Goal: Information Seeking & Learning: Check status

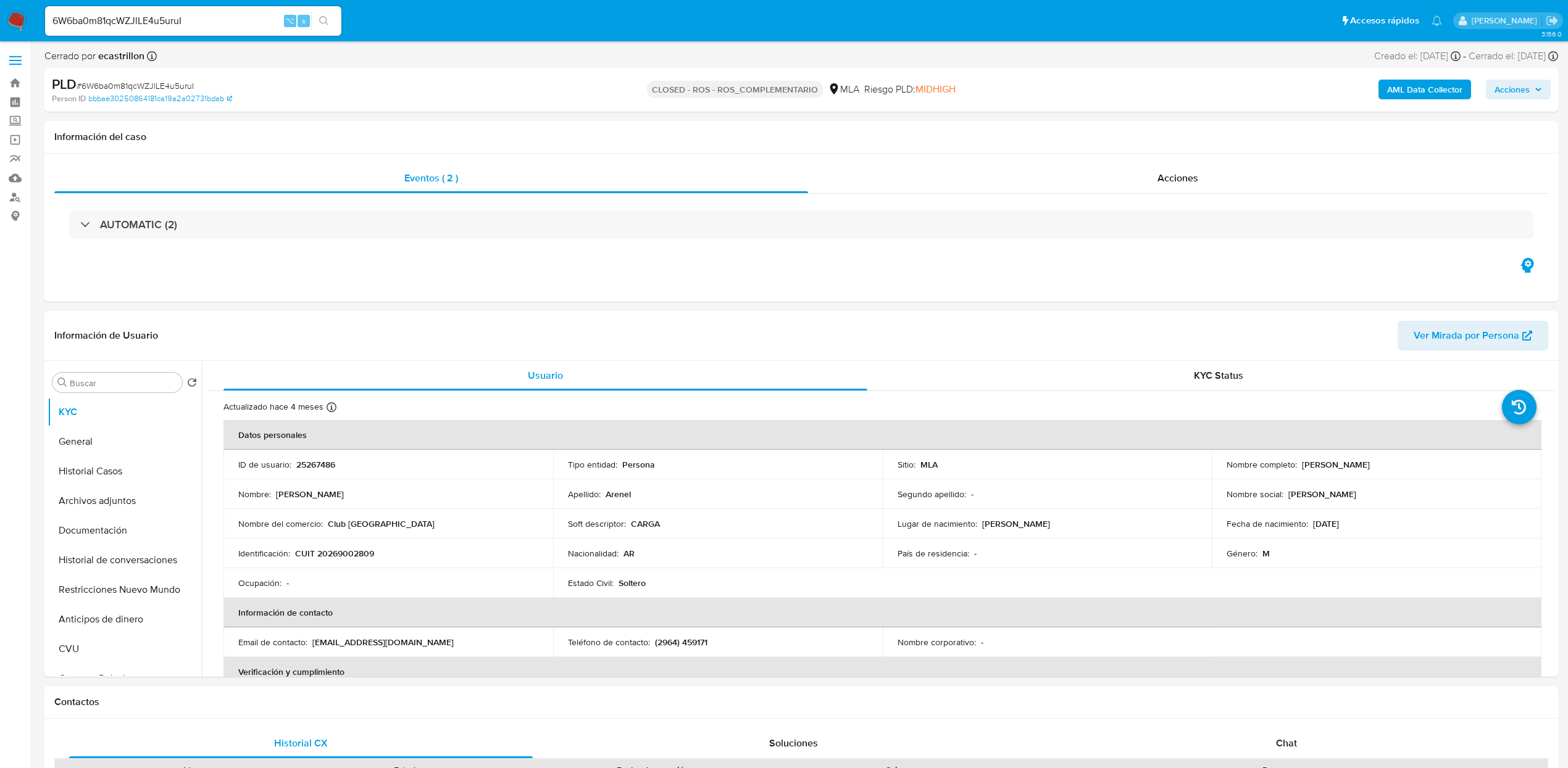
select select "10"
click at [216, 15] on input "6W6ba0m81qcWZJlLE4u5uruI" at bounding box center [193, 21] width 296 height 16
click at [472, 173] on div "Eventos ( 2 )" at bounding box center [431, 178] width 754 height 30
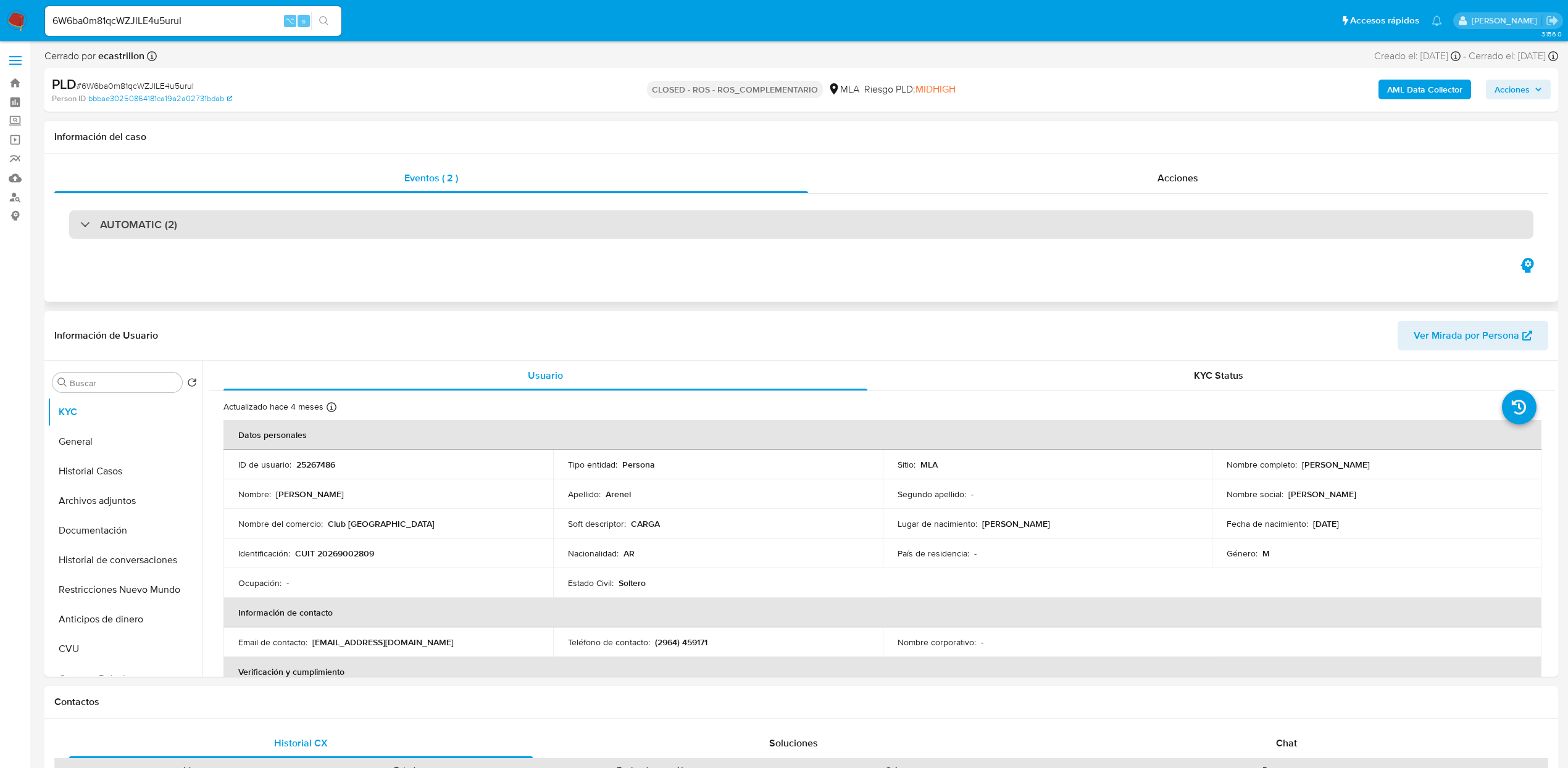
click at [115, 219] on h3 "AUTOMATIC (2)" at bounding box center [138, 225] width 77 height 13
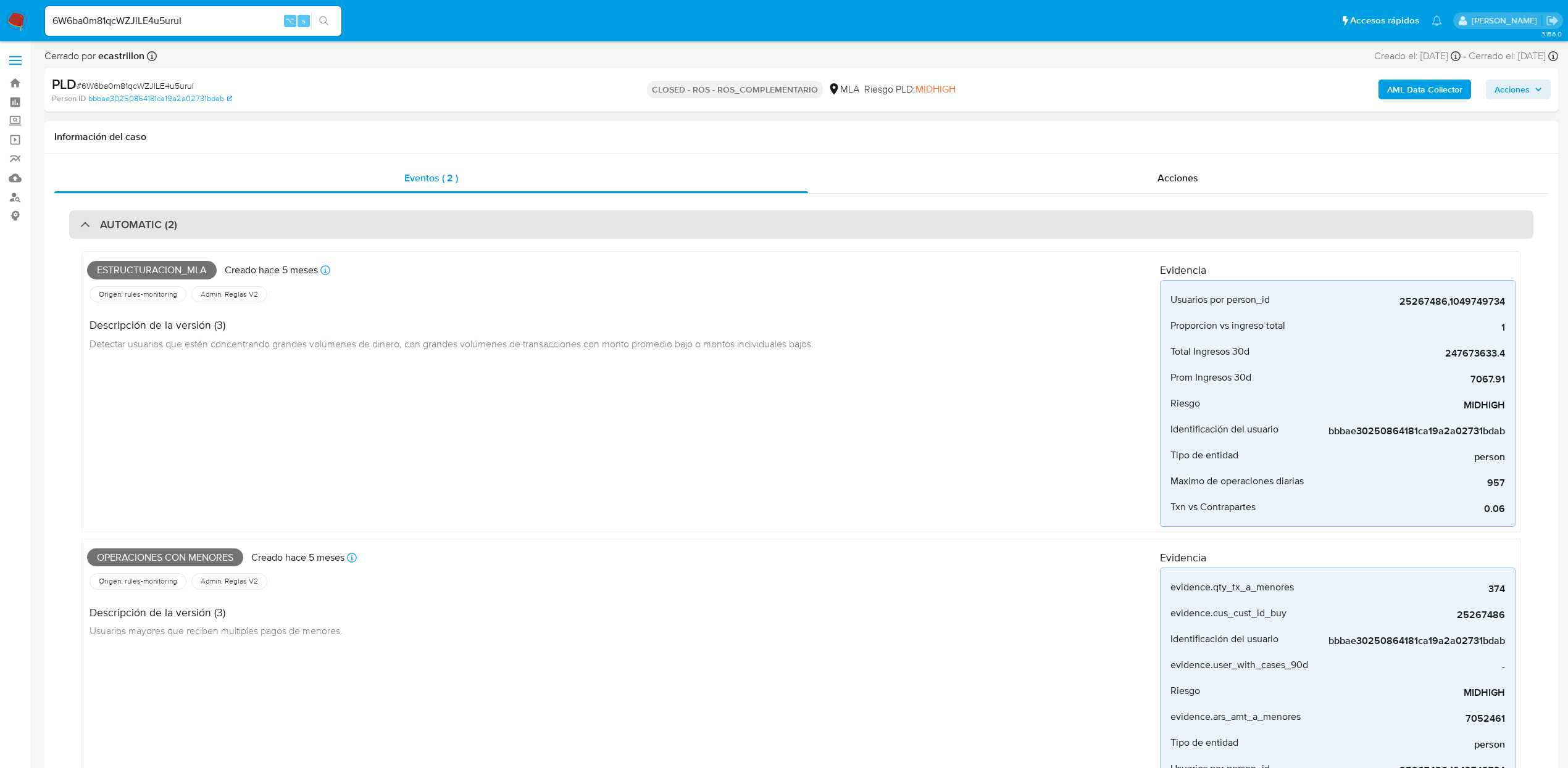
click at [84, 219] on div "AUTOMATIC (2)" at bounding box center [129, 225] width 97 height 13
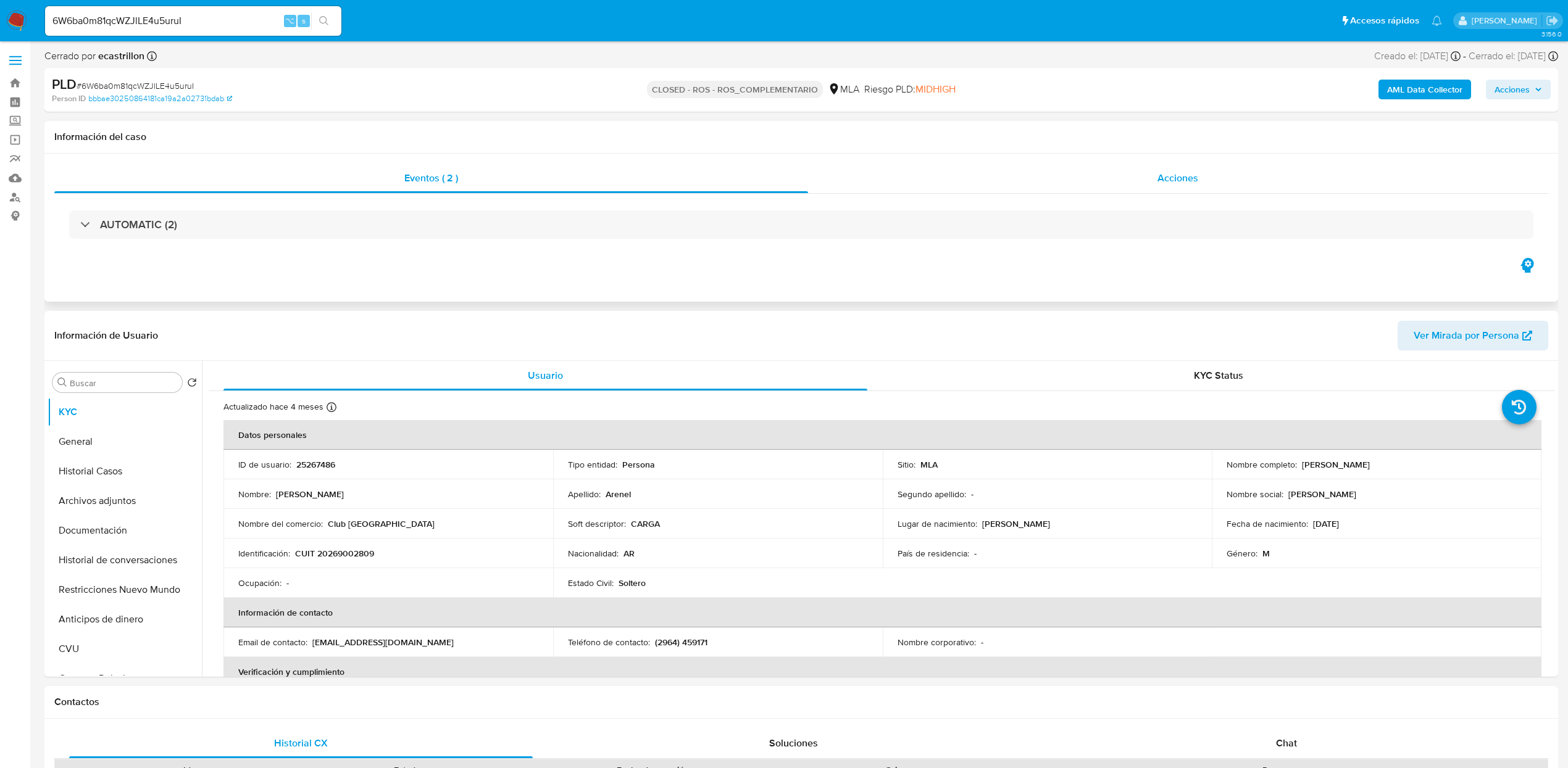
click at [1181, 182] on span "Acciones" at bounding box center [1178, 177] width 41 height 14
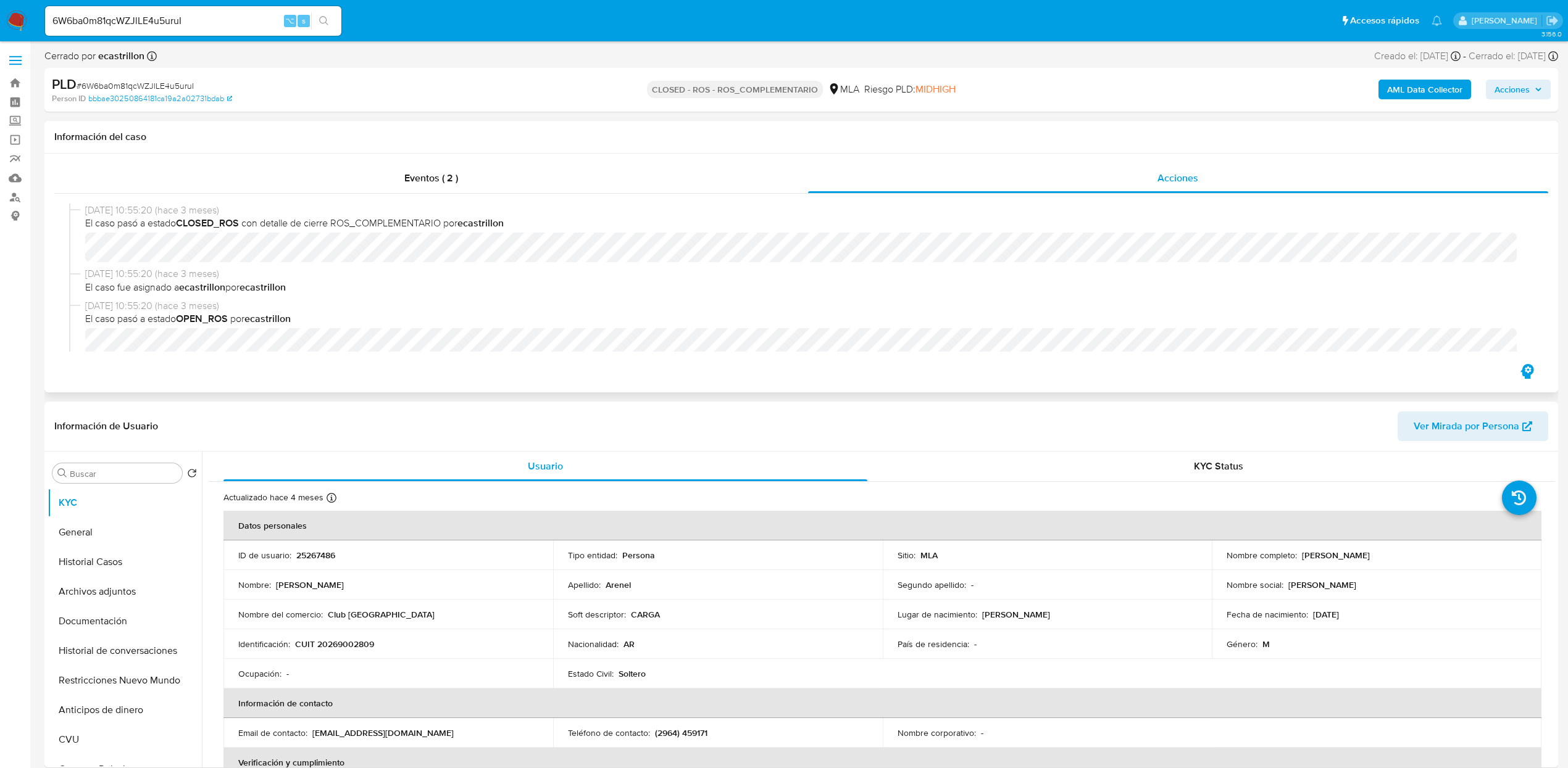
drag, startPoint x: 1536, startPoint y: 217, endPoint x: 1534, endPoint y: 242, distance: 25.1
click at [1534, 242] on div "14/05/2025 10:55:20 (hace 3 meses) El caso pasó a estado CLOSED_ROS con detalle…" at bounding box center [801, 277] width 1494 height 168
click at [113, 564] on button "Historial Casos" at bounding box center [120, 562] width 145 height 30
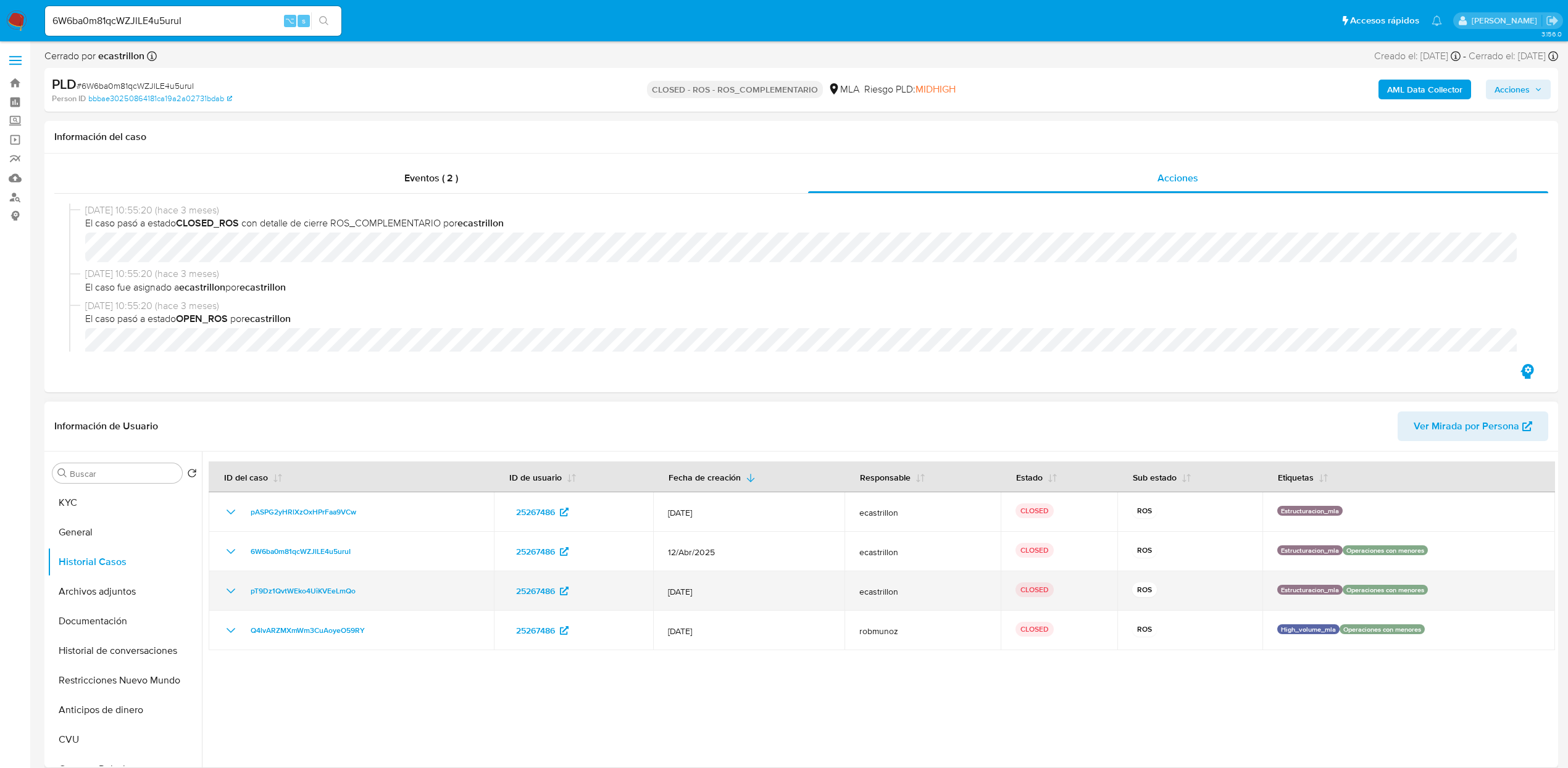
click at [226, 597] on icon "Mostrar/Ocultar" at bounding box center [231, 591] width 15 height 15
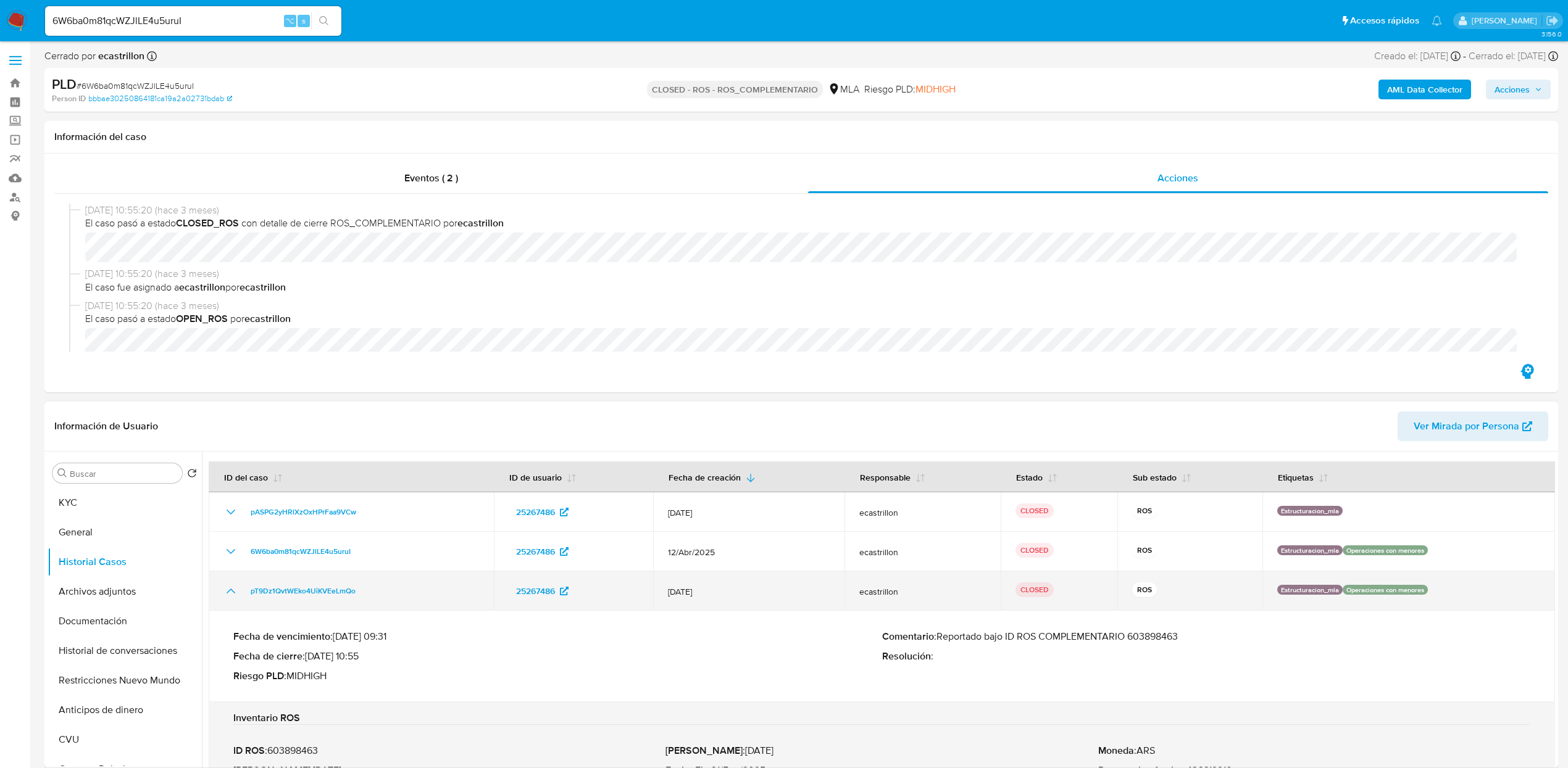
click at [227, 595] on icon "Mostrar/Ocultar" at bounding box center [231, 591] width 15 height 15
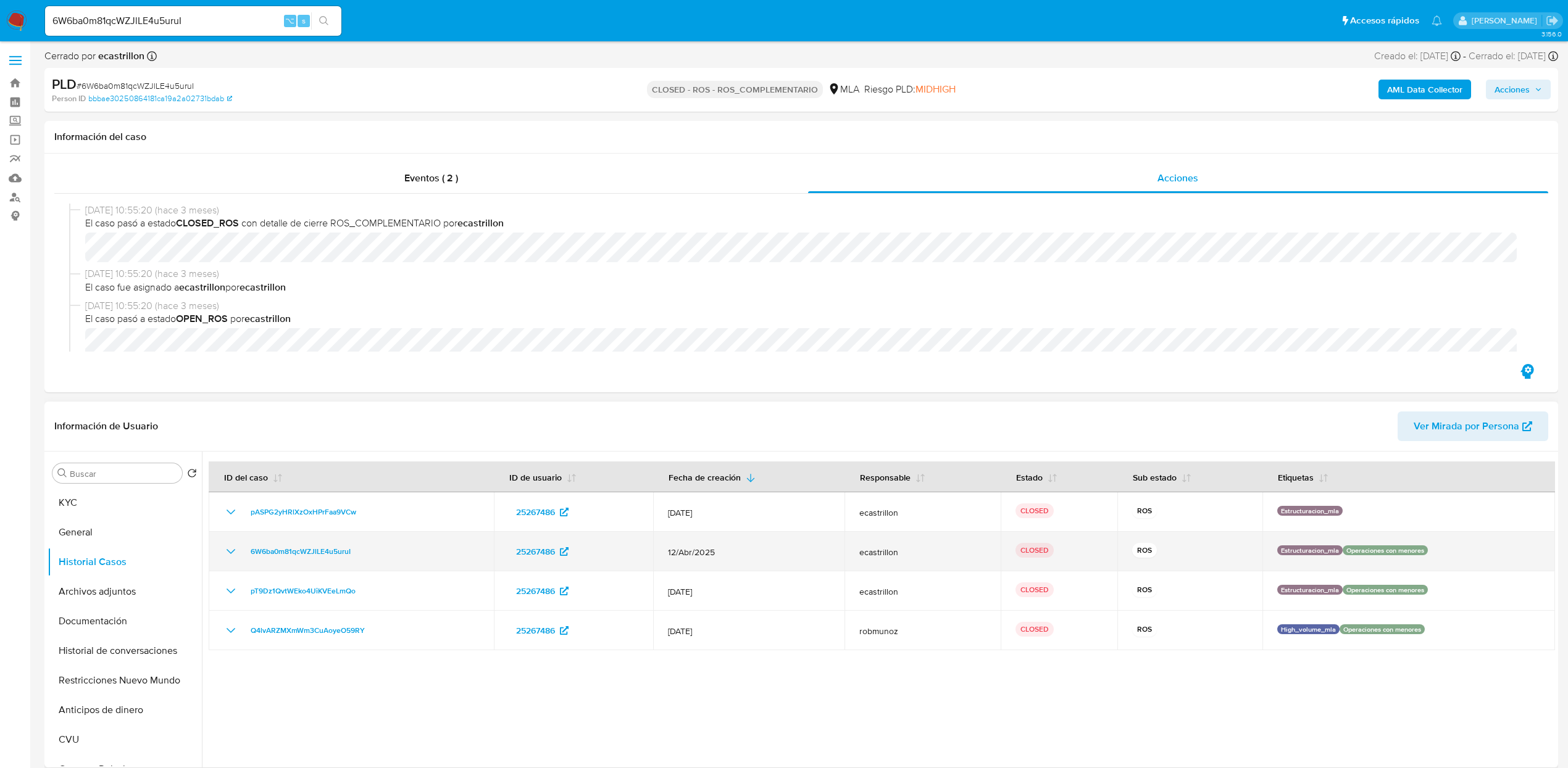
click at [229, 557] on icon "Mostrar/Ocultar" at bounding box center [231, 551] width 15 height 15
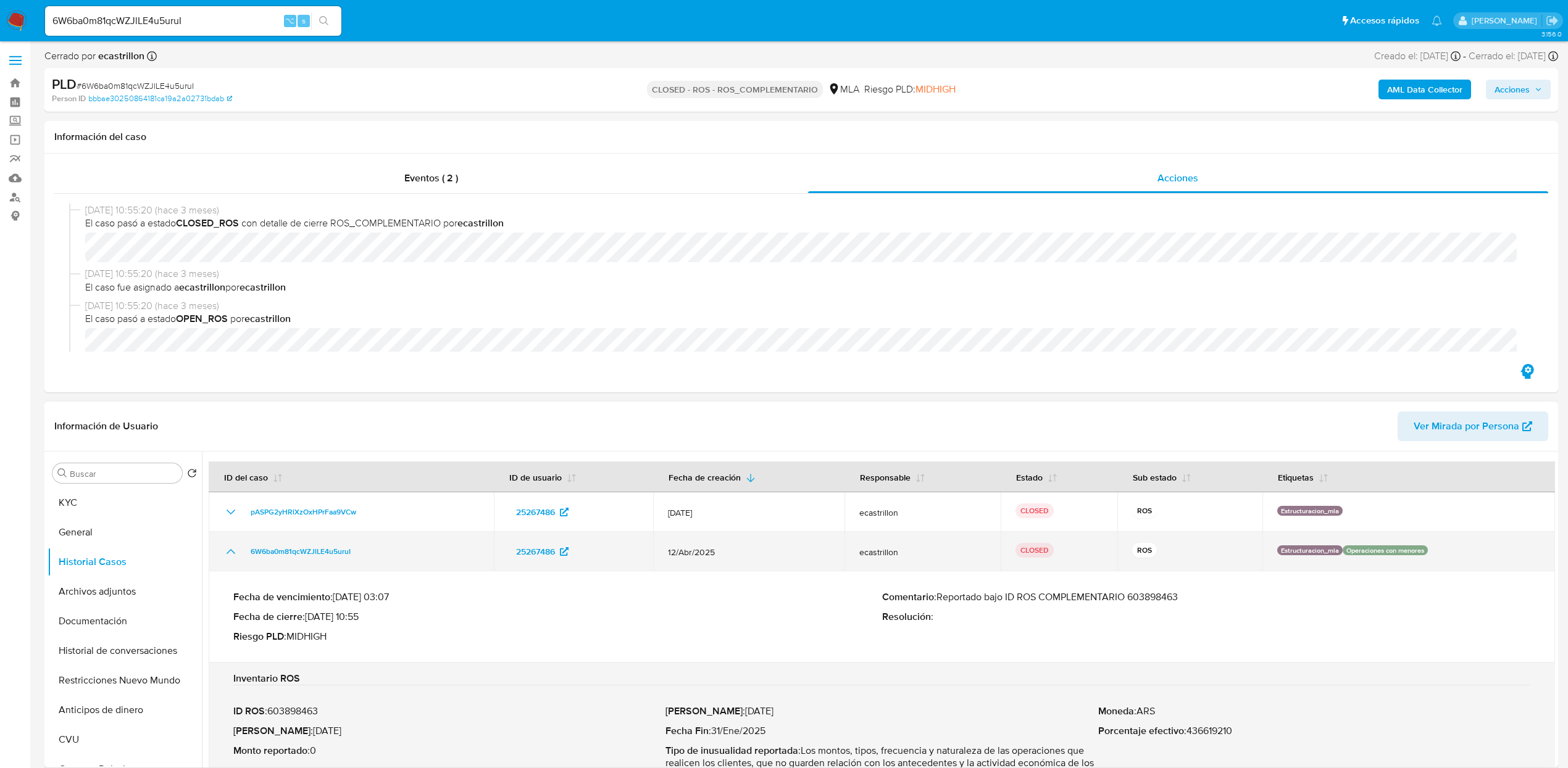
click at [229, 557] on icon "Mostrar/Ocultar" at bounding box center [231, 551] width 15 height 15
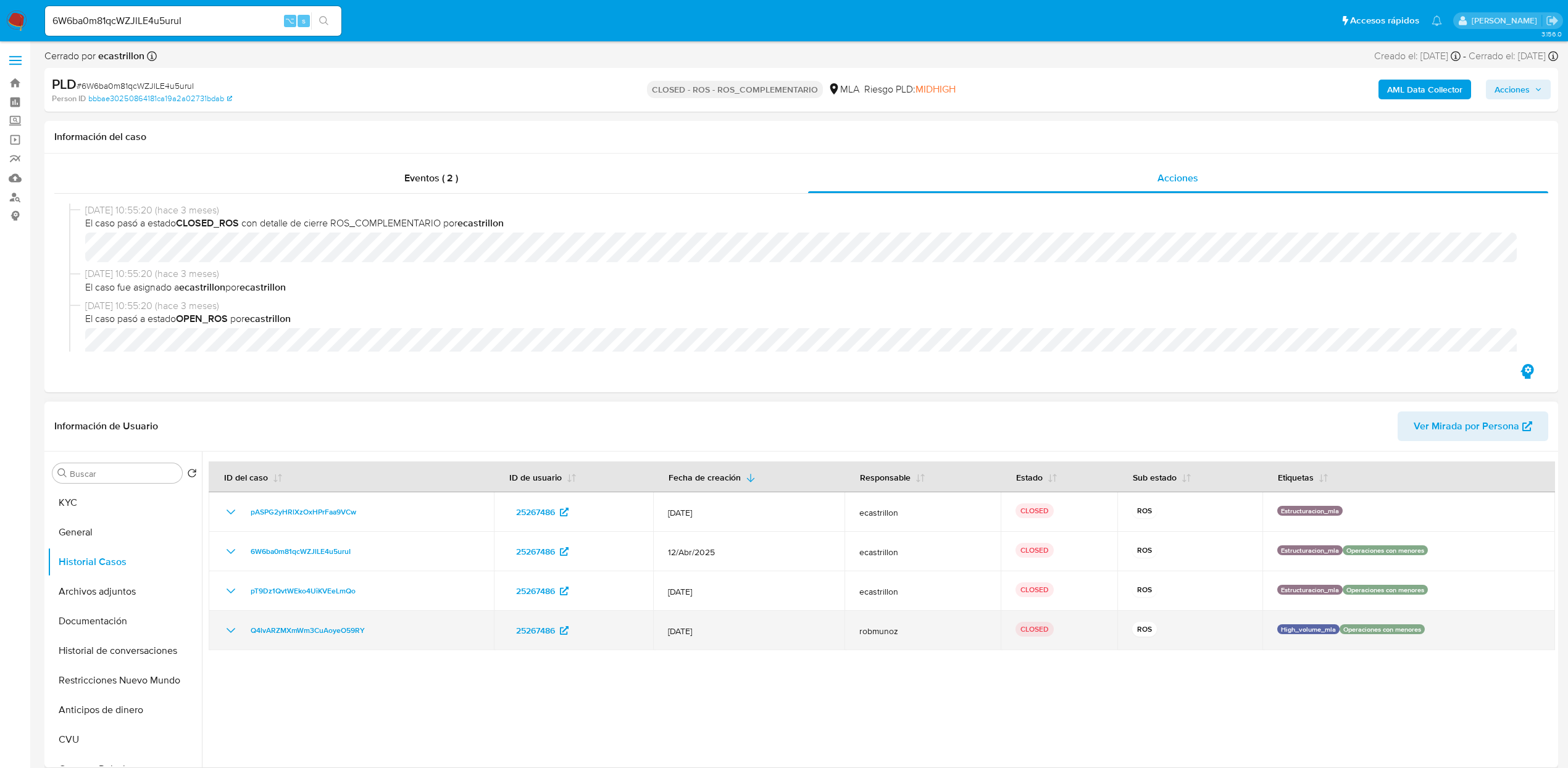
click at [228, 636] on icon "Mostrar/Ocultar" at bounding box center [231, 630] width 15 height 15
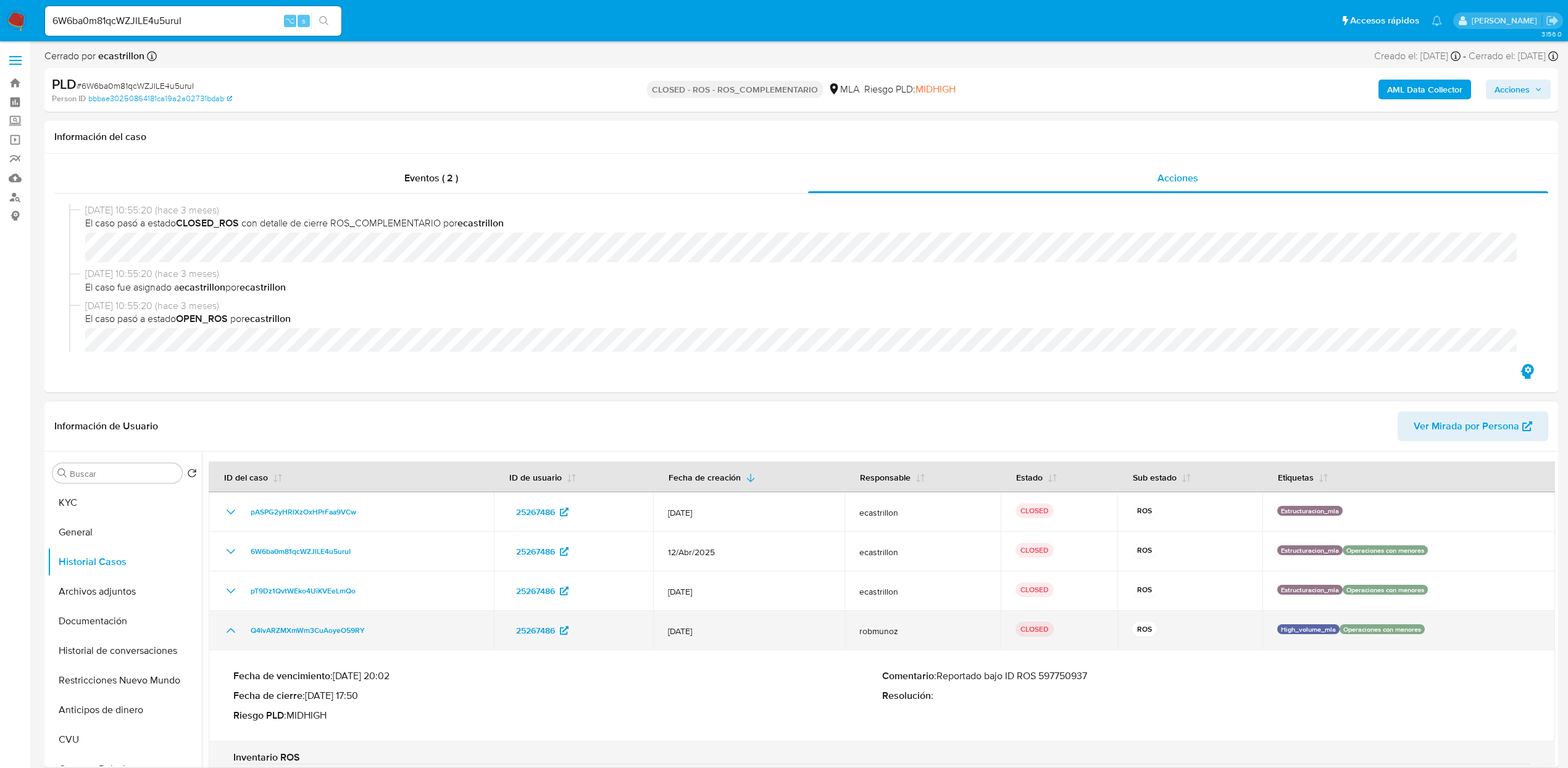
click at [228, 636] on icon "Mostrar/Ocultar" at bounding box center [231, 630] width 15 height 15
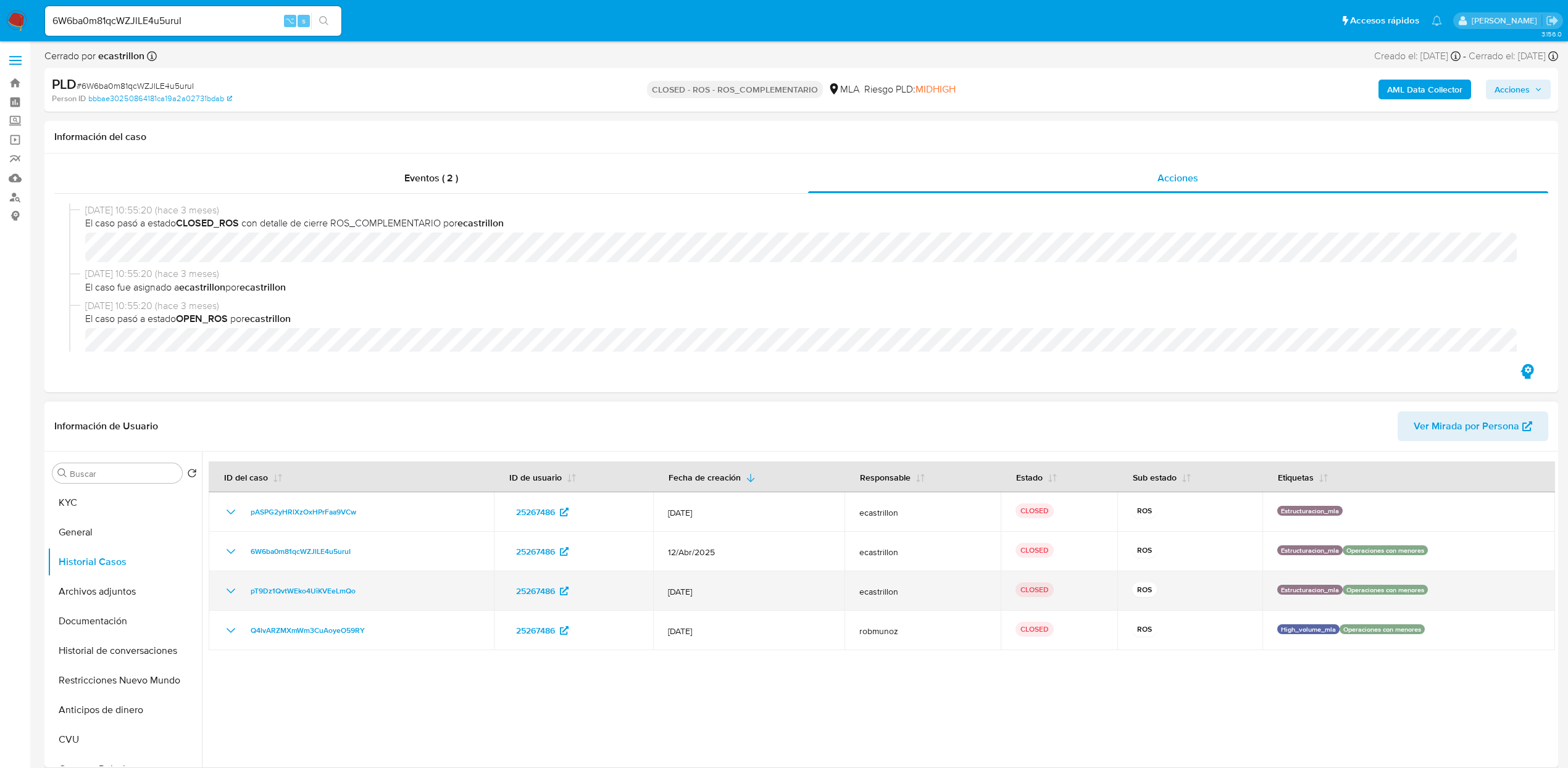
click at [228, 597] on icon "Mostrar/Ocultar" at bounding box center [231, 591] width 15 height 15
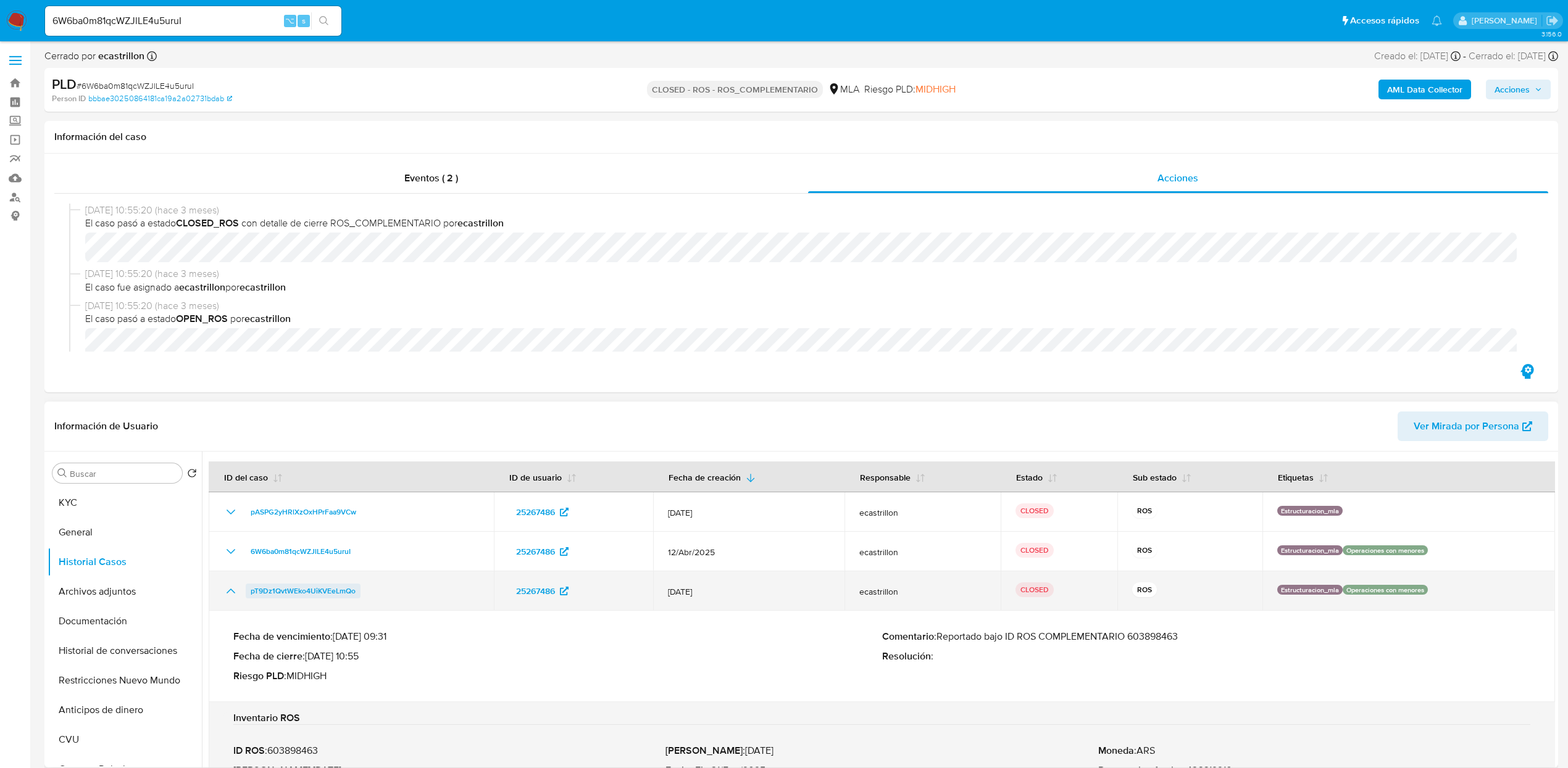
click at [306, 590] on span "pT9Dz1QvtWEko4UiKVEeLmQo" at bounding box center [303, 591] width 105 height 15
click at [228, 595] on icon "Mostrar/Ocultar" at bounding box center [231, 591] width 15 height 15
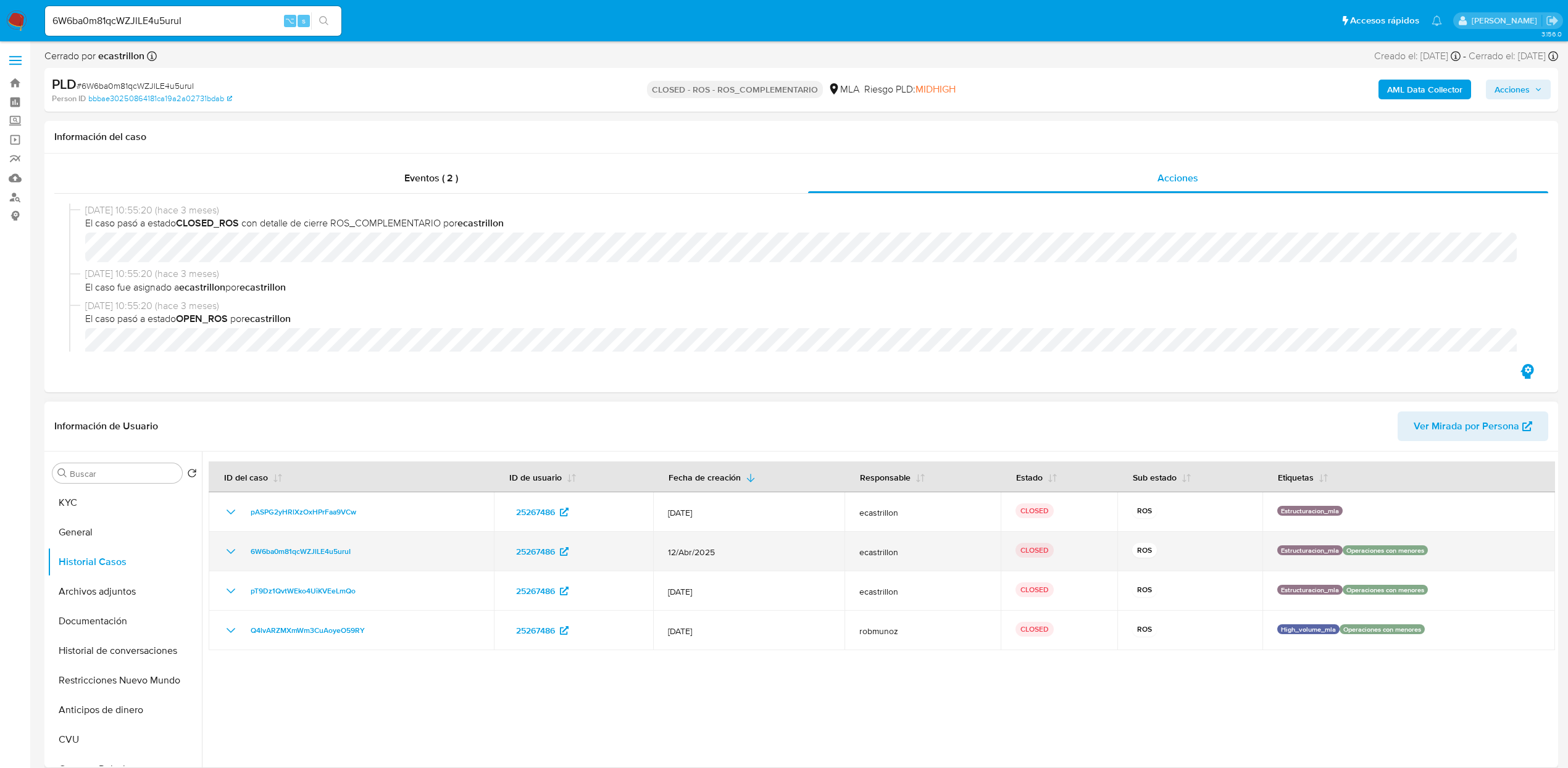
click at [386, 556] on div "6W6ba0m81qcWZJlLE4u5uruI" at bounding box center [351, 551] width 256 height 15
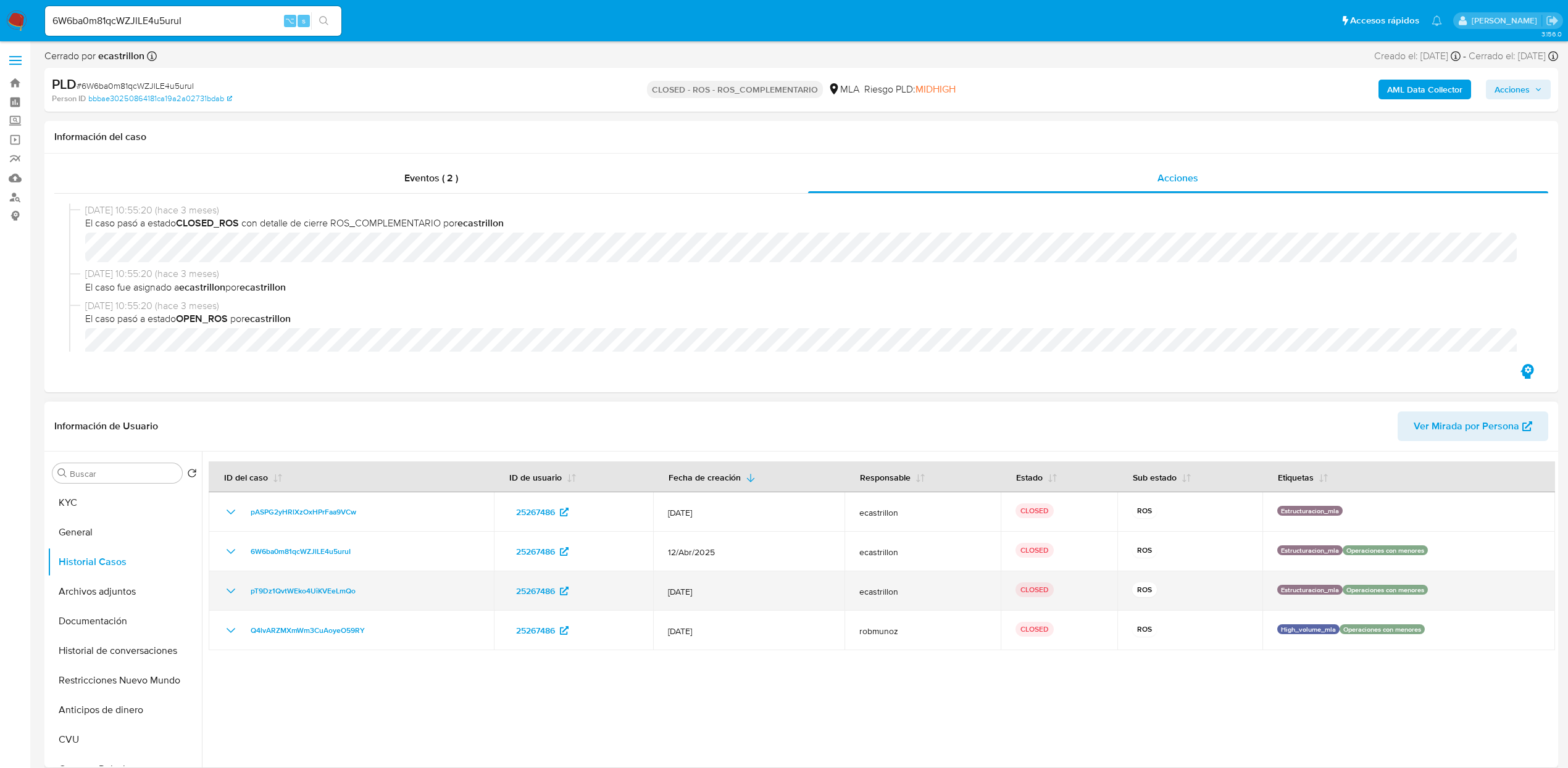
click at [400, 584] on div "pT9Dz1QvtWEko4UiKVEeLmQo" at bounding box center [351, 591] width 256 height 15
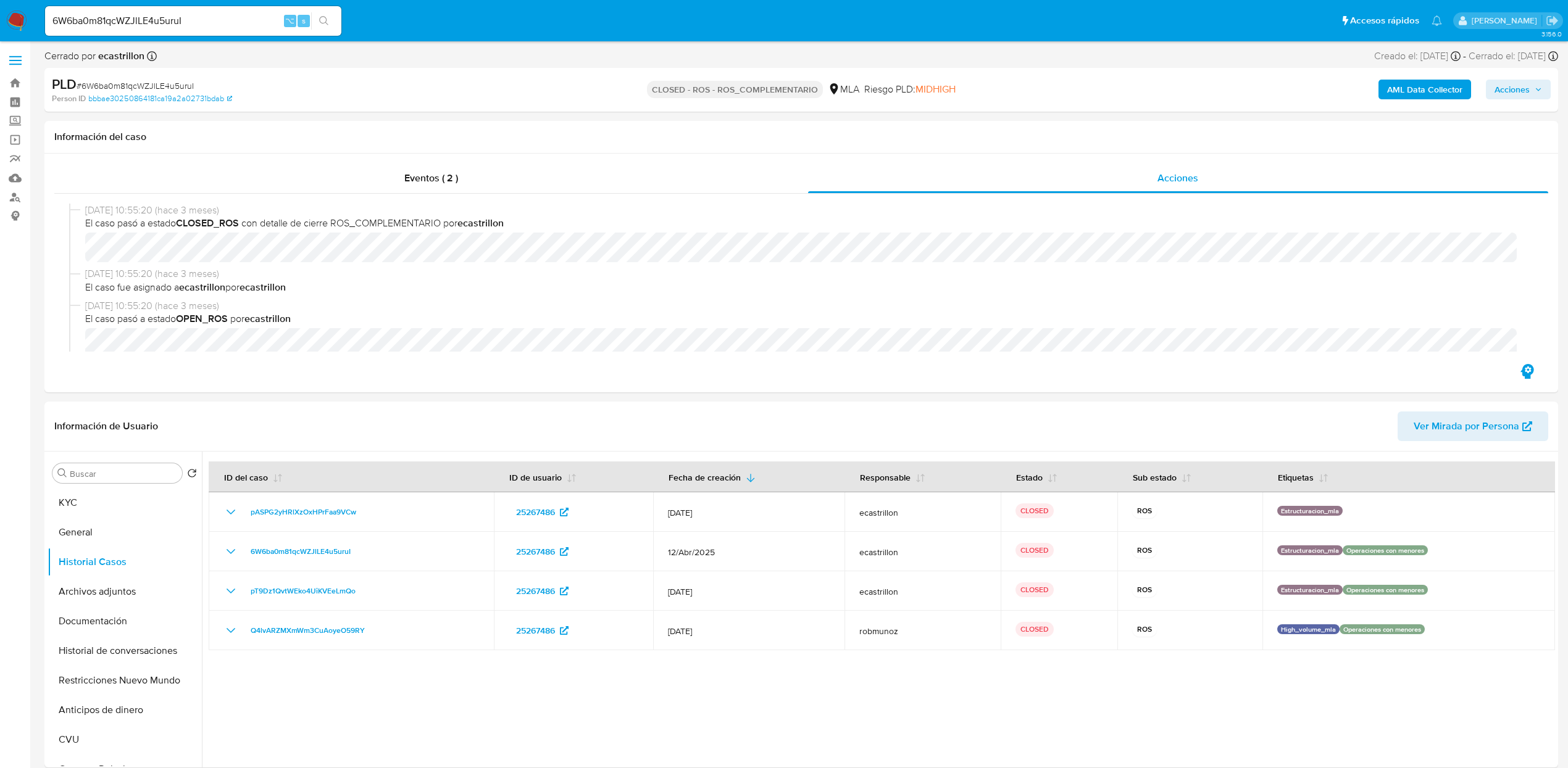
click at [221, 26] on input "6W6ba0m81qcWZJlLE4u5uruI" at bounding box center [193, 21] width 296 height 16
paste input "7WUnfPWBmOcZSCRhAbSIrpnT"
type input "7WUnfPWBmOcZSCRhAbSIrpnT"
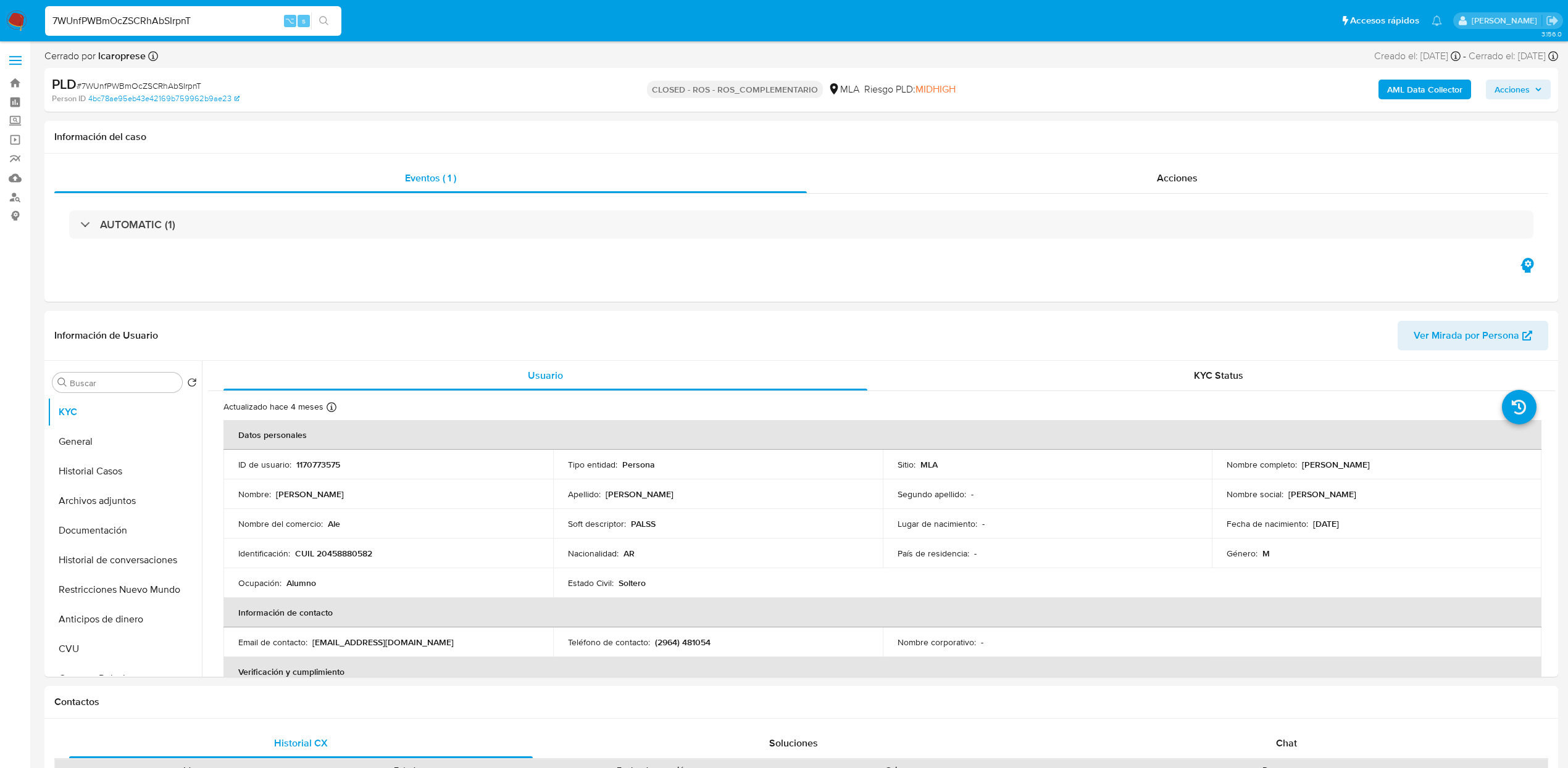
select select "10"
click at [1167, 178] on span "Acciones" at bounding box center [1177, 177] width 41 height 14
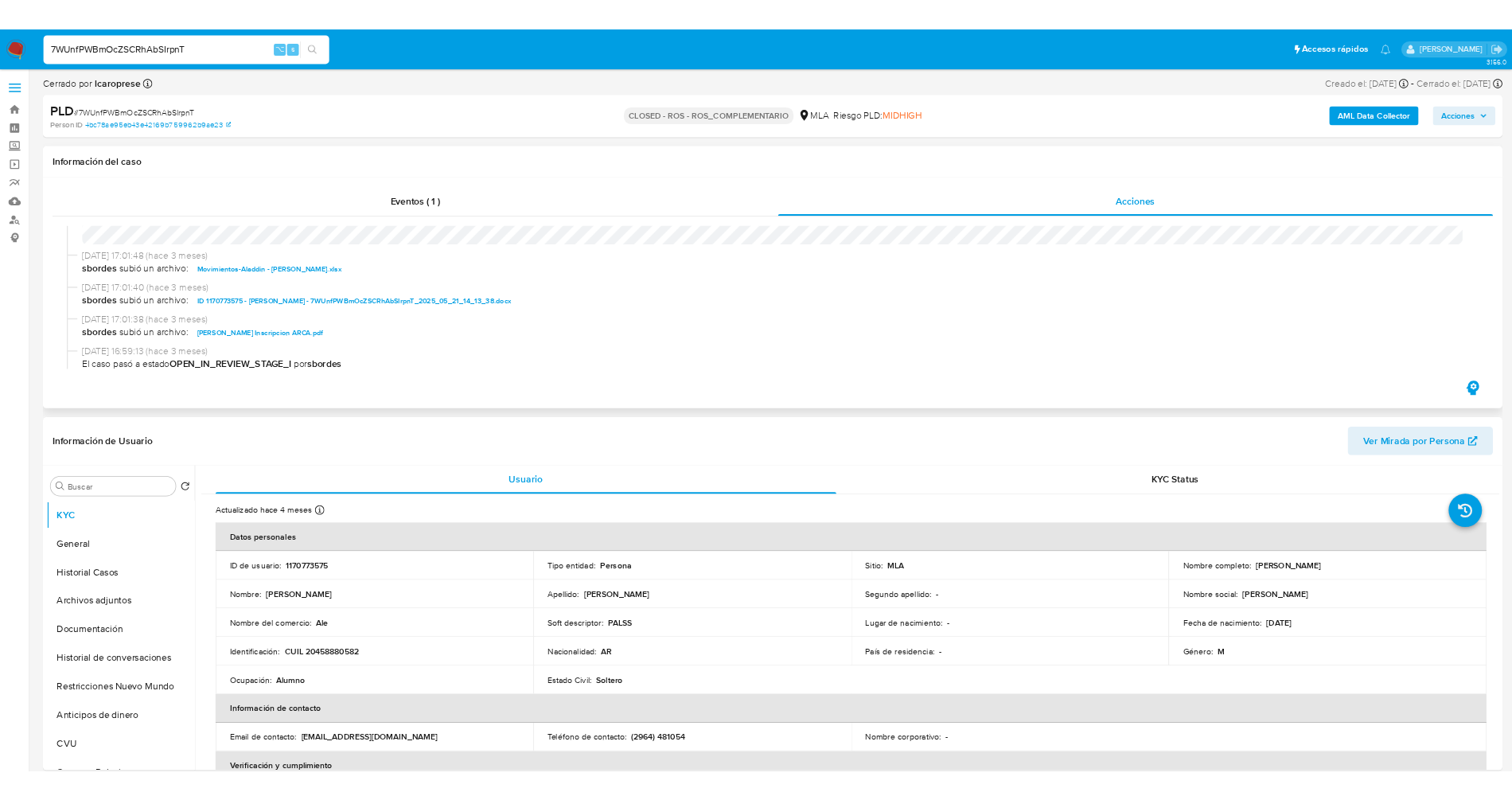
scroll to position [761, 0]
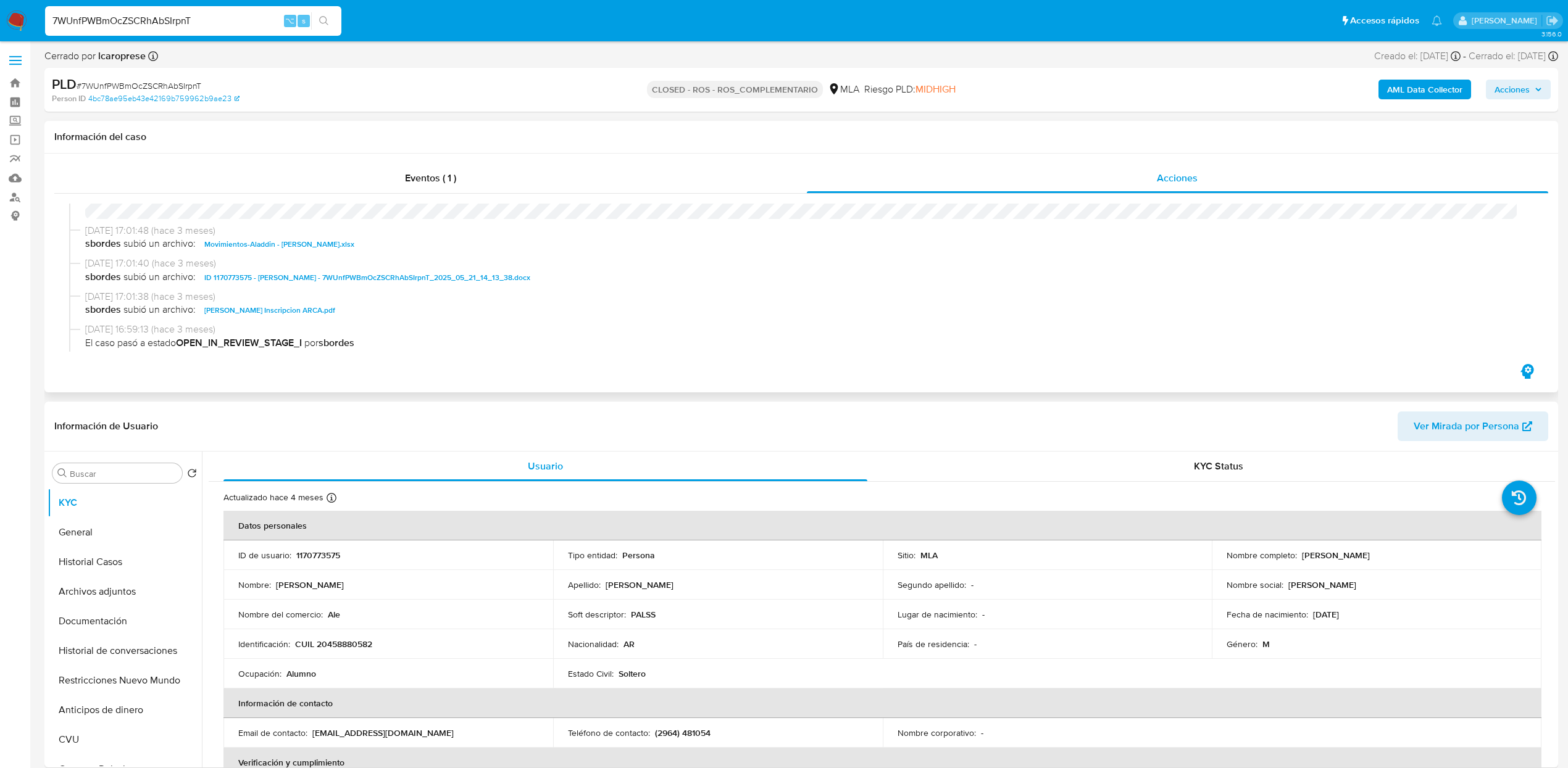
click at [278, 279] on span "ID 1170773575 - Alejandro Riveros - 7WUnfPWBmOcZSCRhAbSIrpnT_2025_05_21_14_13_3…" at bounding box center [367, 277] width 326 height 15
click at [250, 25] on input "7WUnfPWBmOcZSCRhAbSIrpnT" at bounding box center [193, 21] width 296 height 16
click at [61, 567] on button "Historial Casos" at bounding box center [120, 562] width 145 height 30
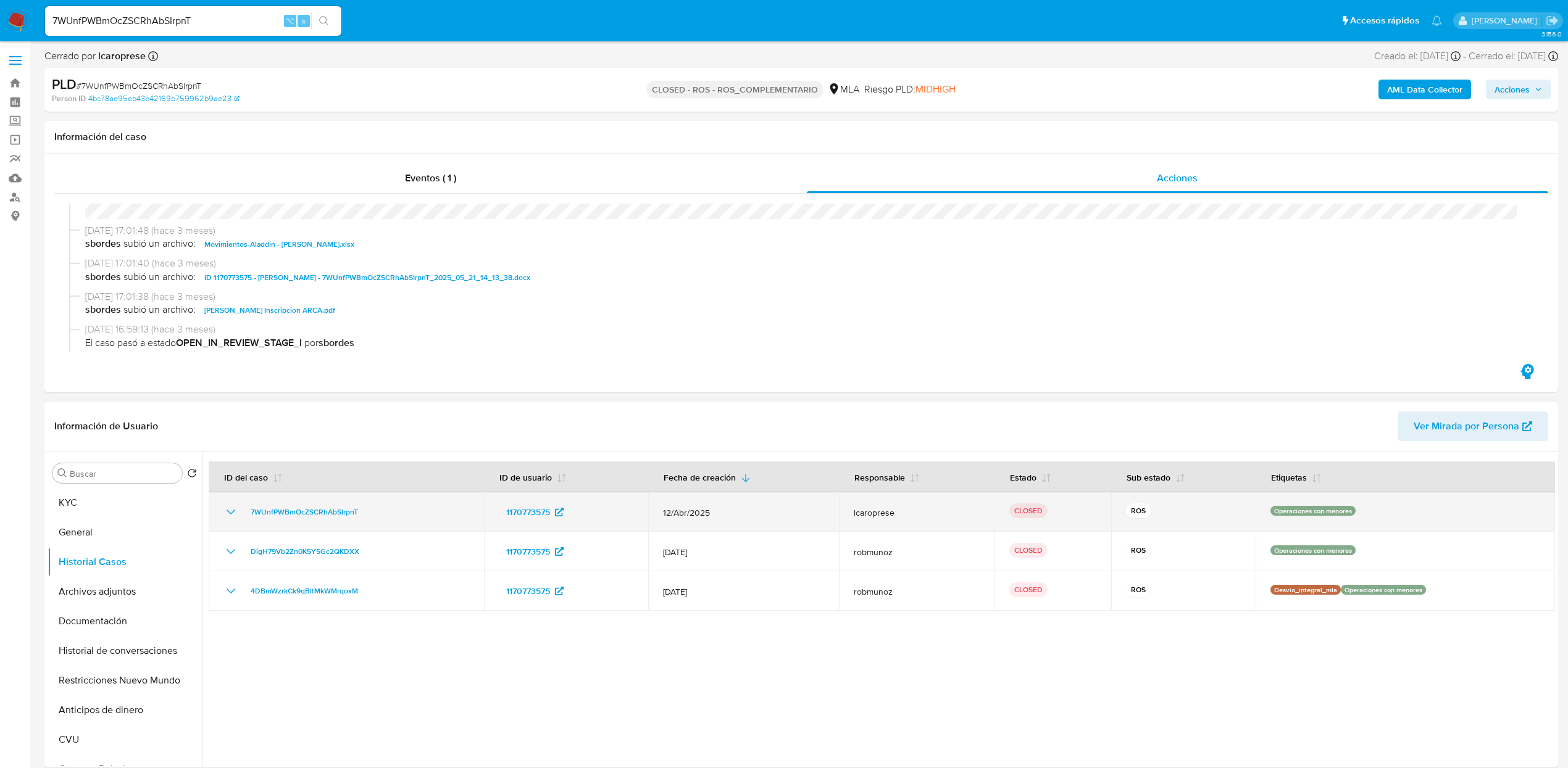
click at [227, 516] on icon "Mostrar/Ocultar" at bounding box center [231, 512] width 15 height 15
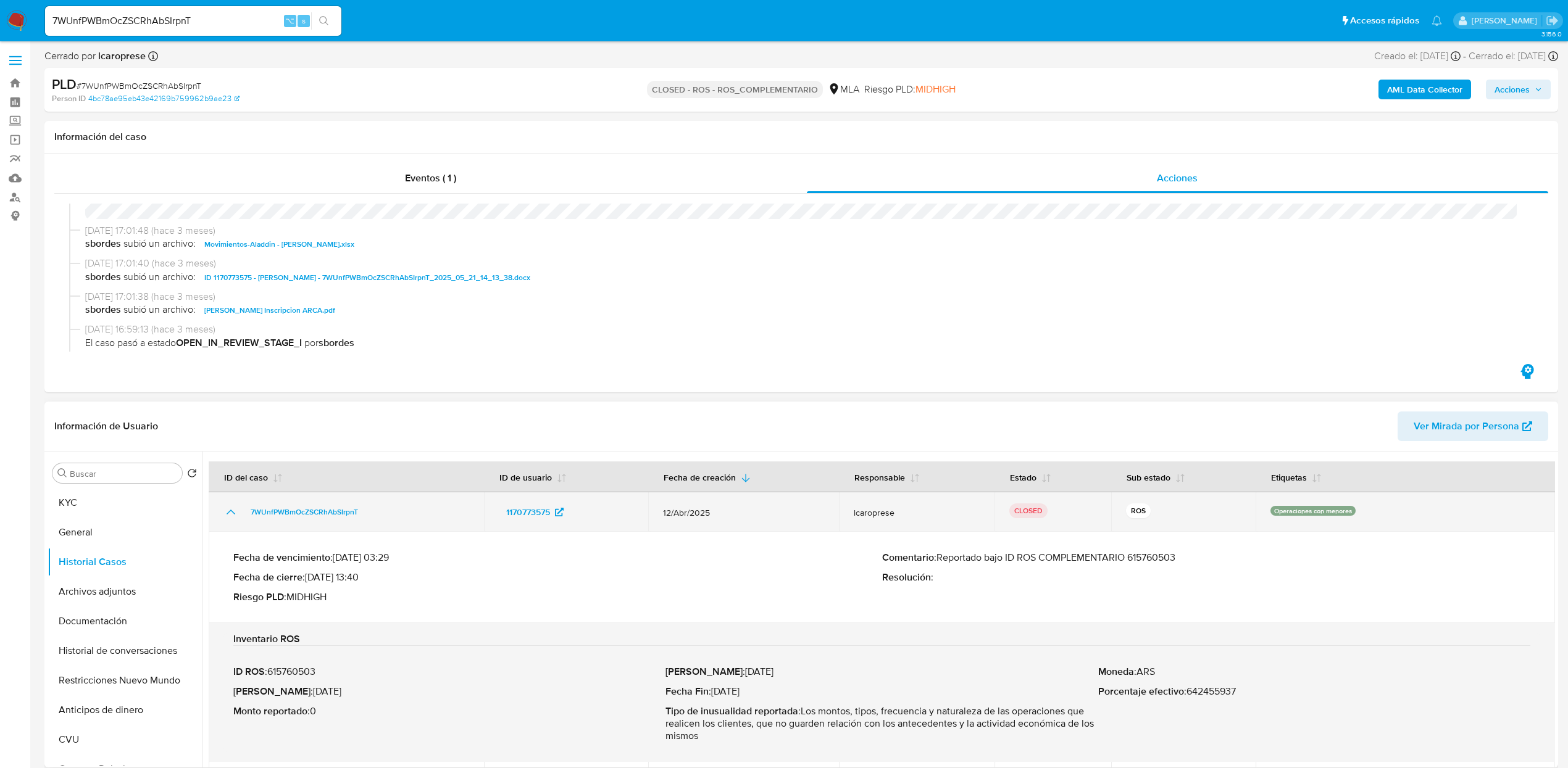
click at [227, 516] on icon "Mostrar/Ocultar" at bounding box center [231, 512] width 15 height 15
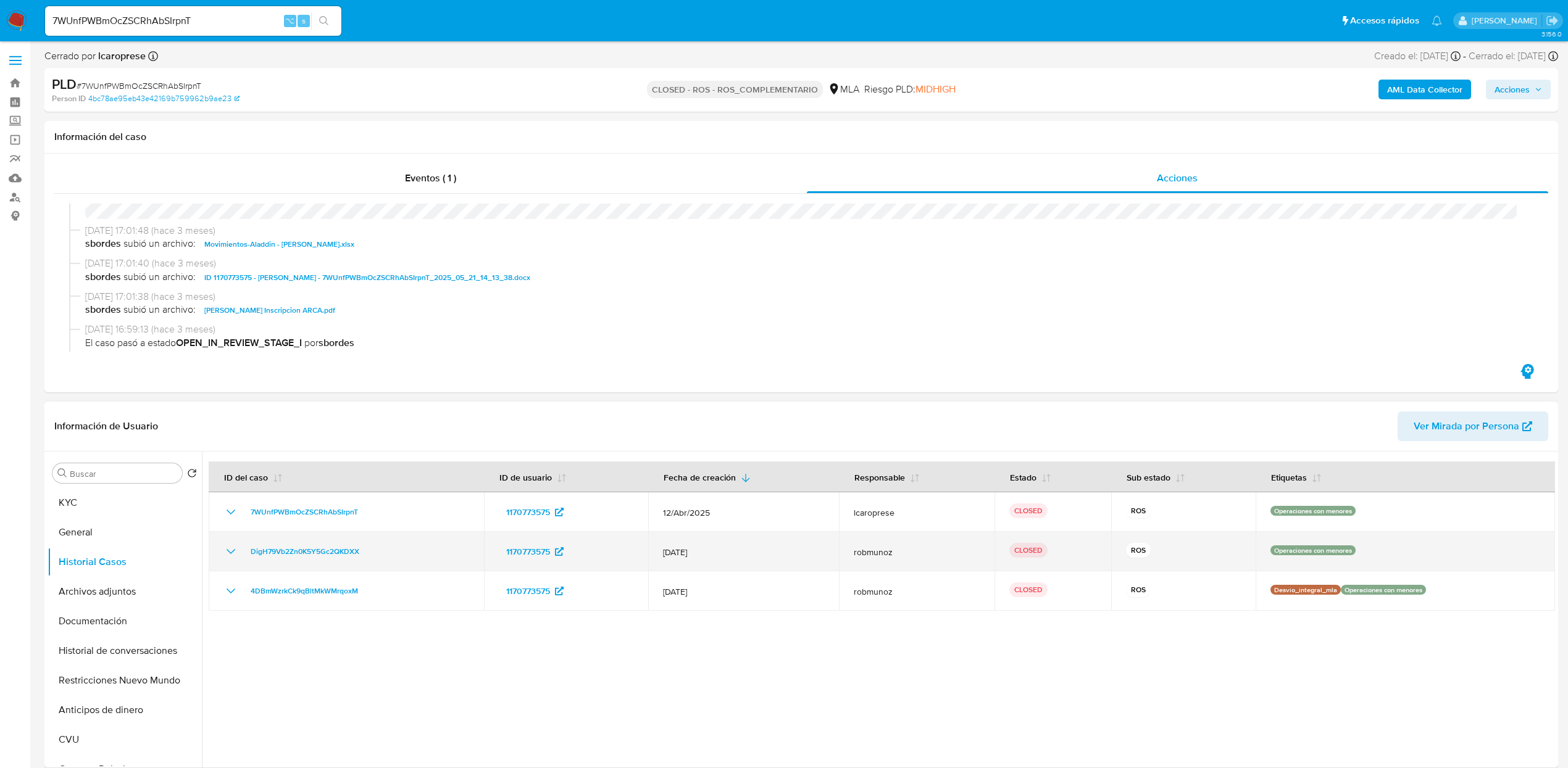
click at [227, 551] on icon "Mostrar/Ocultar" at bounding box center [231, 551] width 15 height 15
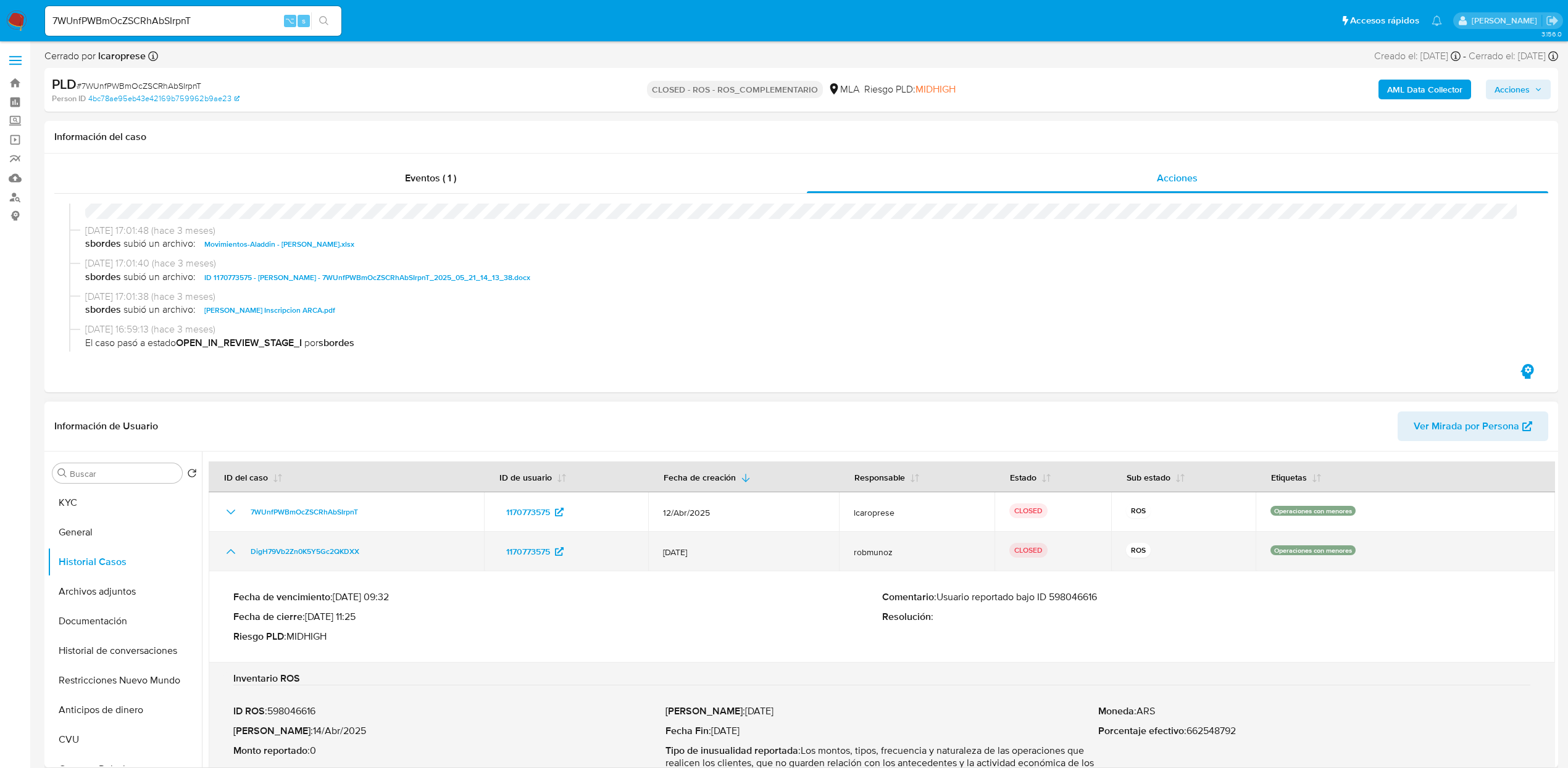
click at [227, 551] on icon "Mostrar/Ocultar" at bounding box center [231, 551] width 15 height 15
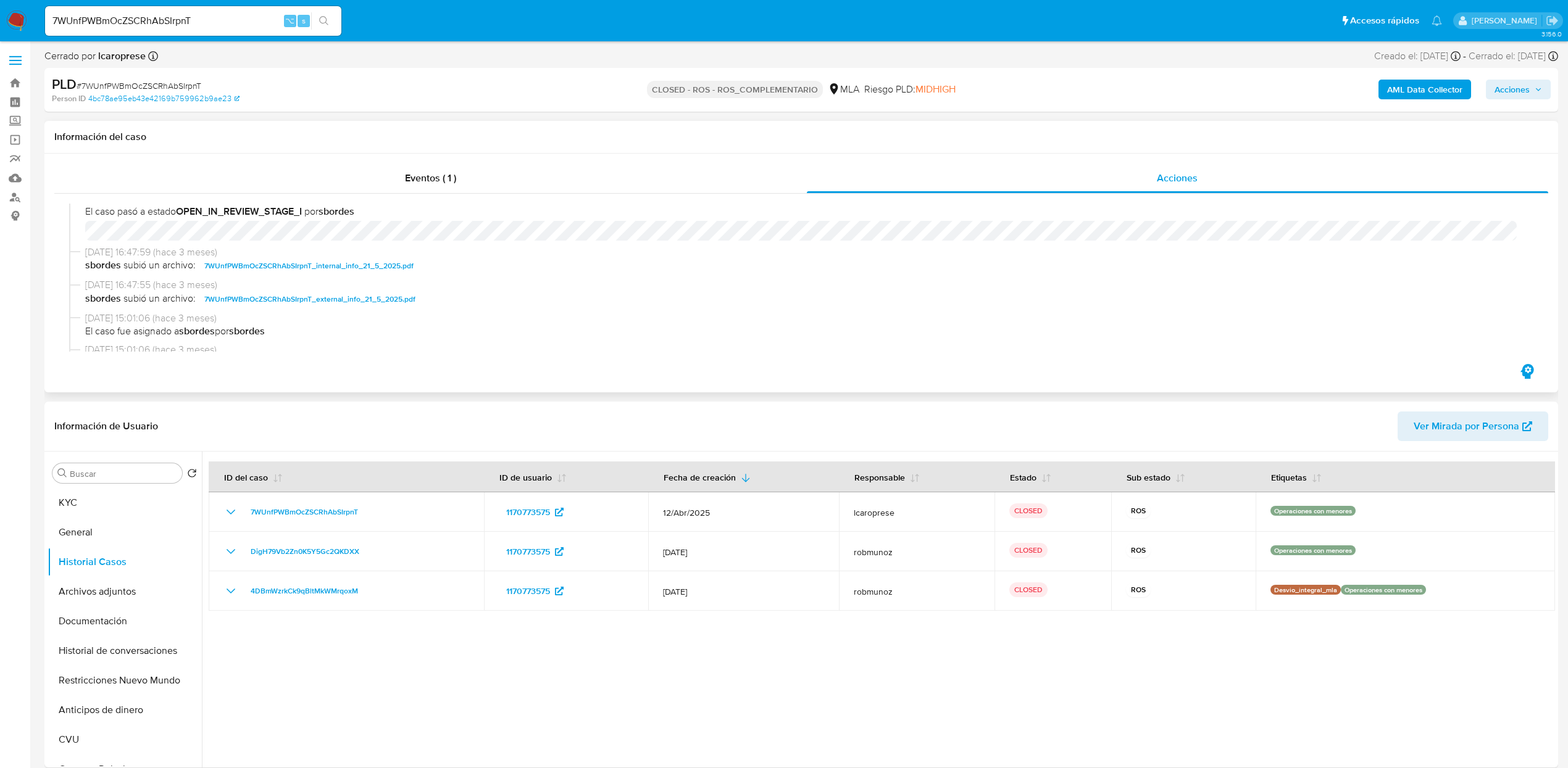
scroll to position [698, 0]
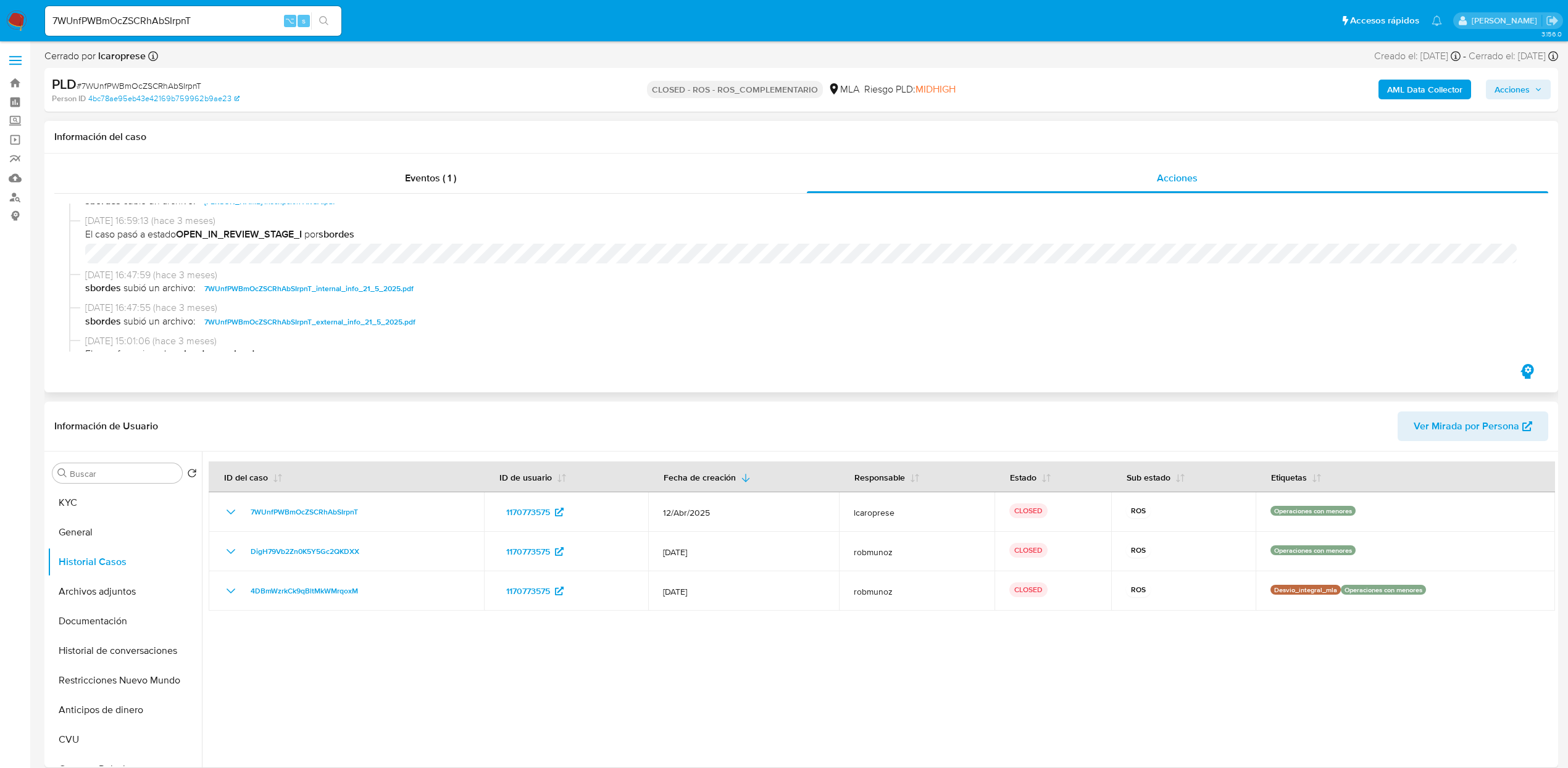
click at [332, 285] on span "7WUnfPWBmOcZSCRhAbSIrpnT_internal_info_21_5_2025.pdf" at bounding box center [309, 289] width 209 height 15
click at [378, 319] on span "7WUnfPWBmOcZSCRhAbSIrpnT_external_info_21_5_2025.pdf" at bounding box center [310, 322] width 211 height 15
click at [201, 23] on input "7WUnfPWBmOcZSCRhAbSIrpnT" at bounding box center [193, 21] width 296 height 16
click at [202, 22] on input "7WUnfPWBmOcZSCRhAbSIrpnT" at bounding box center [193, 21] width 296 height 16
paste input "ryCUXoOaZbhmkBlnSdVRvw19"
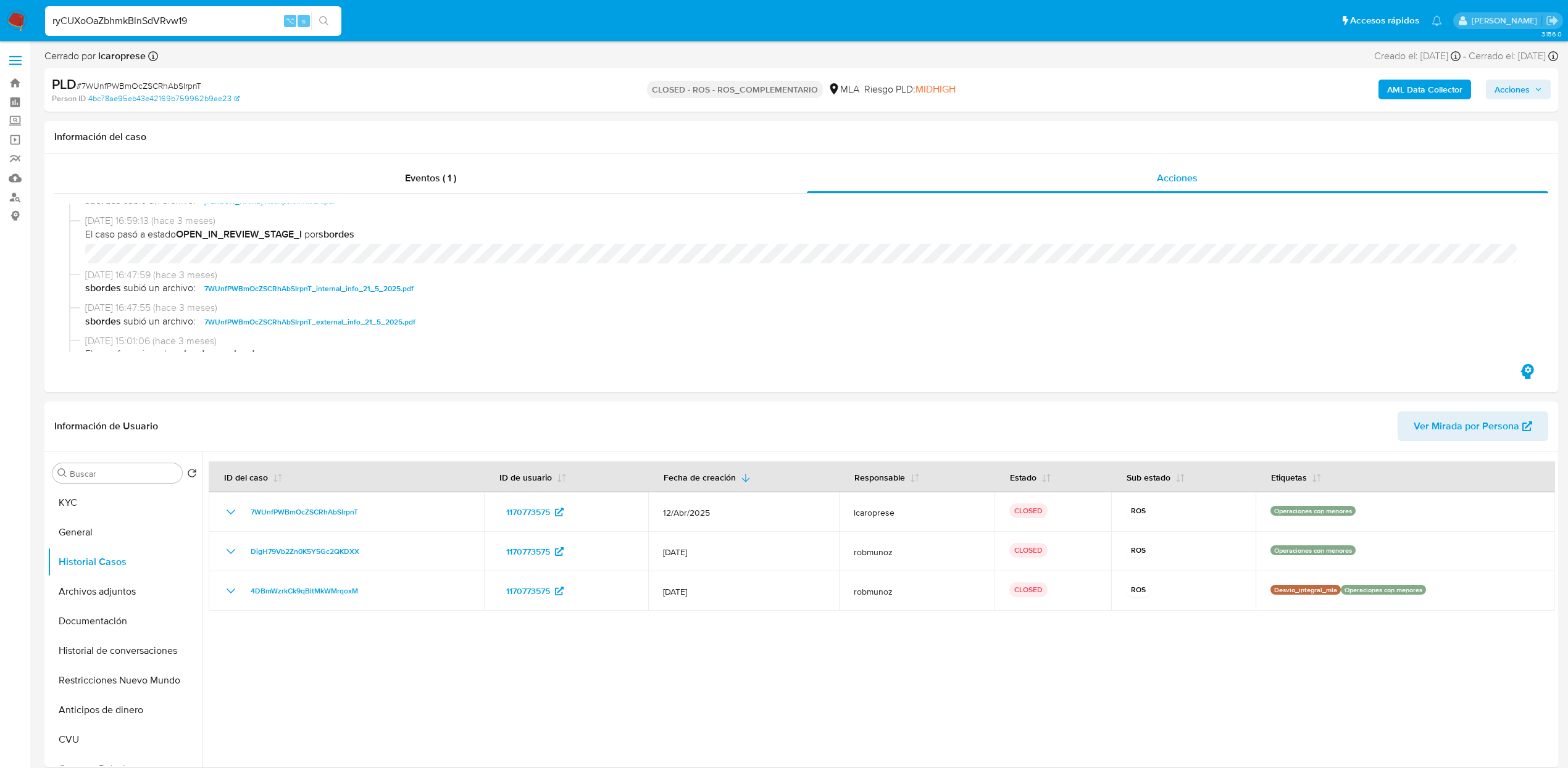
type input "ryCUXoOaZbhmkBlnSdVRvw19"
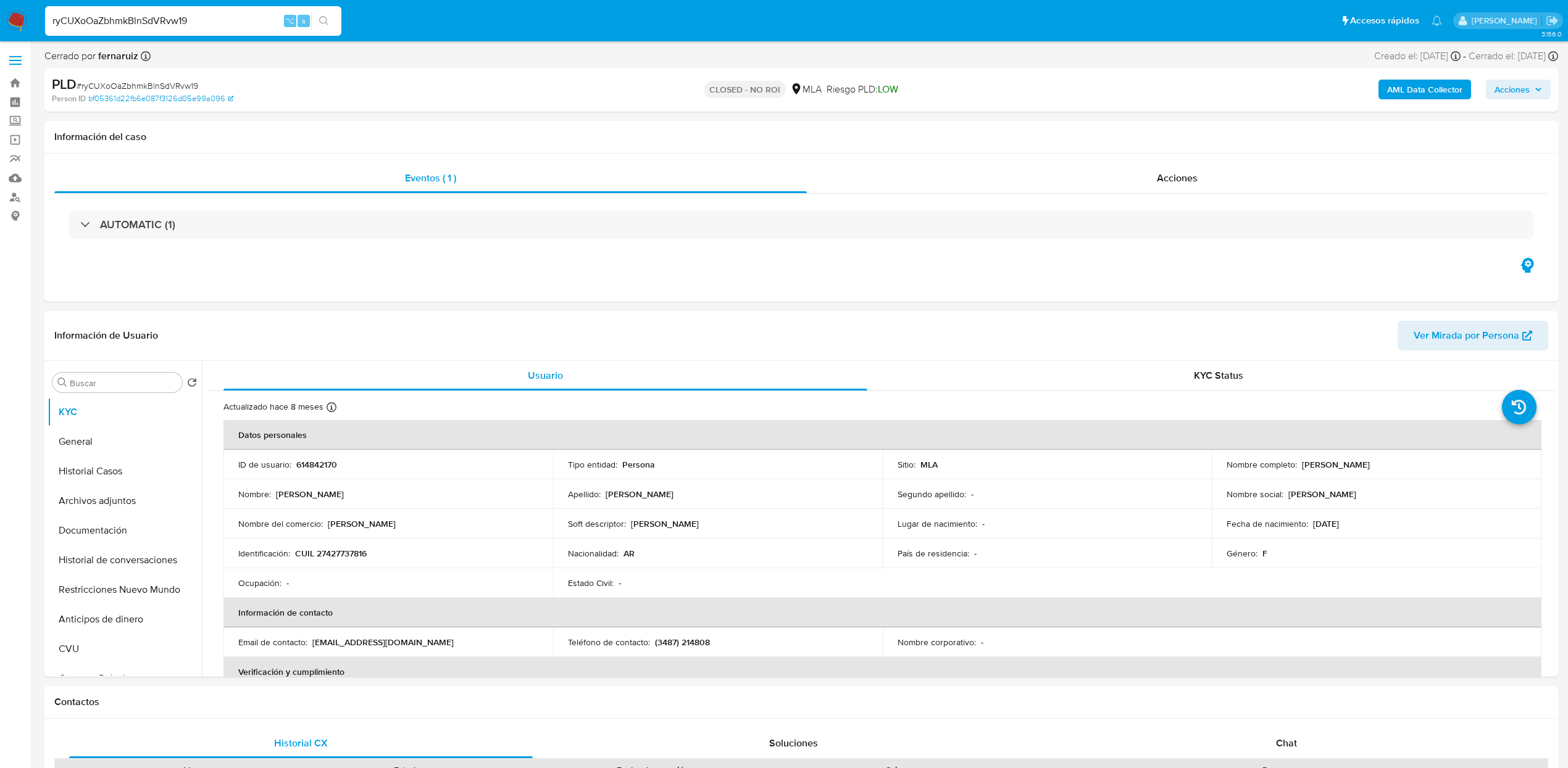
select select "10"
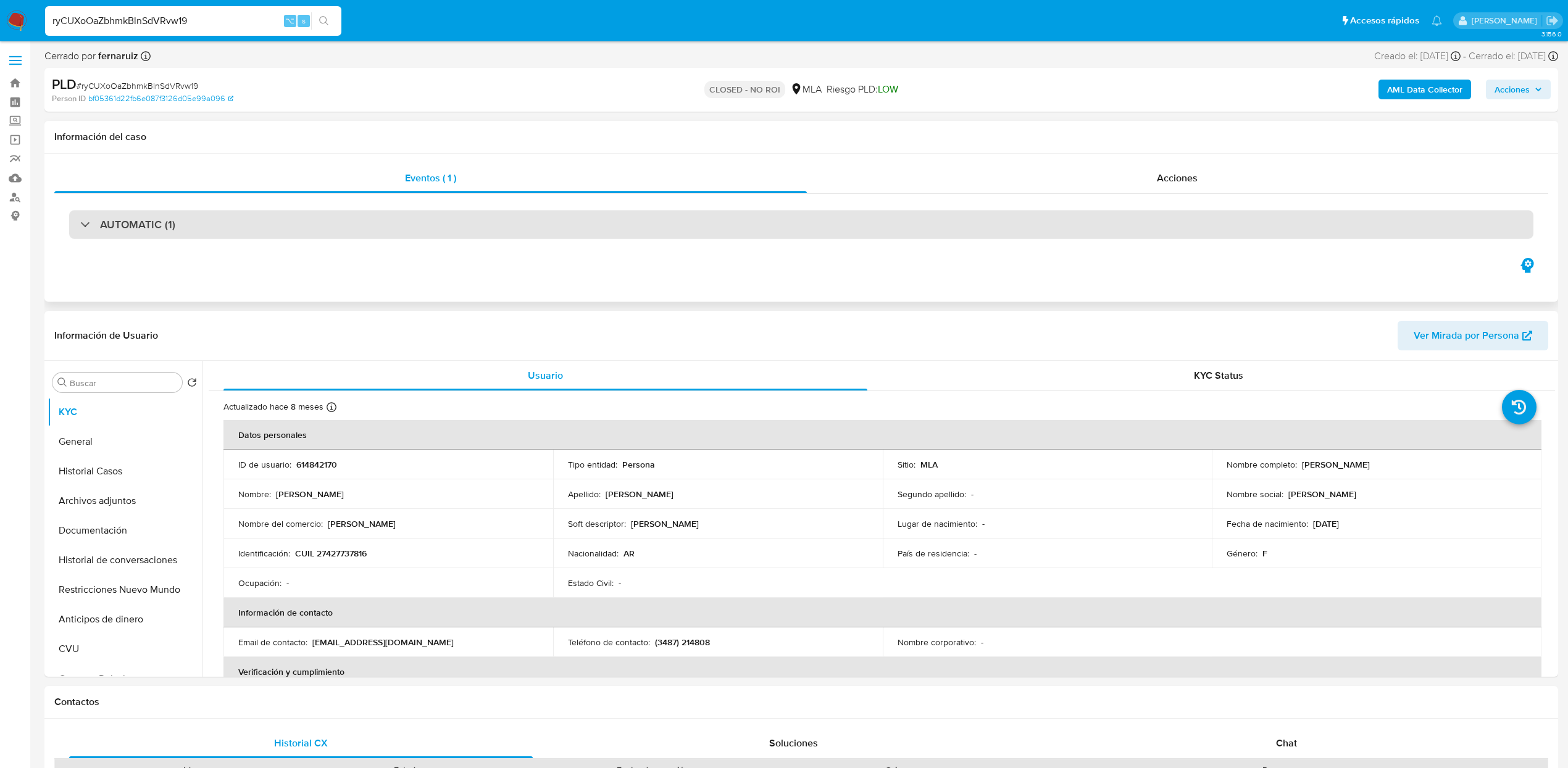
click at [224, 238] on div "AUTOMATIC (1)" at bounding box center [801, 225] width 1465 height 28
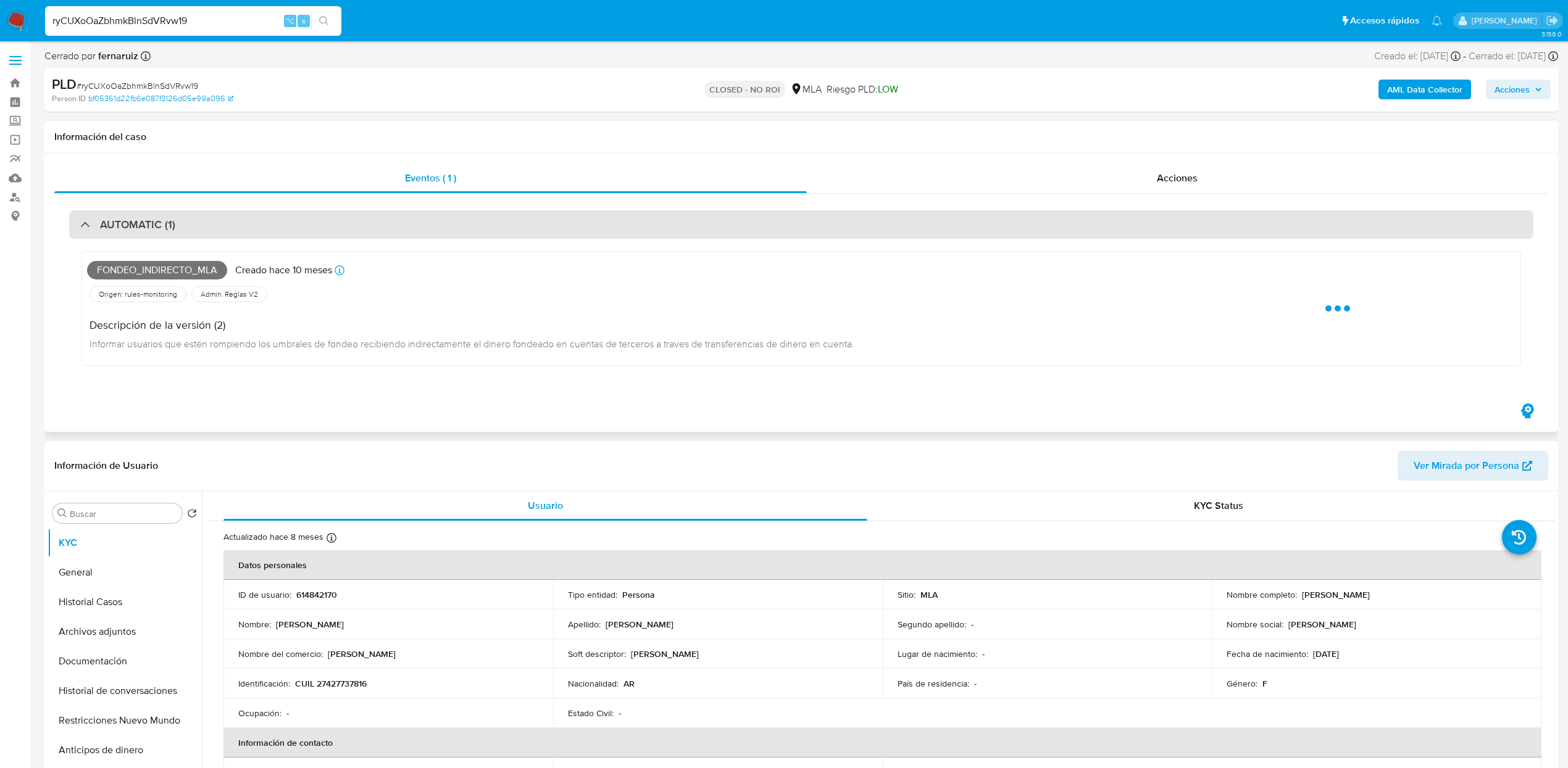
click at [224, 238] on div "AUTOMATIC (1)" at bounding box center [801, 225] width 1465 height 28
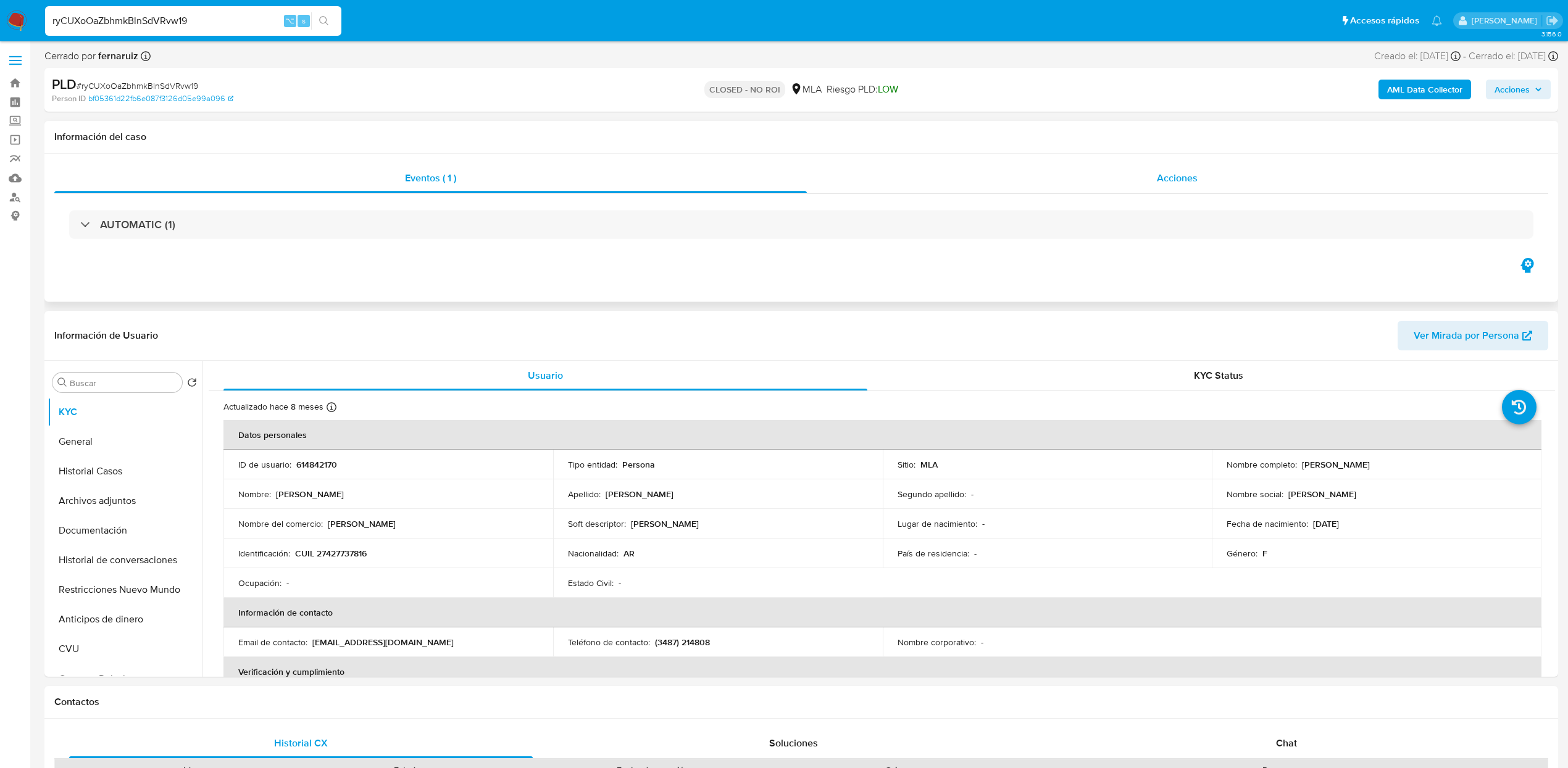
click at [1215, 188] on div "Acciones" at bounding box center [1178, 178] width 742 height 30
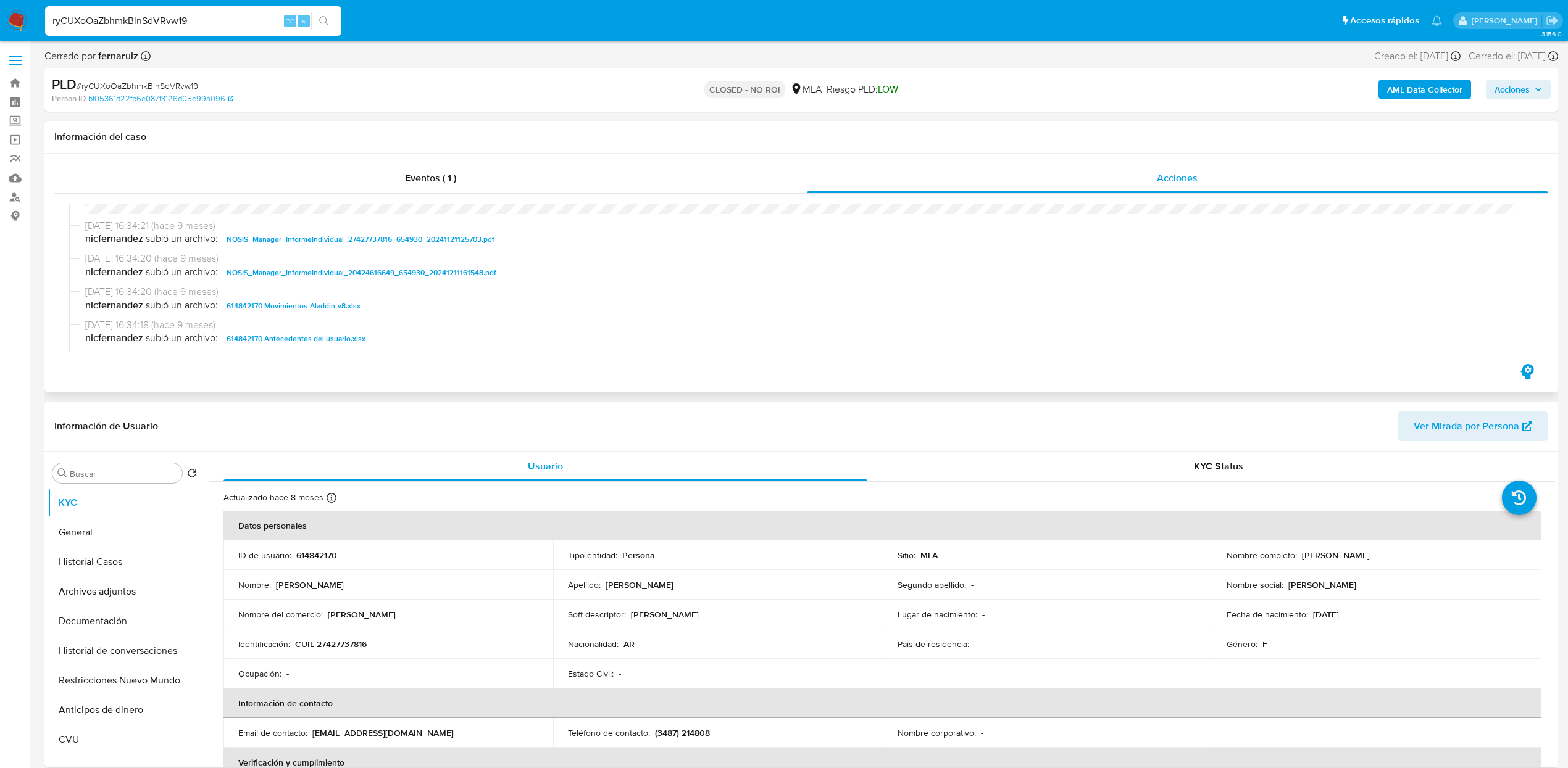
scroll to position [324, 0]
click at [328, 304] on span "614842170 Movimientos-Aladdin-v8.xlsx" at bounding box center [294, 303] width 134 height 15
click at [440, 184] on span "Eventos ( 1 )" at bounding box center [431, 177] width 51 height 14
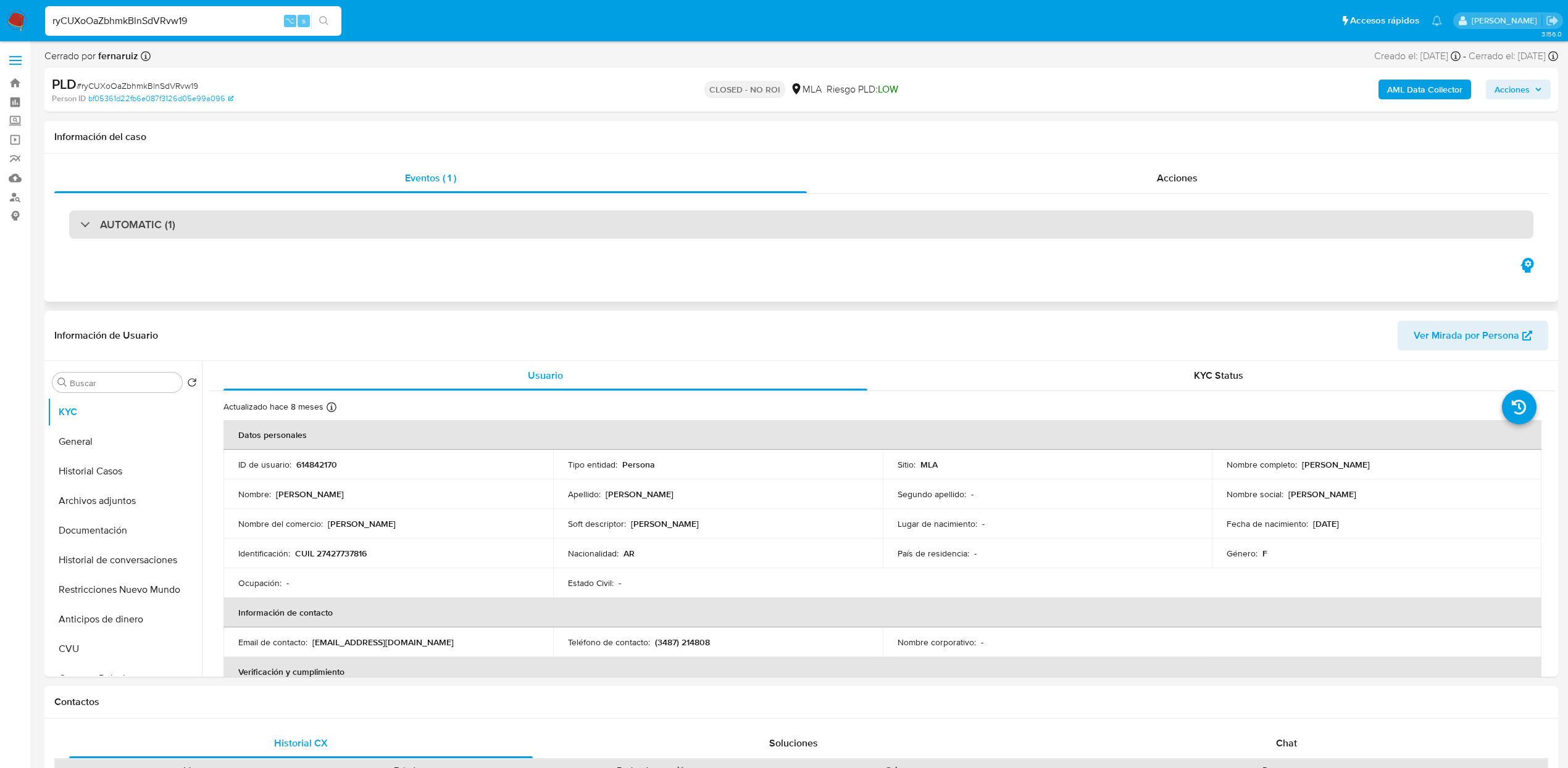
click at [328, 224] on div "AUTOMATIC (1)" at bounding box center [801, 225] width 1465 height 28
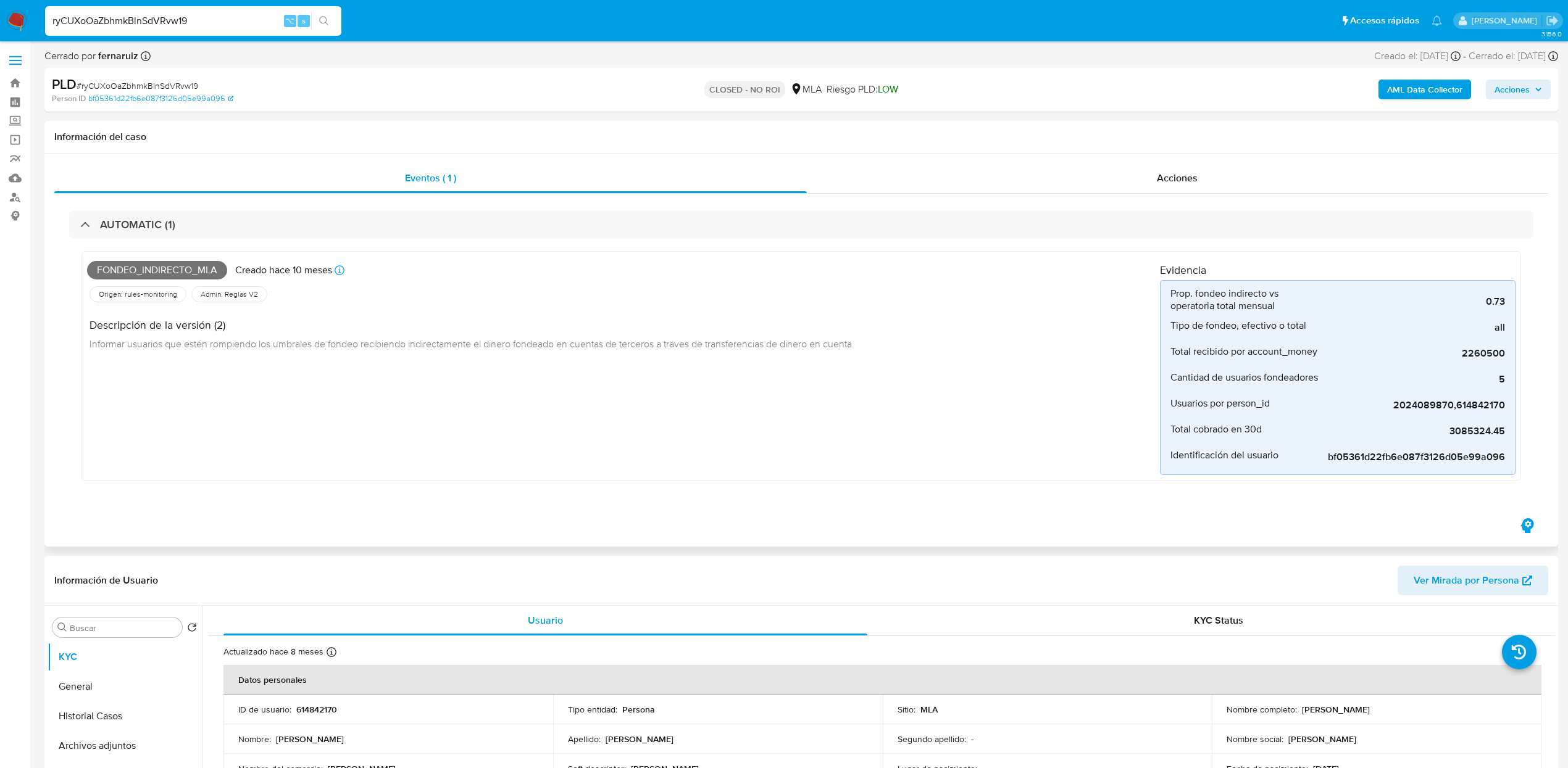
click at [1097, 378] on div "Fondeo_indirecto_mla Creado hace 10 meses Creado: 12/11/2024 03:20:41 Origen: r…" at bounding box center [623, 366] width 1073 height 219
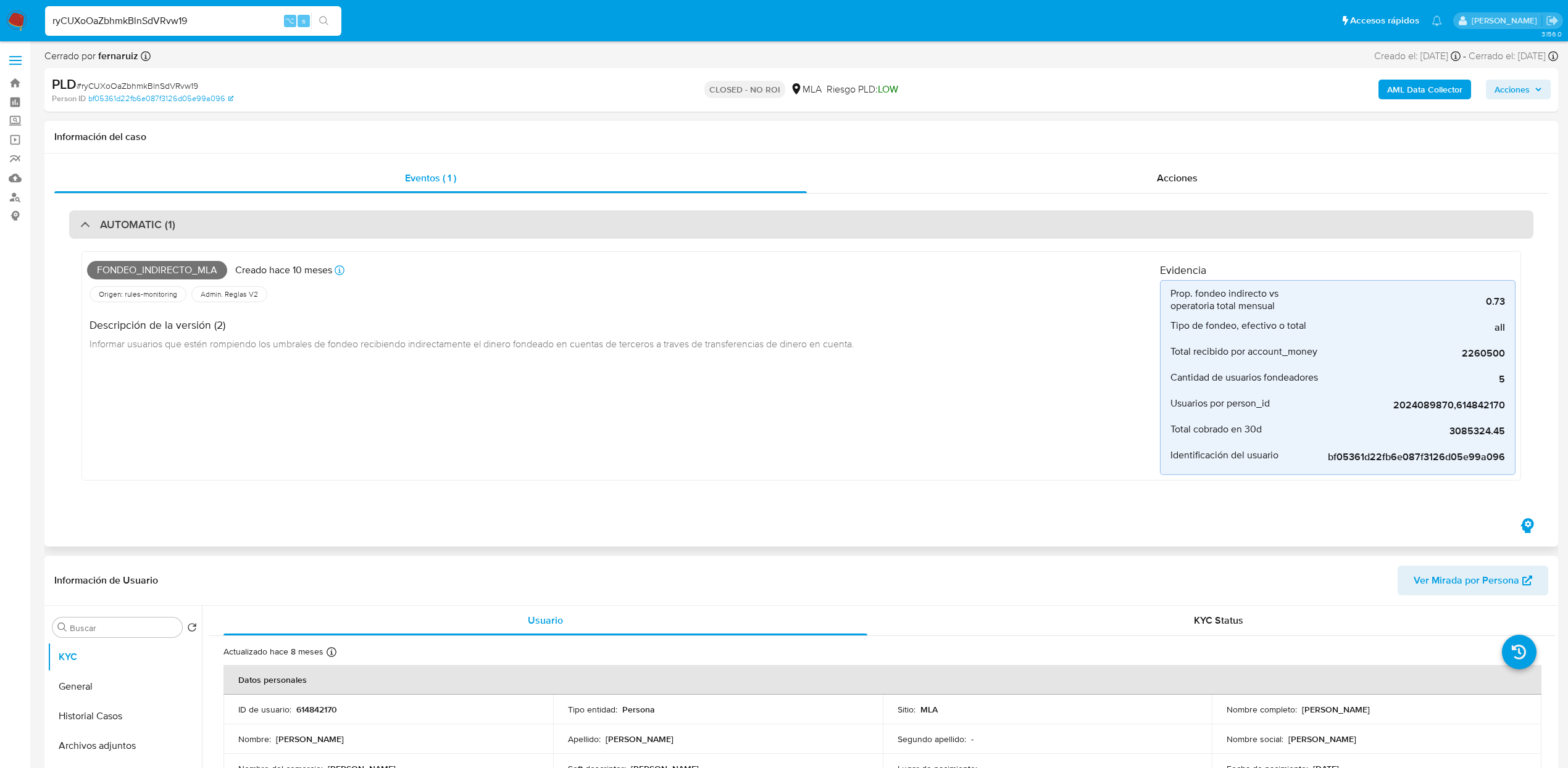
click at [73, 234] on div "AUTOMATIC (1)" at bounding box center [801, 225] width 1465 height 28
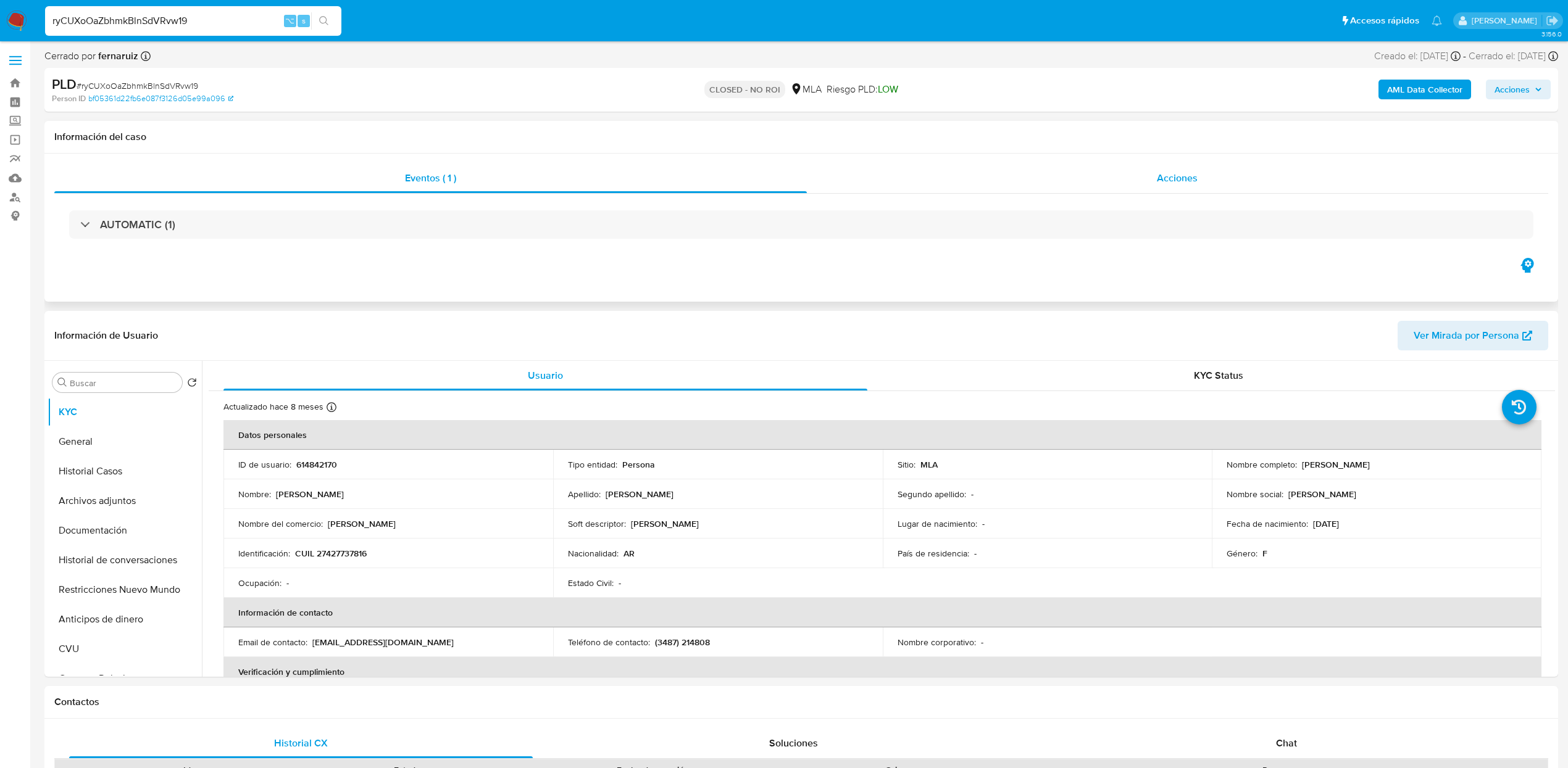
click at [1191, 175] on span "Acciones" at bounding box center [1177, 177] width 41 height 14
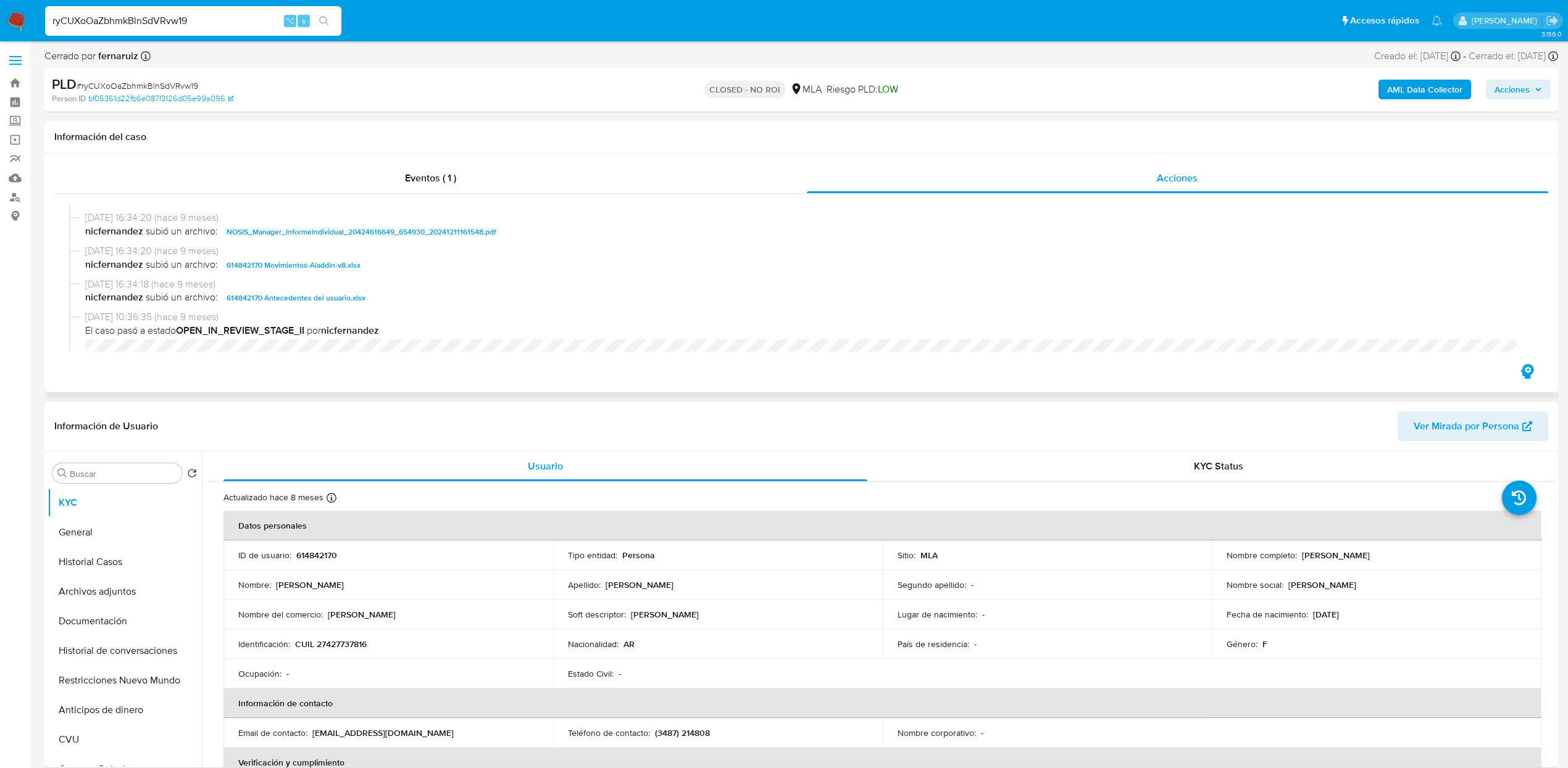
scroll to position [365, 0]
click at [317, 266] on span "614842170 Movimientos-Aladdin-v8.xlsx" at bounding box center [294, 262] width 134 height 15
click at [240, 30] on div "ryCUXoOaZbhmkBlnSdVRvw19 ⌥ s" at bounding box center [193, 21] width 296 height 30
click at [235, 22] on input "ryCUXoOaZbhmkBlnSdVRvw19" at bounding box center [193, 21] width 296 height 16
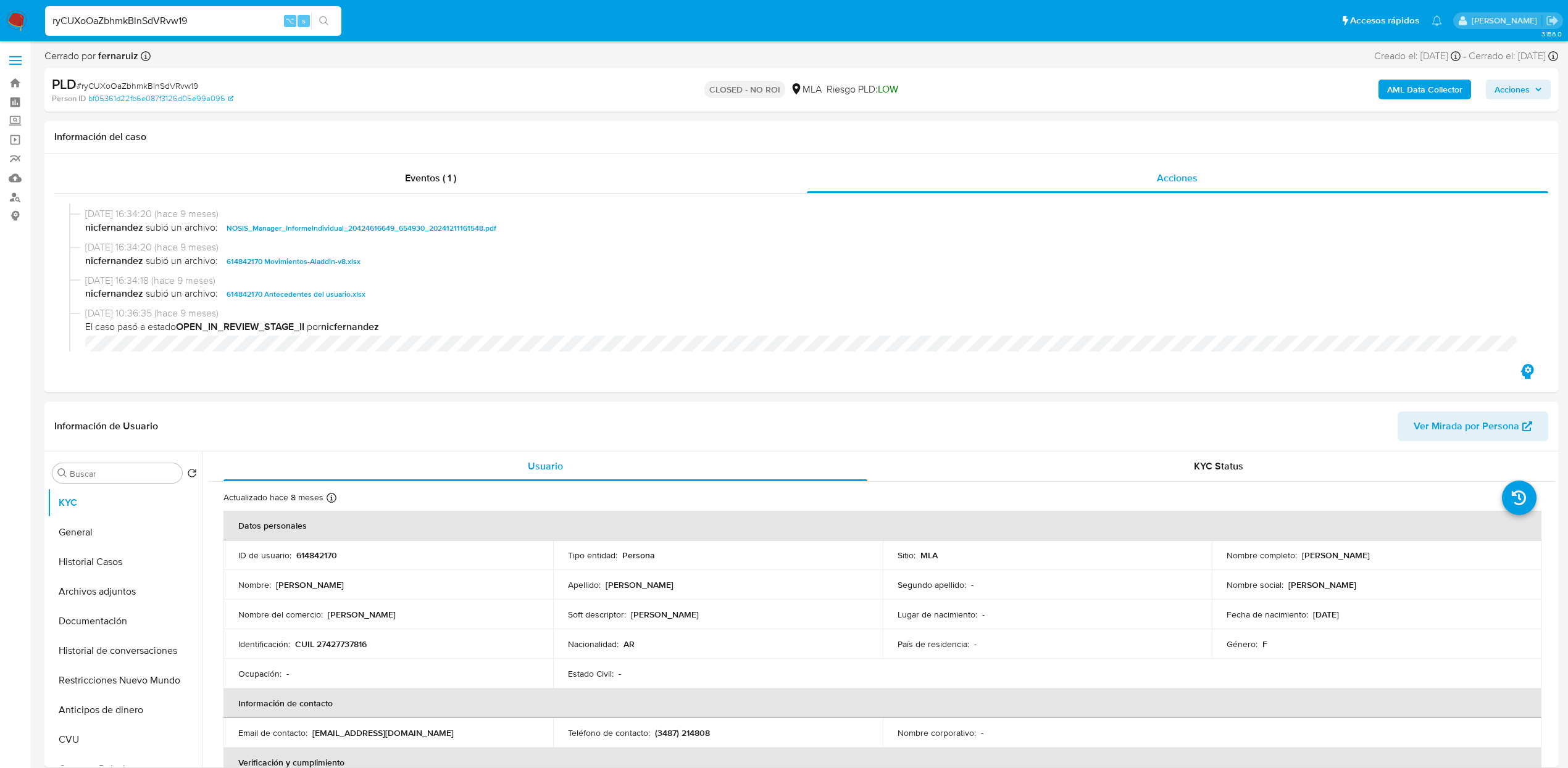
click at [235, 22] on input "ryCUXoOaZbhmkBlnSdVRvw19" at bounding box center [193, 21] width 296 height 16
paste input "Toc3hOw4LIAN9nNbRLHeKDNh"
type input "Toc3hOw4LIAN9nNbRLHeKDNh"
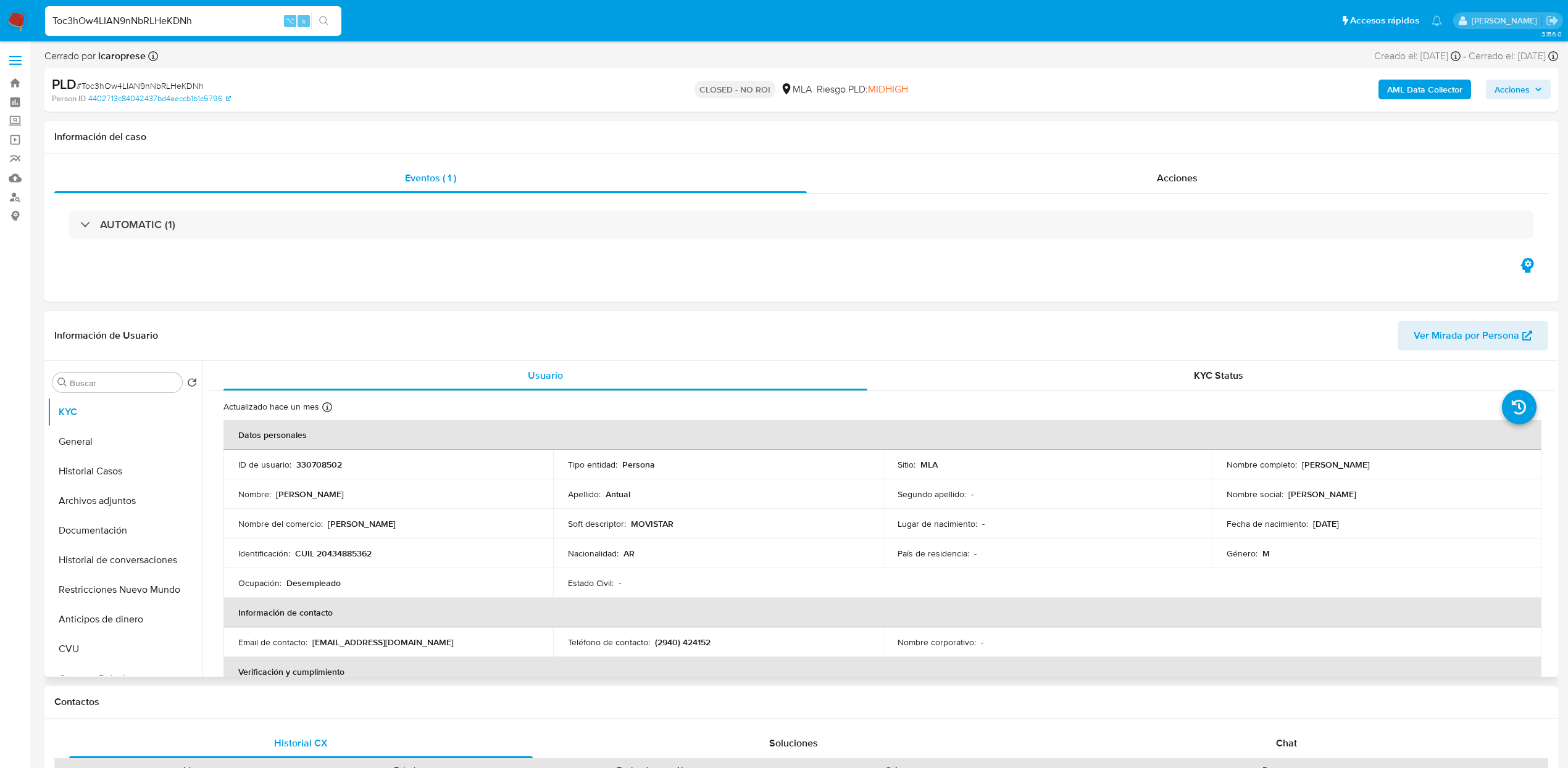
select select "10"
click at [1197, 168] on div "Acciones" at bounding box center [1178, 178] width 742 height 30
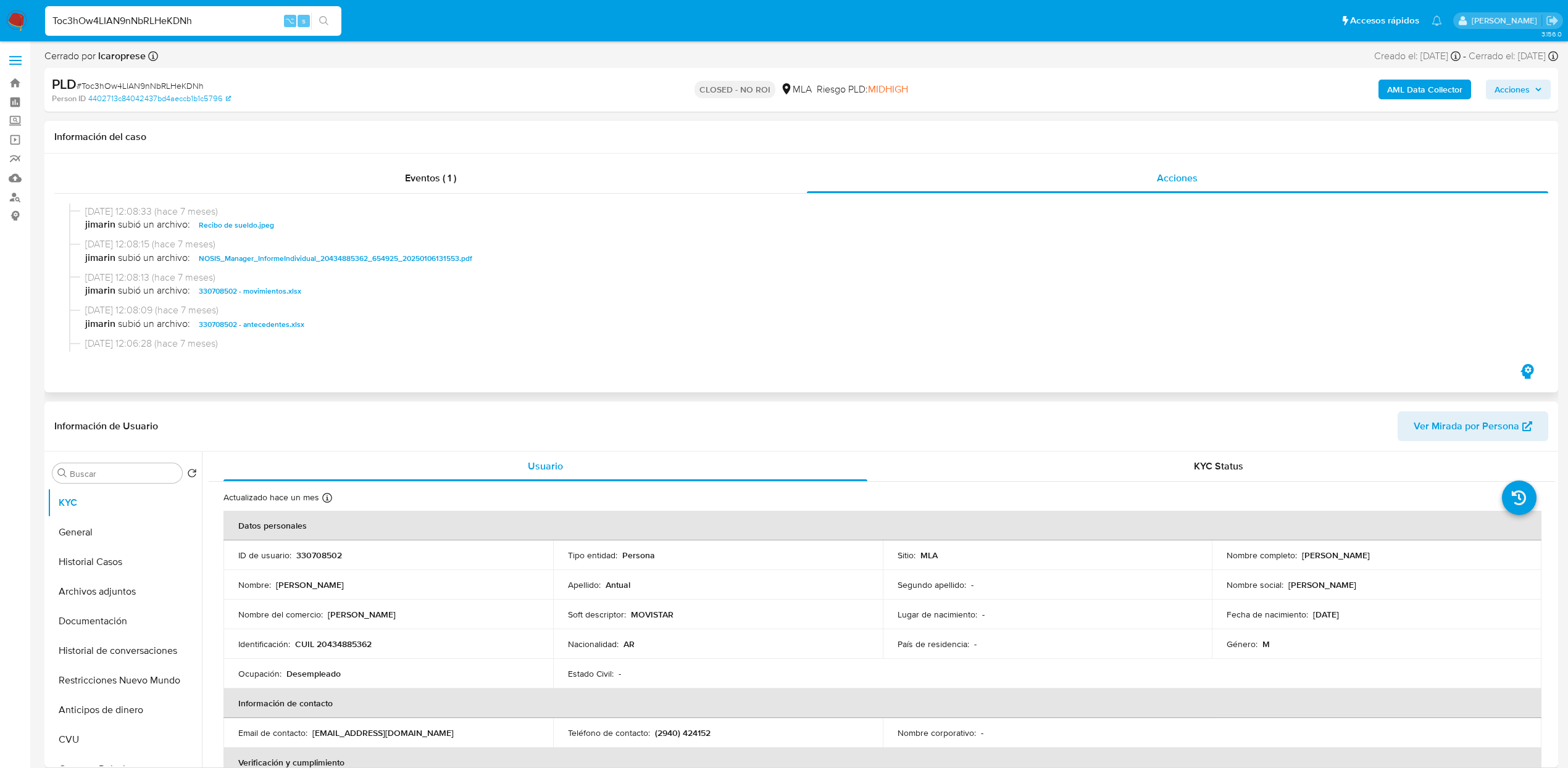
scroll to position [287, 0]
click at [257, 323] on span "330708502 - antecedentes.xlsx" at bounding box center [251, 320] width 105 height 15
click at [265, 277] on span "17/01/2025 12:08:13 (hace 7 meses)" at bounding box center [807, 273] width 1444 height 13
click at [263, 285] on span "330708502 - movimientos.xlsx" at bounding box center [250, 286] width 103 height 15
click at [891, 253] on span "jimarin subió un archivo: NOSIS_Manager_InformeIndividual_20434885362_654925_20…" at bounding box center [807, 254] width 1444 height 15
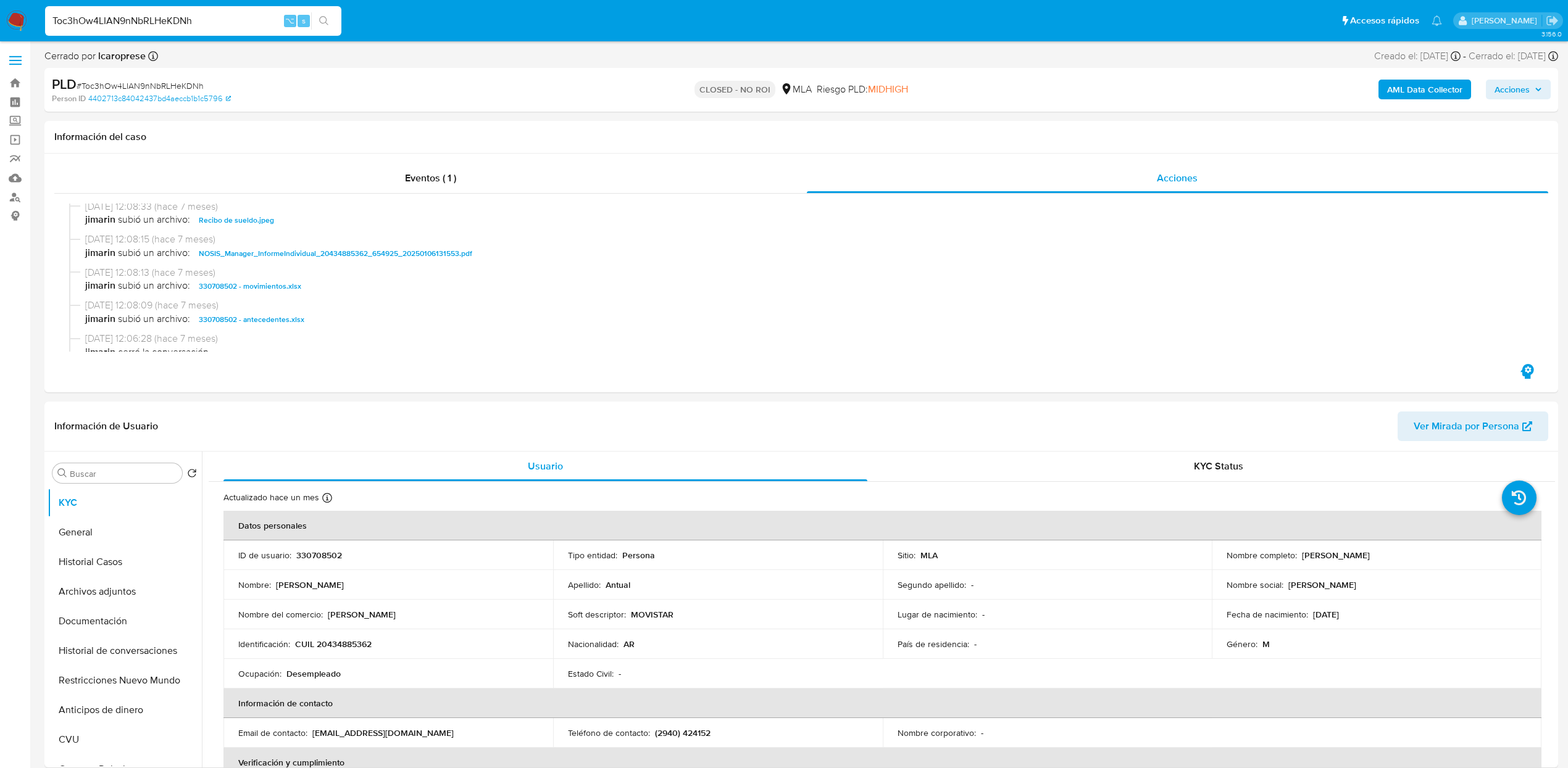
click at [165, 20] on input "Toc3hOw4LIAN9nNbRLHeKDNh" at bounding box center [193, 21] width 296 height 16
paste input "gkBriK0do3NOjcEq6w4ERXdG"
type input "gkBriK0do3NOjcEq6w4ERXdG"
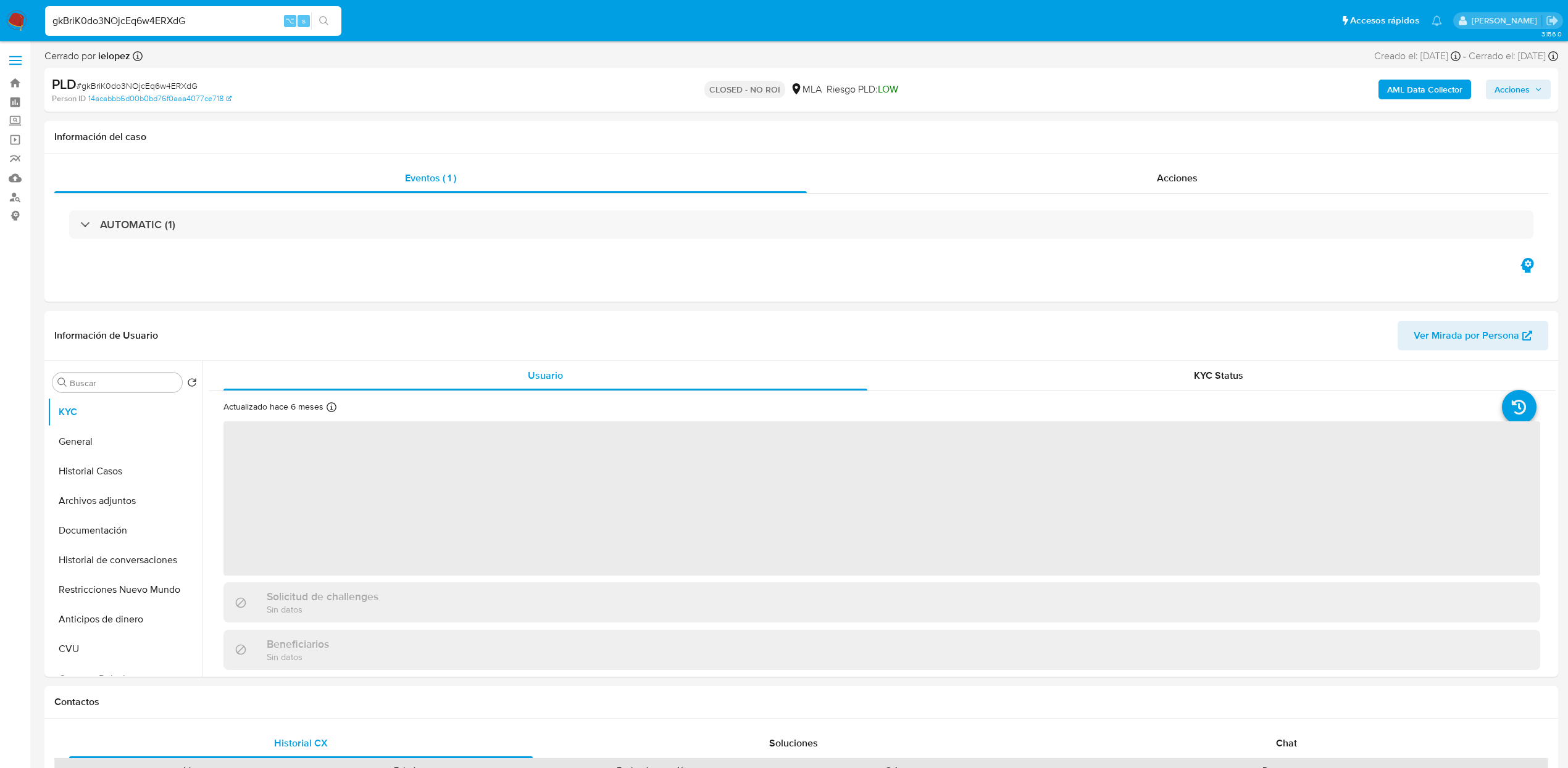
select select "10"
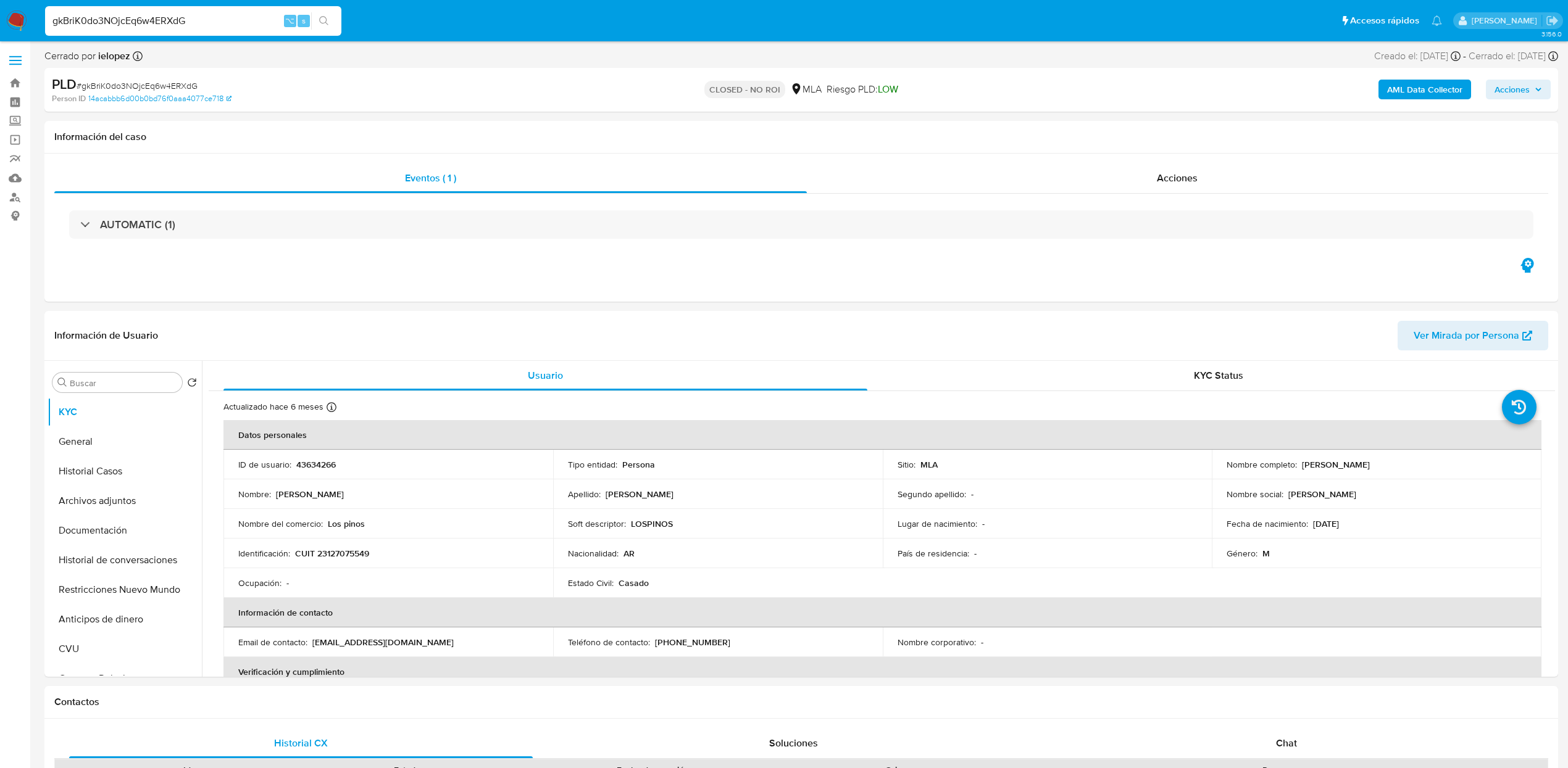
click at [244, 11] on div "gkBriK0do3NOjcEq6w4ERXdG ⌥ s" at bounding box center [193, 21] width 296 height 30
click at [241, 22] on input "gkBriK0do3NOjcEq6w4ERXdG" at bounding box center [193, 21] width 296 height 16
paste input "nZYDXKw0snD5YTwQ2QVE7pqx"
type input "nZYDXKw0snD5YTwQ2QVE7pqx"
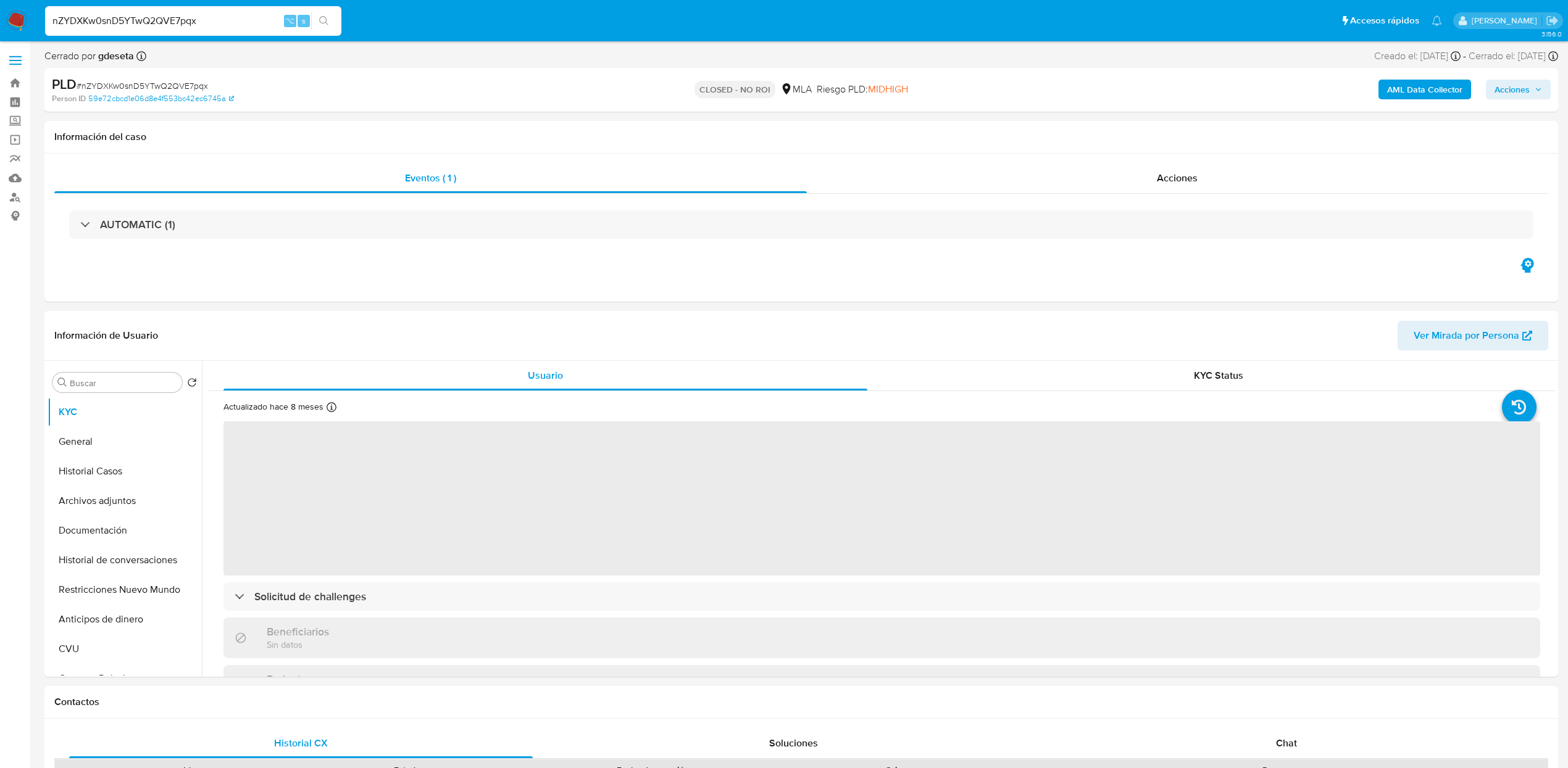
select select "10"
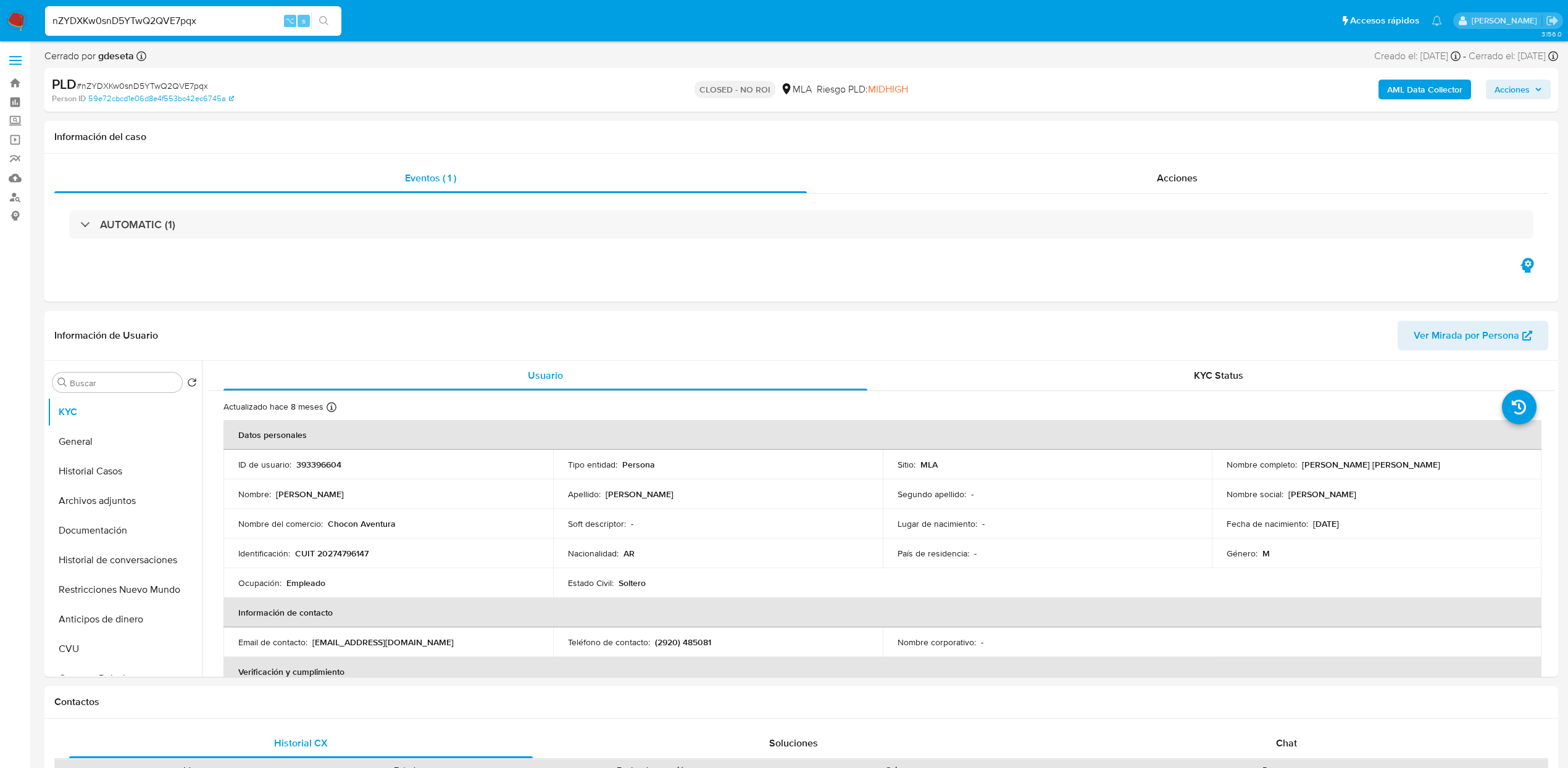
click at [246, 22] on input "nZYDXKw0snD5YTwQ2QVE7pqx" at bounding box center [193, 21] width 296 height 16
click at [118, 462] on button "Historial Casos" at bounding box center [120, 472] width 145 height 30
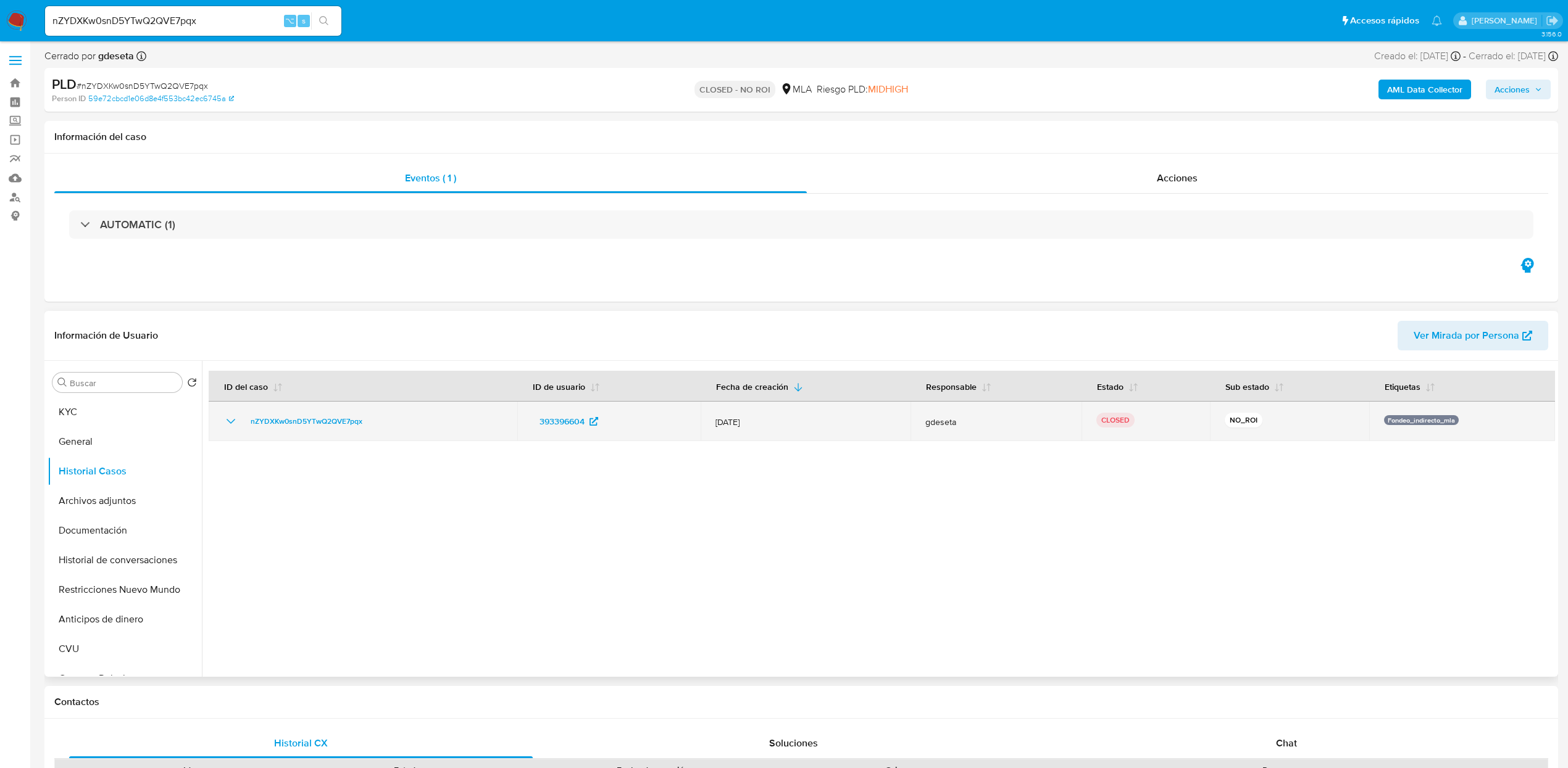
click at [231, 429] on icon "Mostrar/Ocultar" at bounding box center [231, 421] width 15 height 15
click at [1411, 428] on div "Fondeo_indirecto_mla" at bounding box center [1462, 421] width 156 height 12
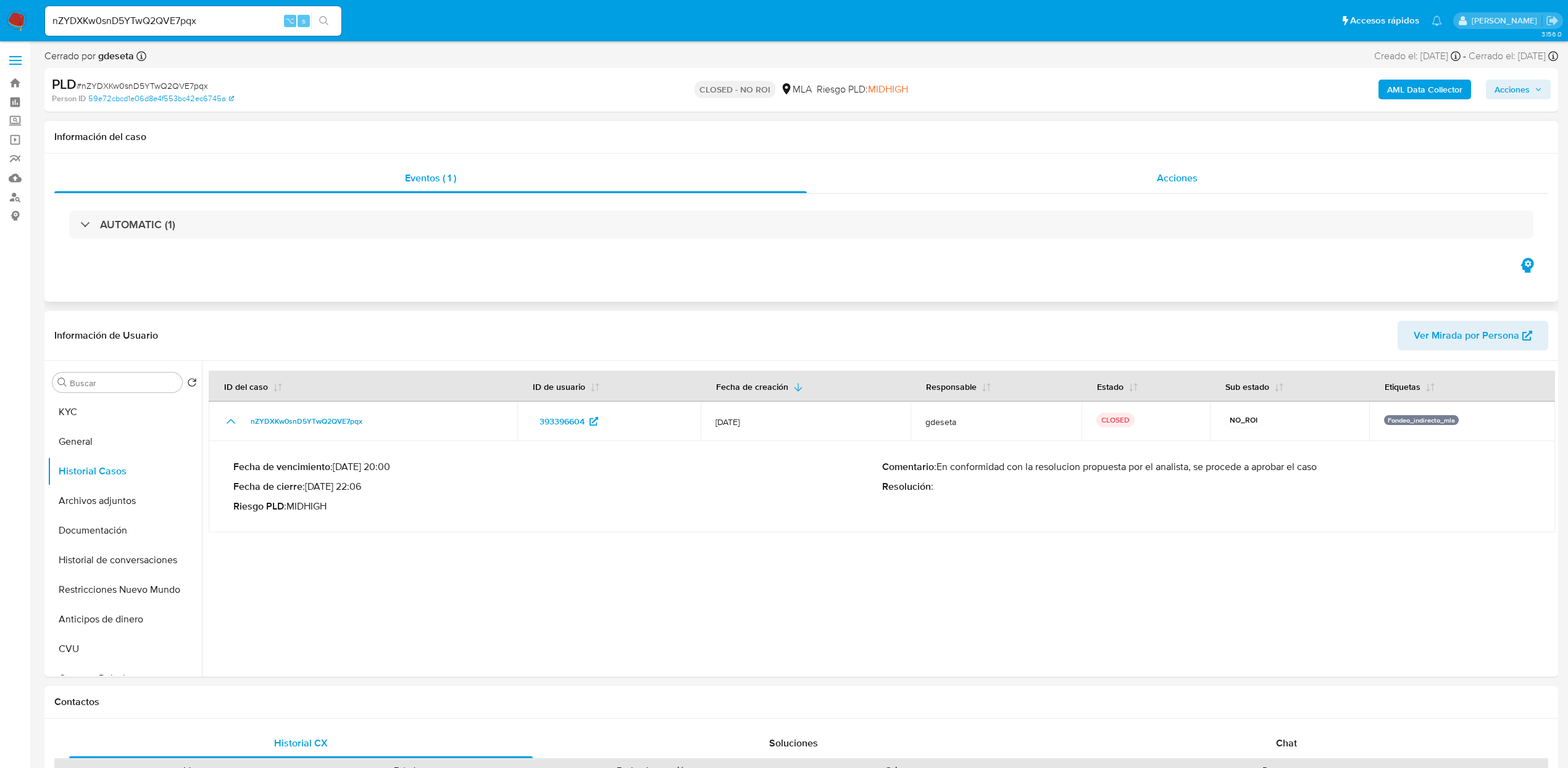
click at [1207, 191] on div "Acciones" at bounding box center [1178, 178] width 742 height 30
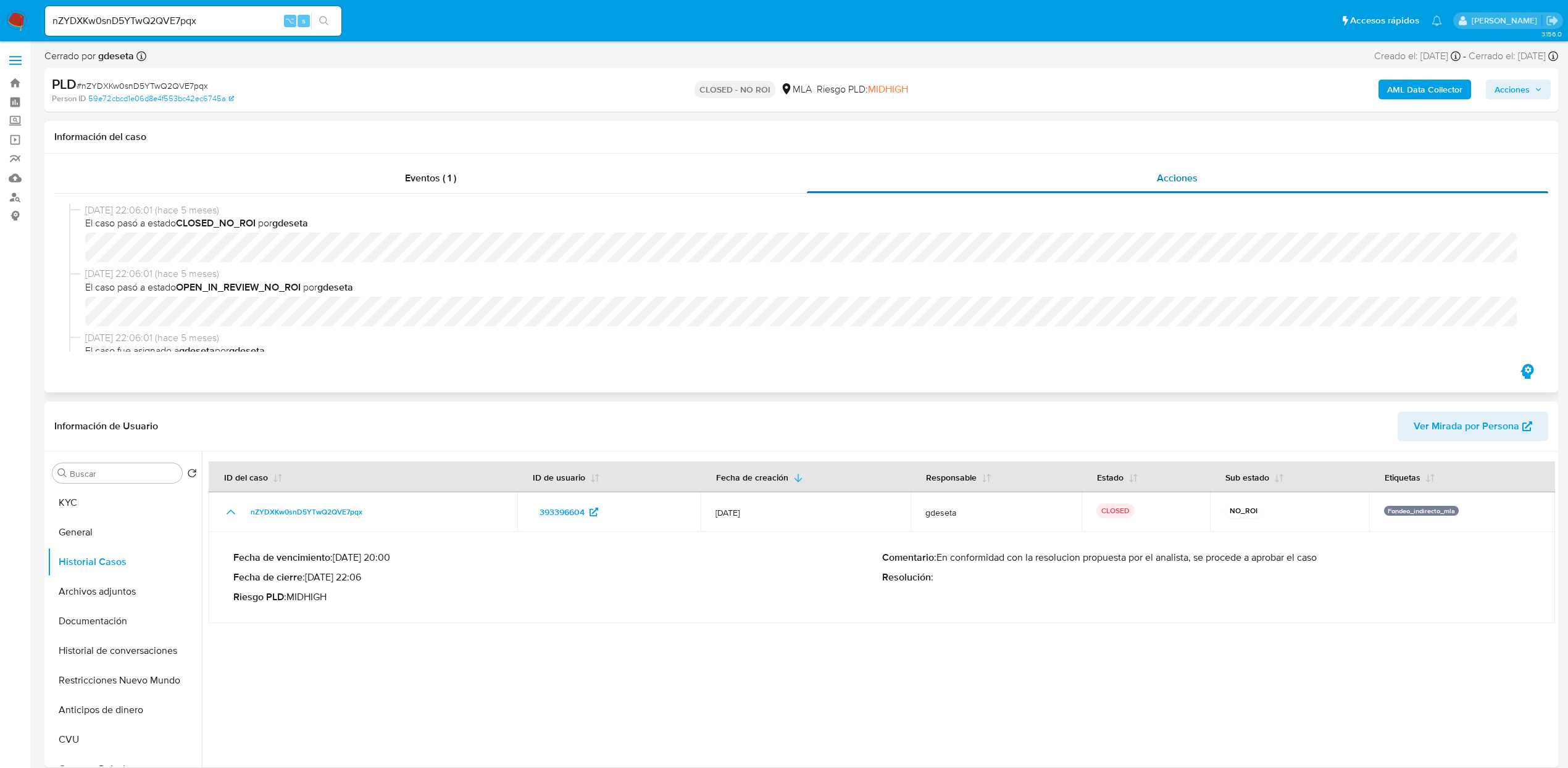
click at [1207, 191] on div "Acciones" at bounding box center [1178, 178] width 742 height 30
click at [424, 171] on span "Eventos ( 1 )" at bounding box center [431, 177] width 51 height 14
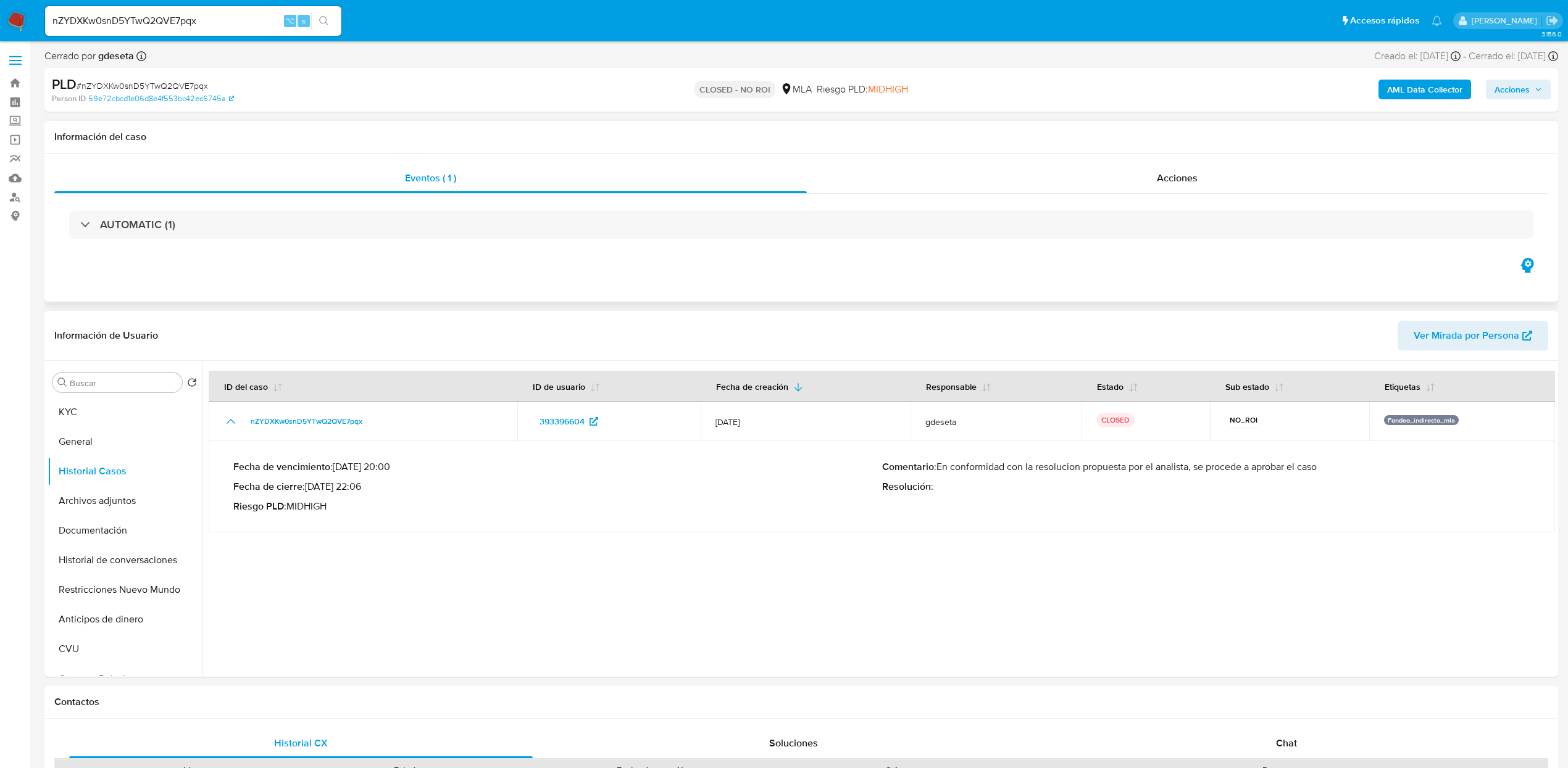
click at [264, 242] on div "AUTOMATIC (1)" at bounding box center [801, 224] width 1494 height 61
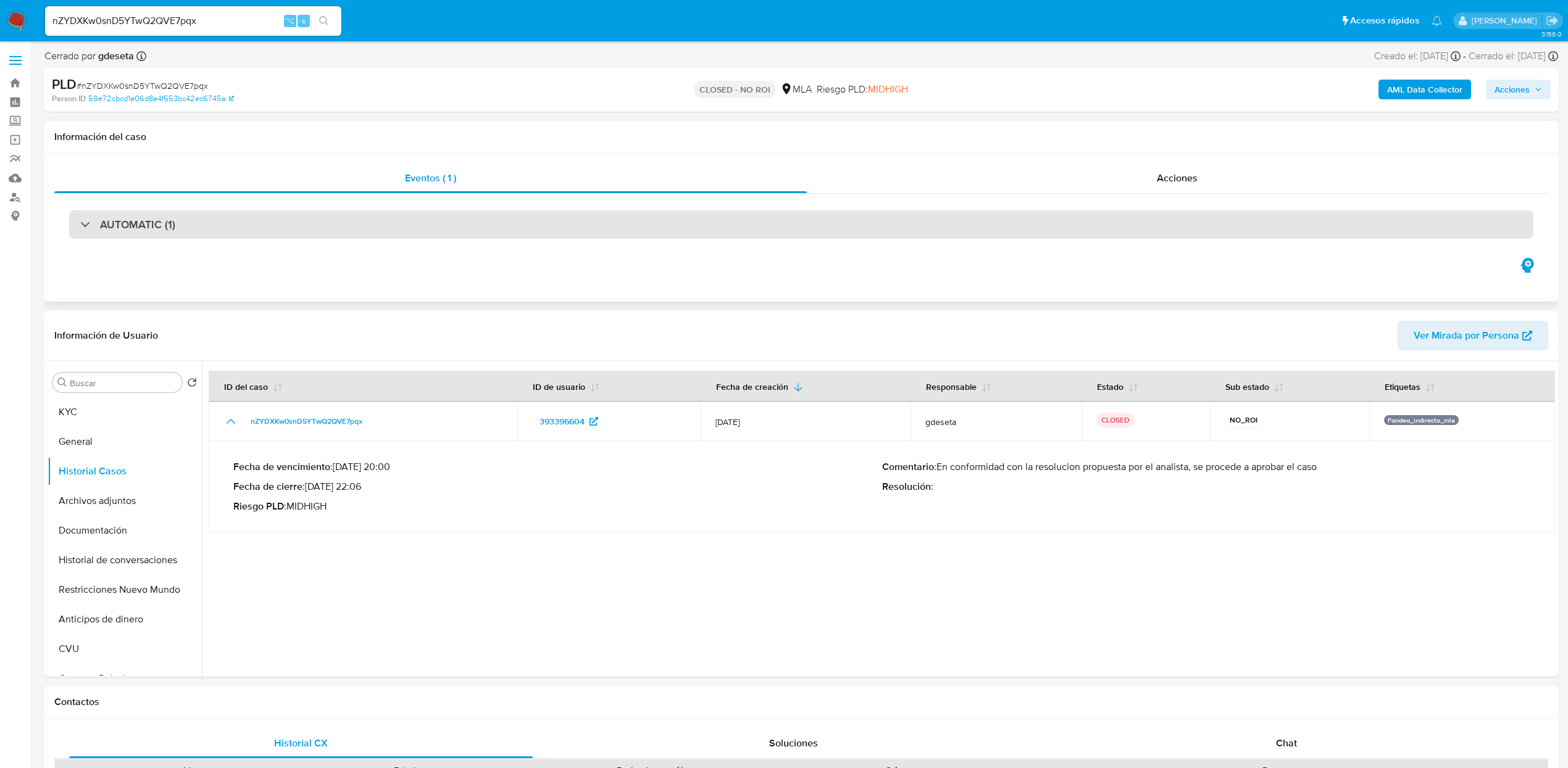
click at [270, 230] on div "AUTOMATIC (1)" at bounding box center [801, 225] width 1465 height 28
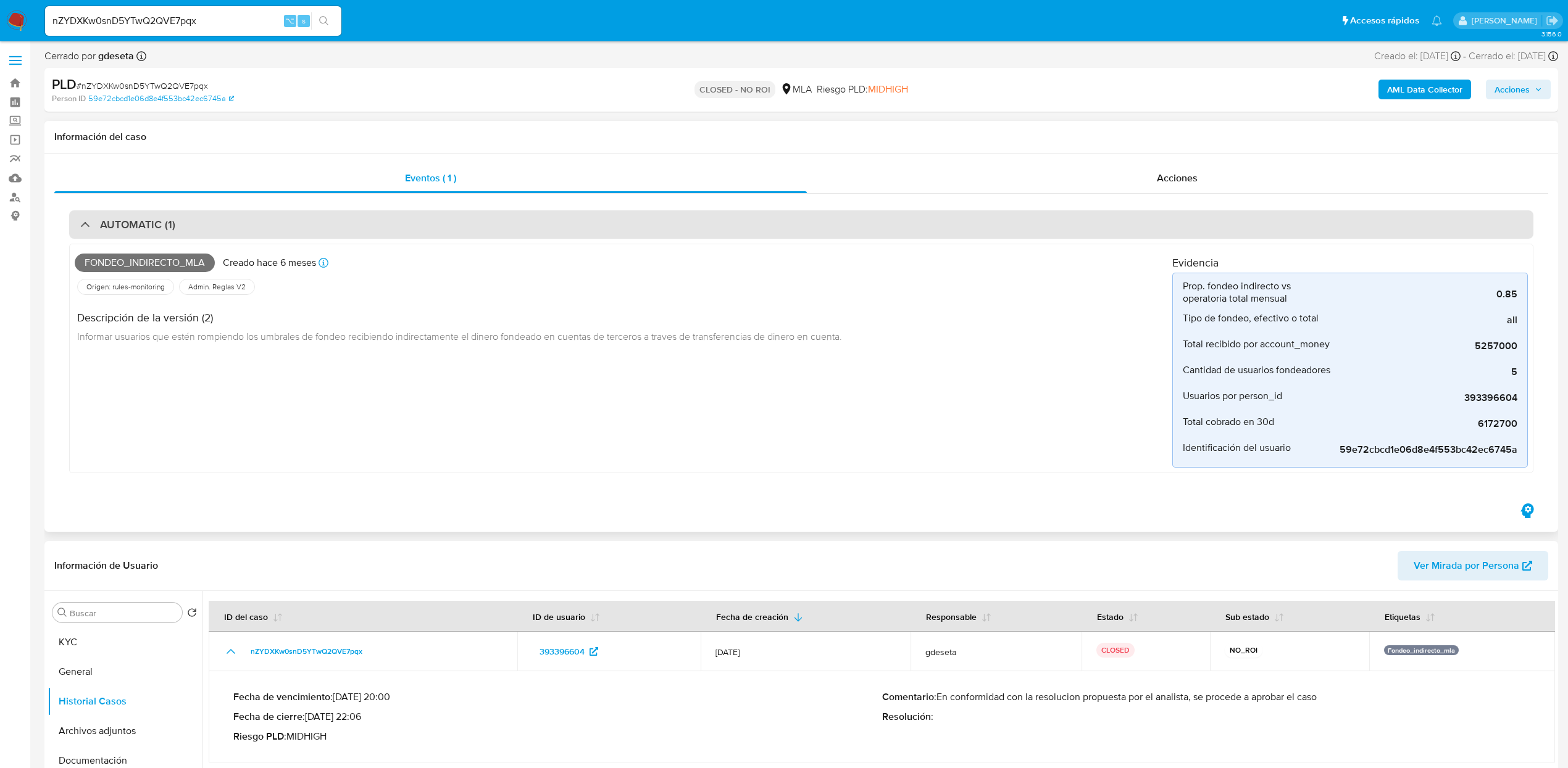
click at [143, 218] on h3 "AUTOMATIC (1)" at bounding box center [138, 225] width 76 height 13
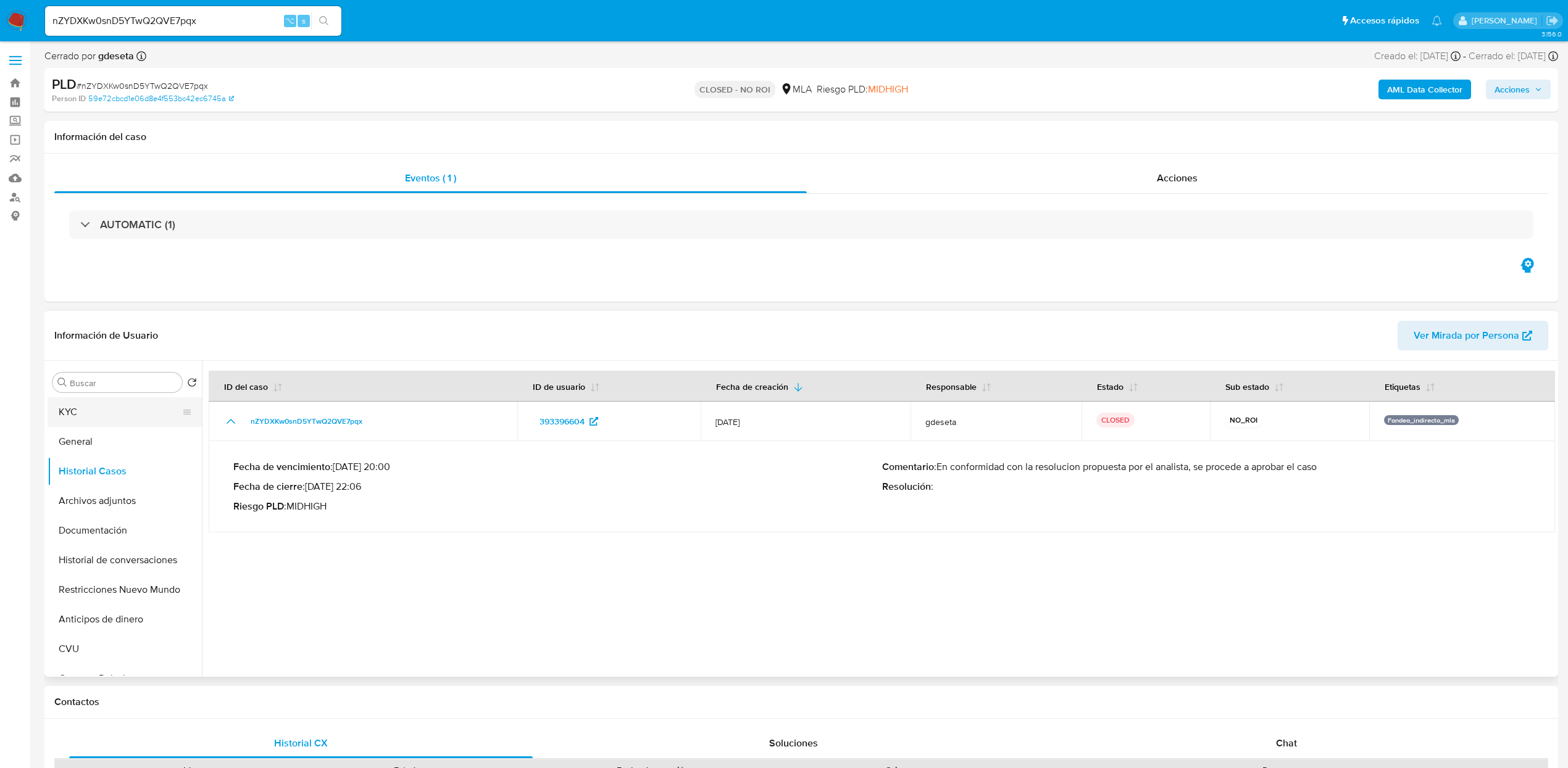
click at [103, 421] on button "KYC" at bounding box center [120, 412] width 145 height 30
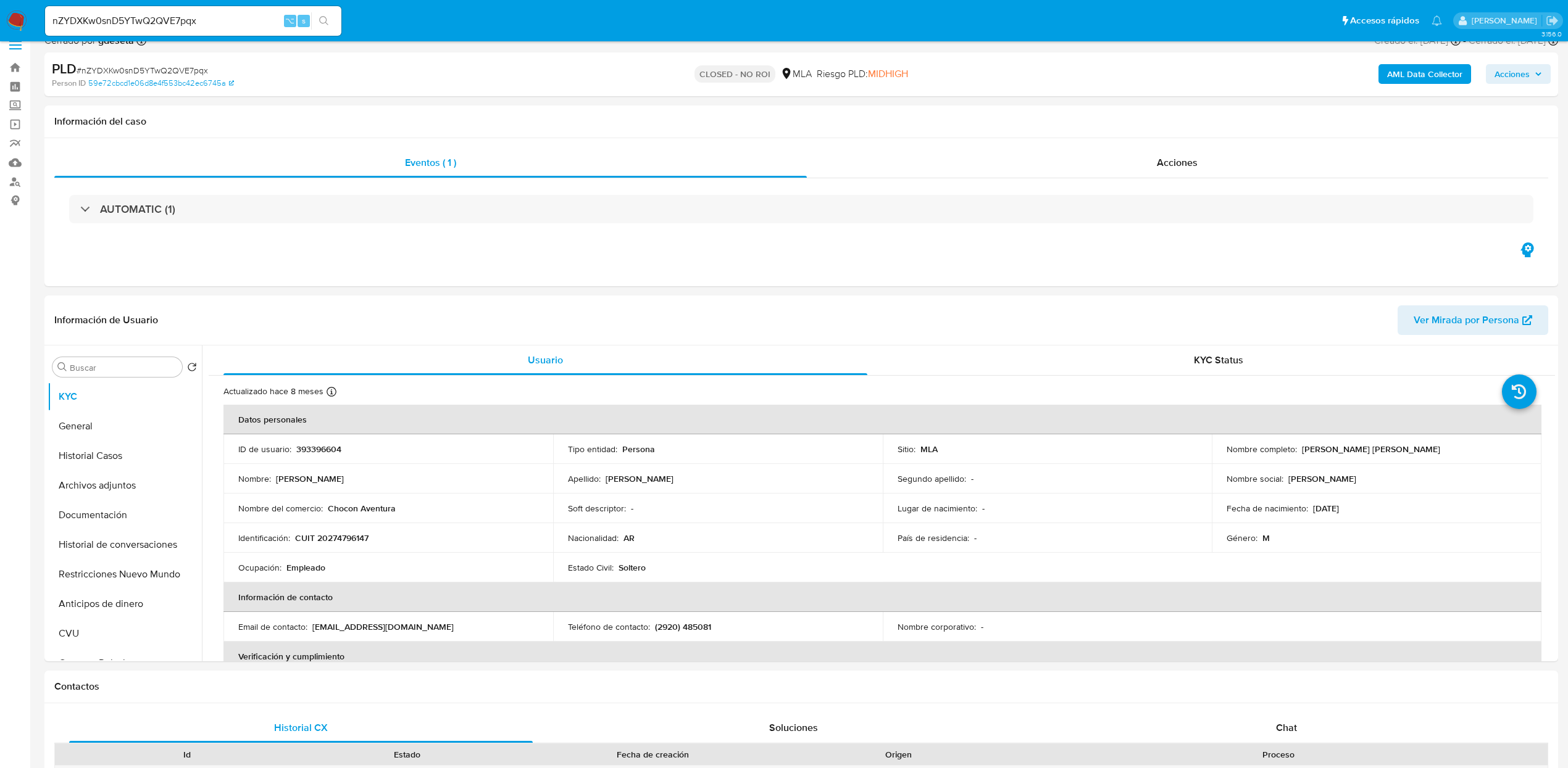
scroll to position [127, 0]
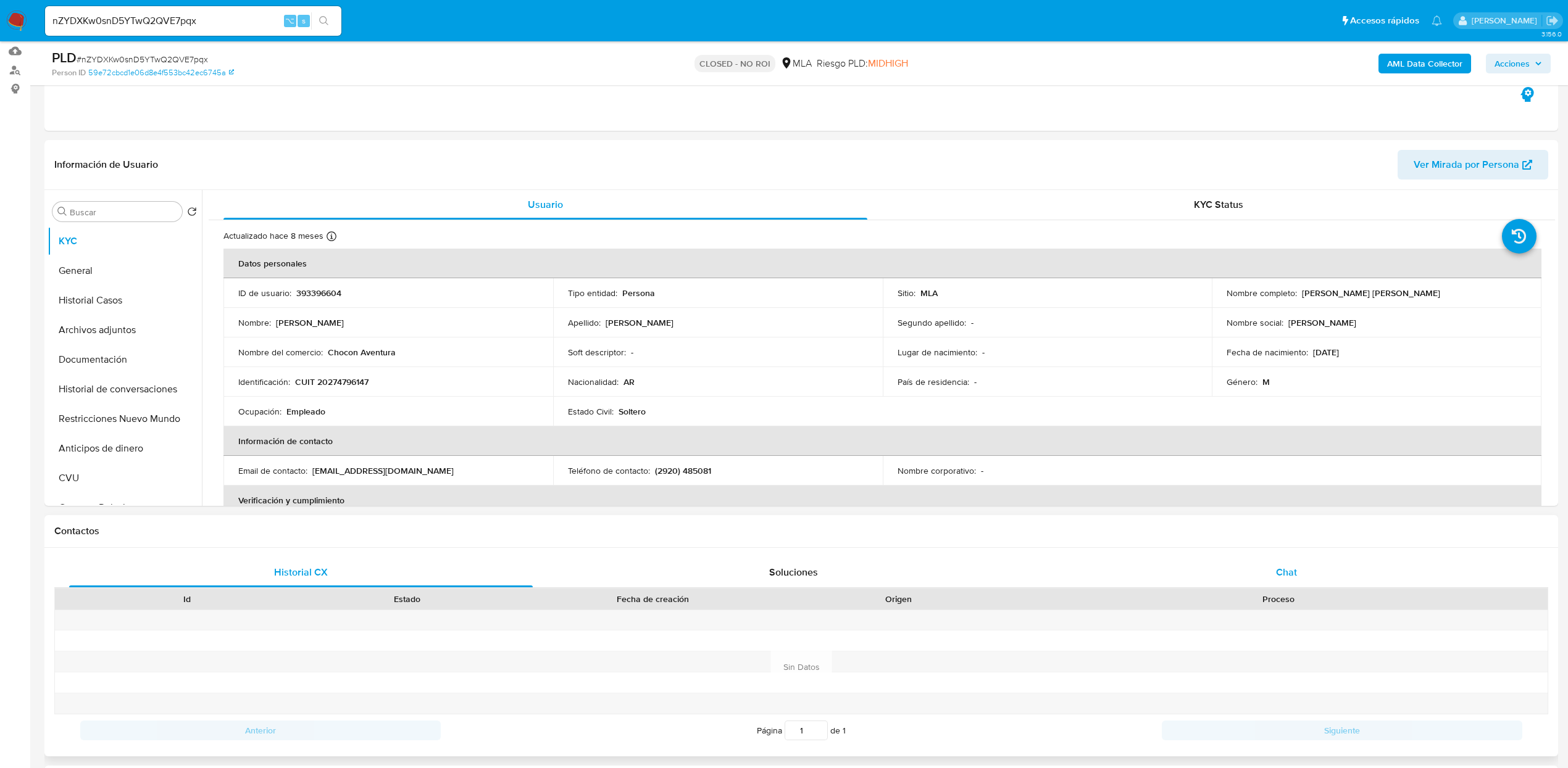
click at [1292, 570] on span "Chat" at bounding box center [1286, 572] width 21 height 14
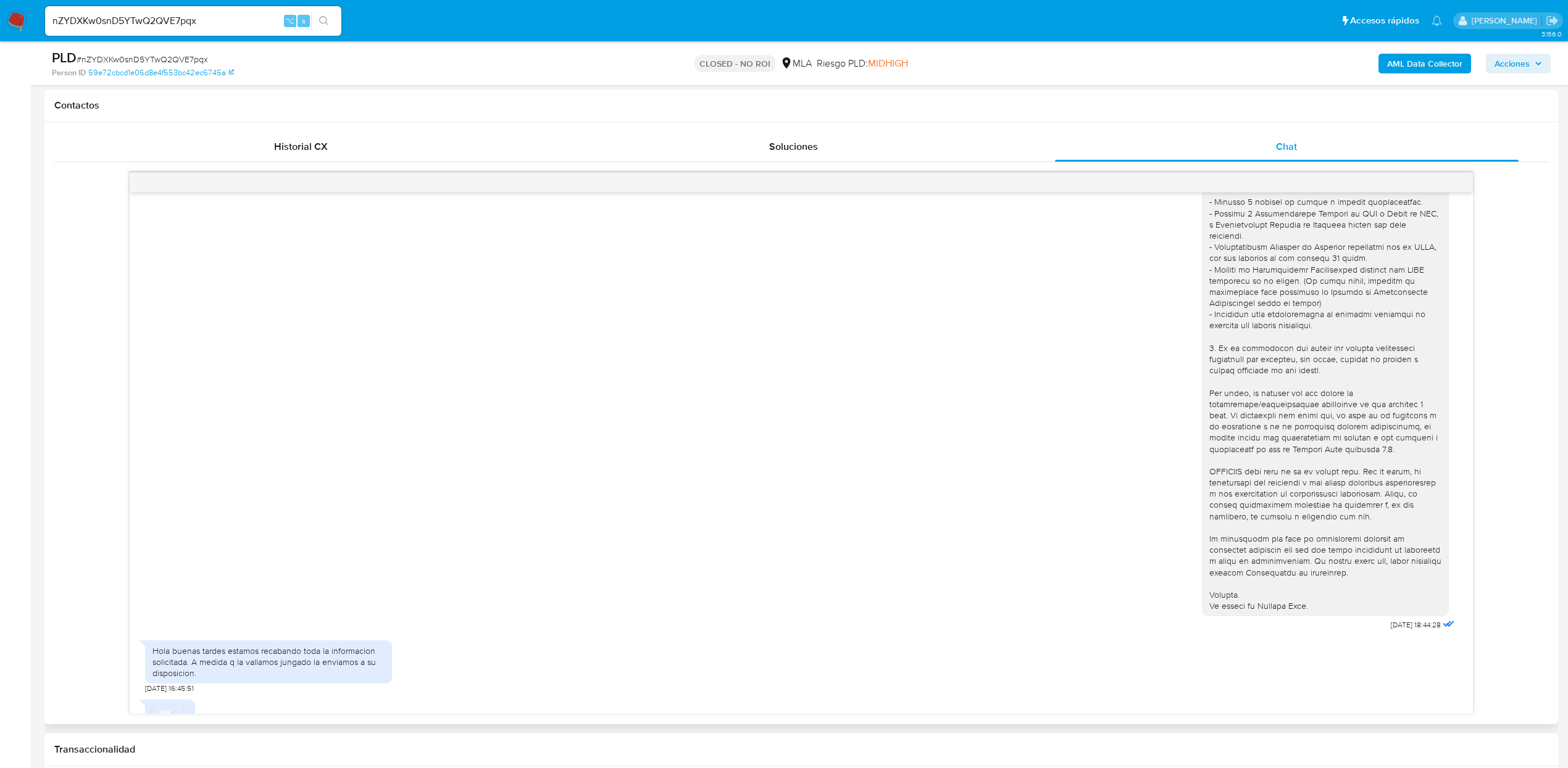
scroll to position [171, 0]
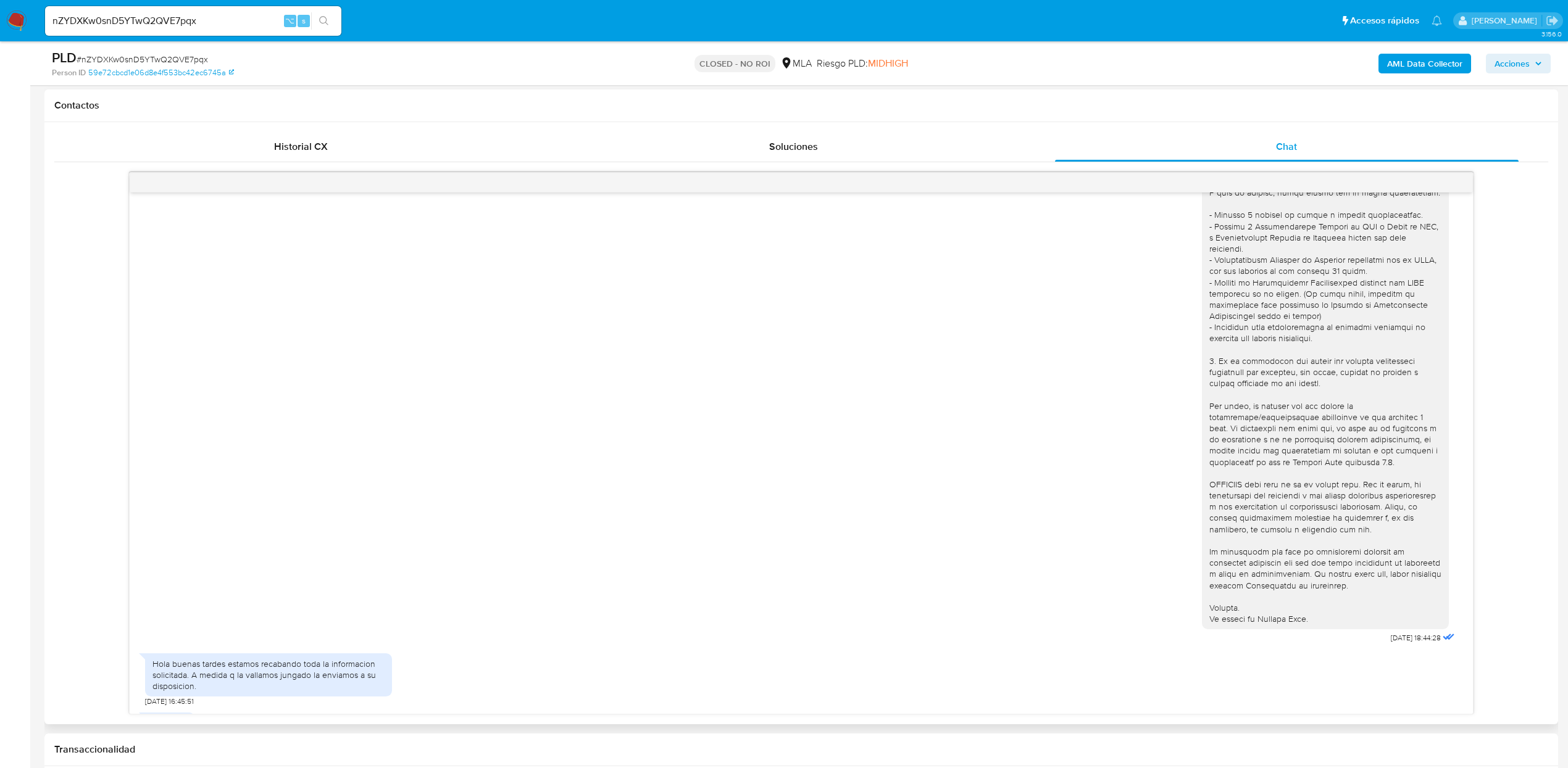
click at [1249, 583] on div at bounding box center [1326, 333] width 232 height 584
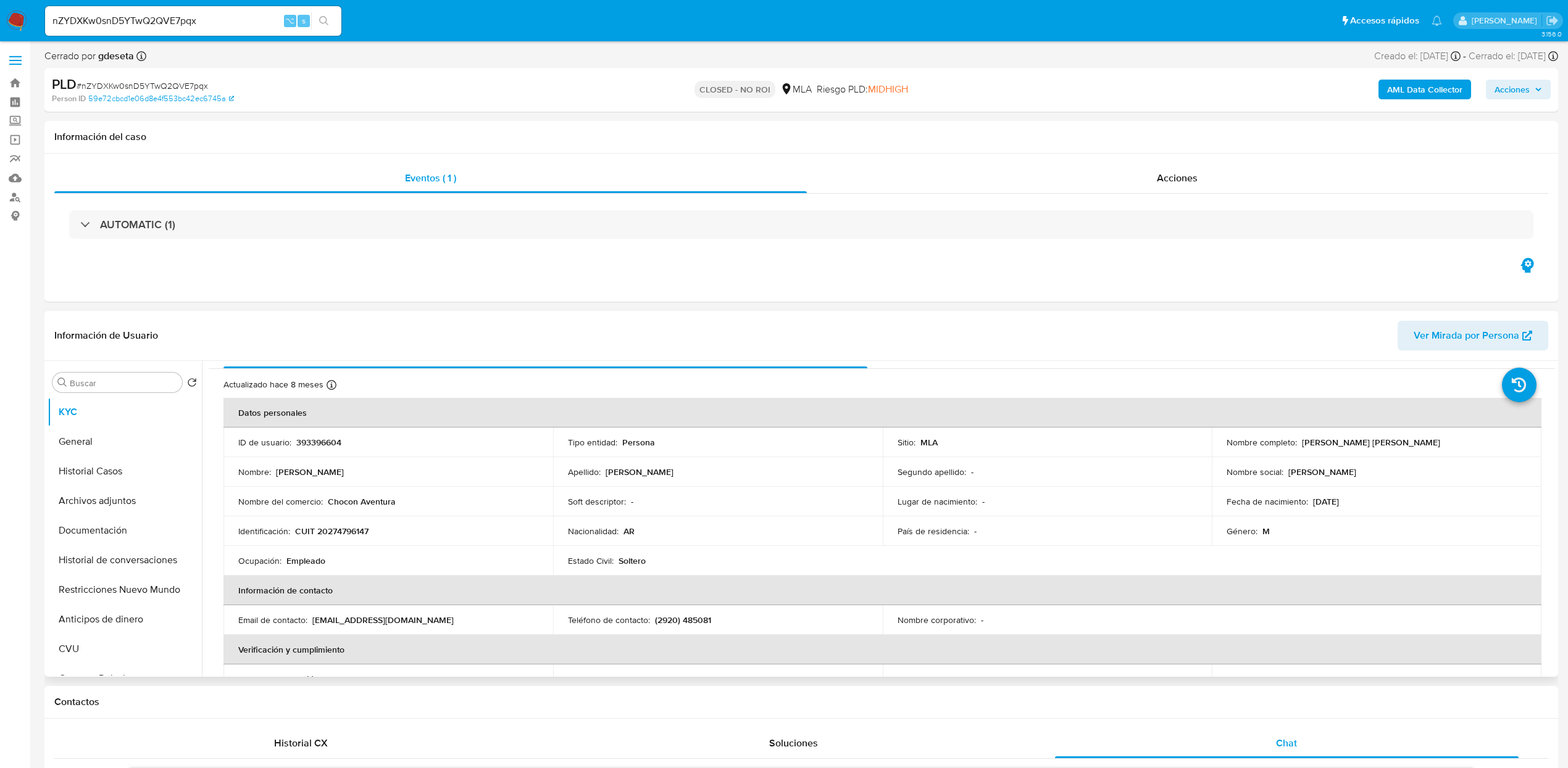
scroll to position [0, 0]
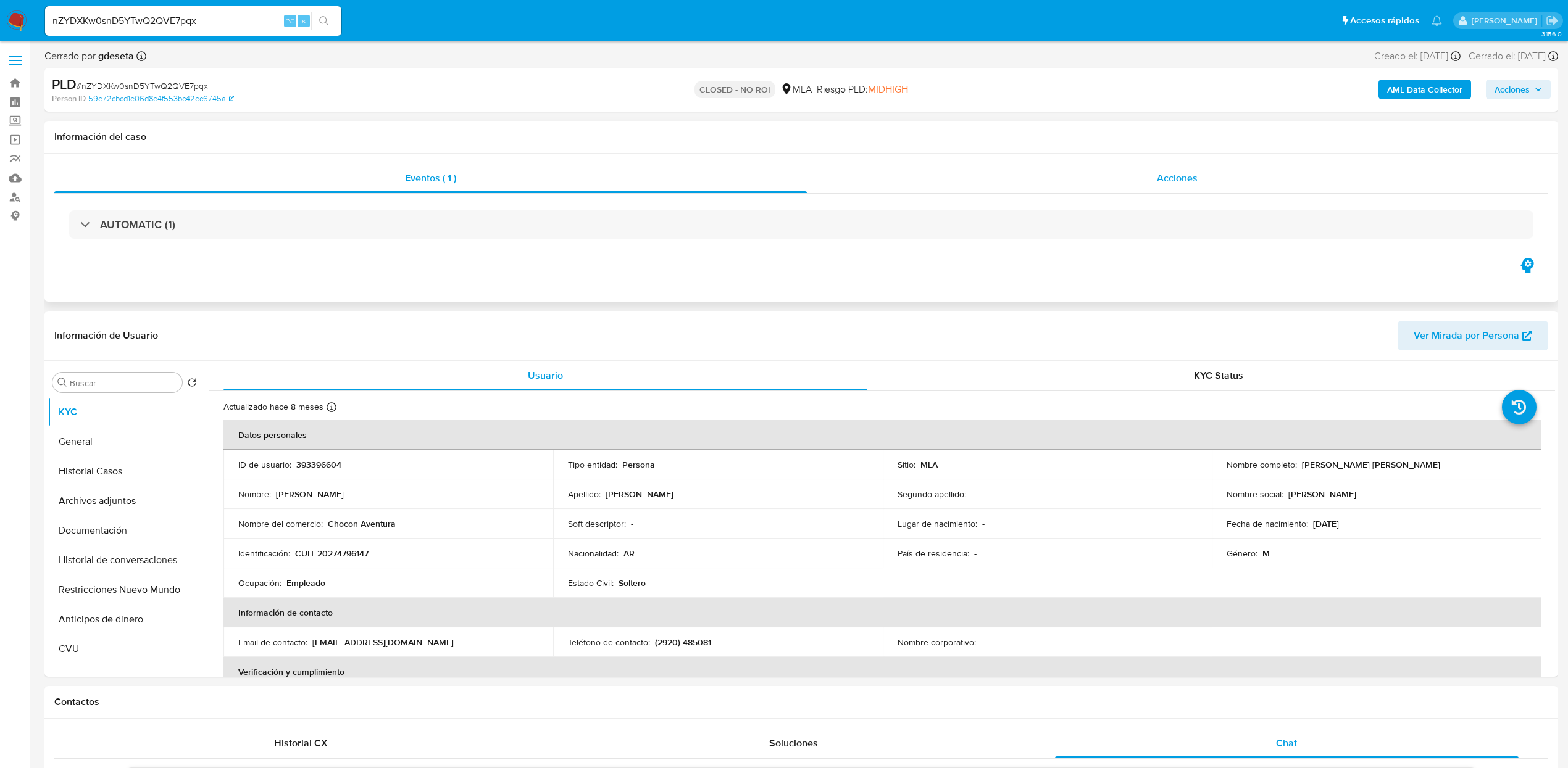
click at [1202, 188] on div "Acciones" at bounding box center [1178, 178] width 742 height 30
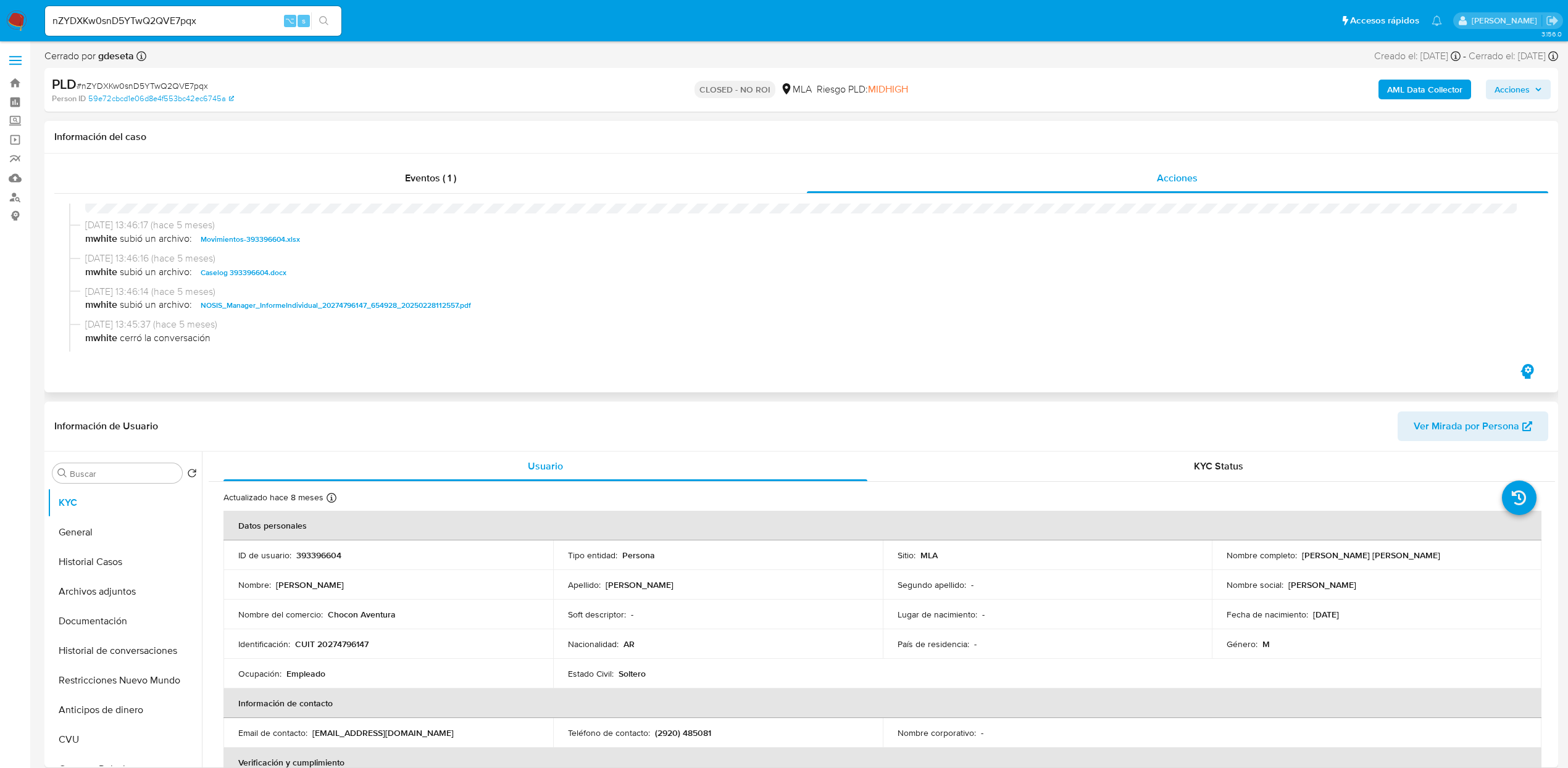
scroll to position [236, 0]
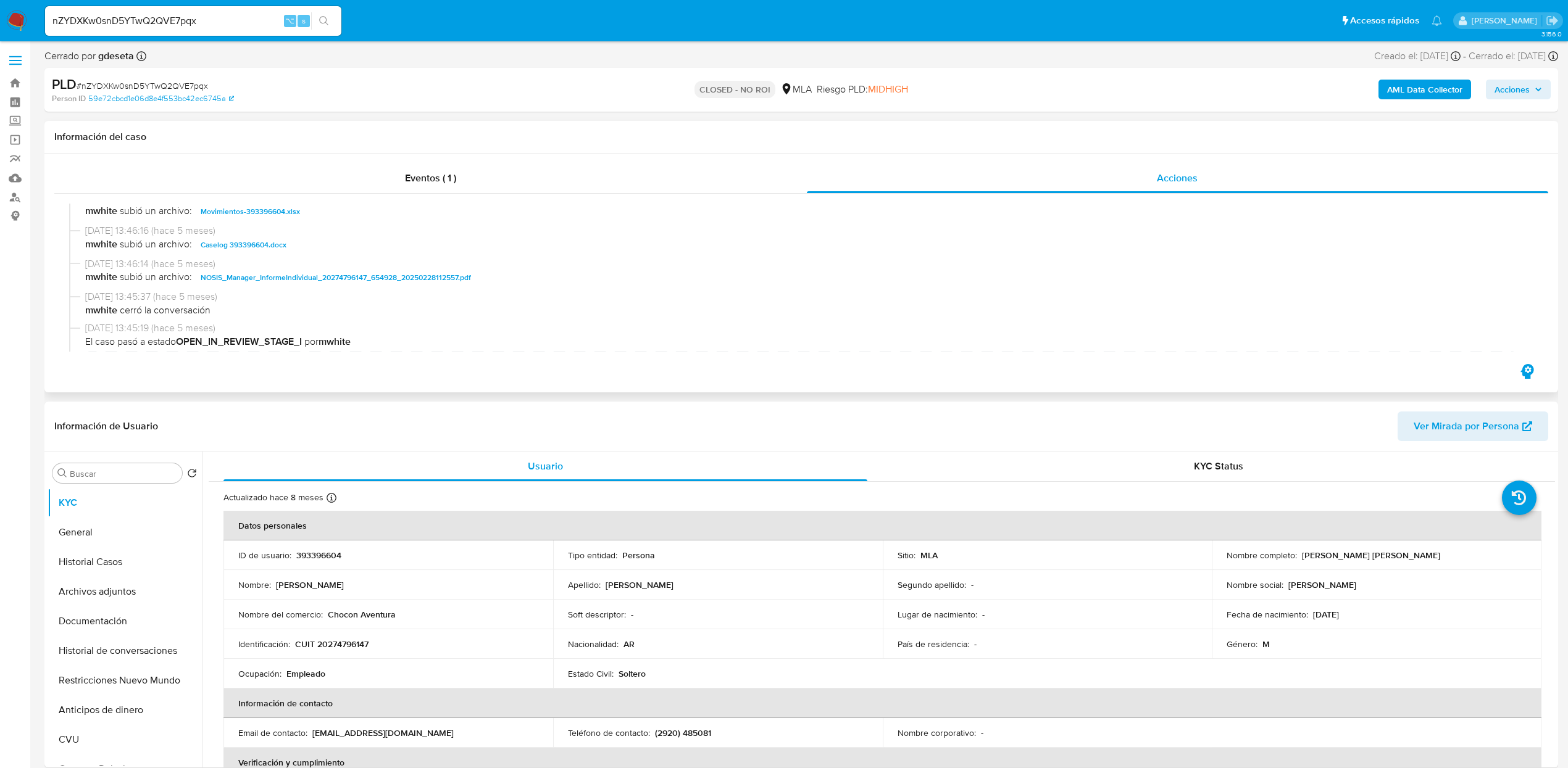
click at [267, 241] on span "Caselog 393396604.docx" at bounding box center [243, 245] width 86 height 15
click at [255, 208] on span "Movimientos-393396604.xlsx" at bounding box center [250, 212] width 99 height 15
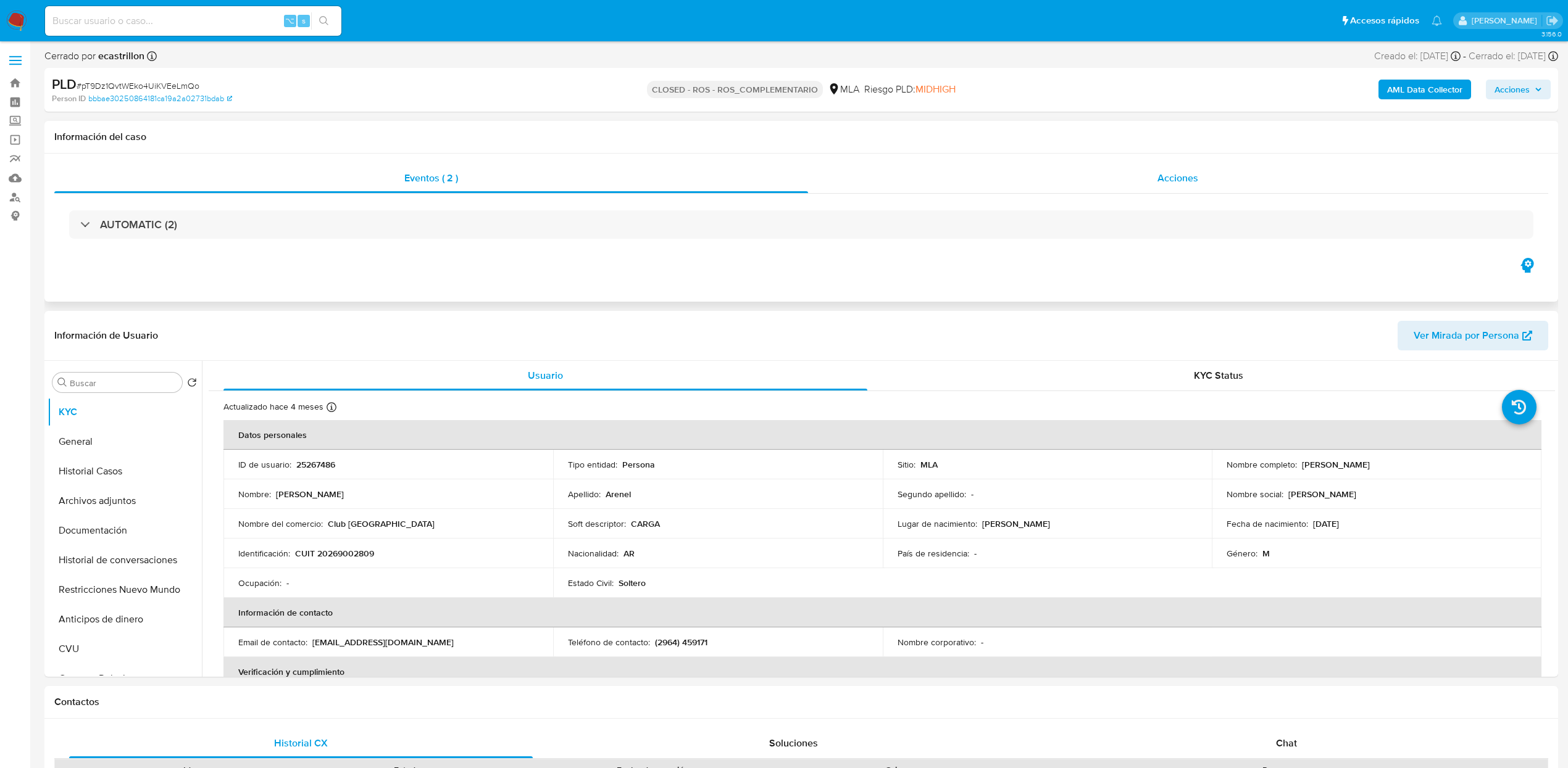
click at [1166, 184] on span "Acciones" at bounding box center [1178, 177] width 41 height 14
select select "10"
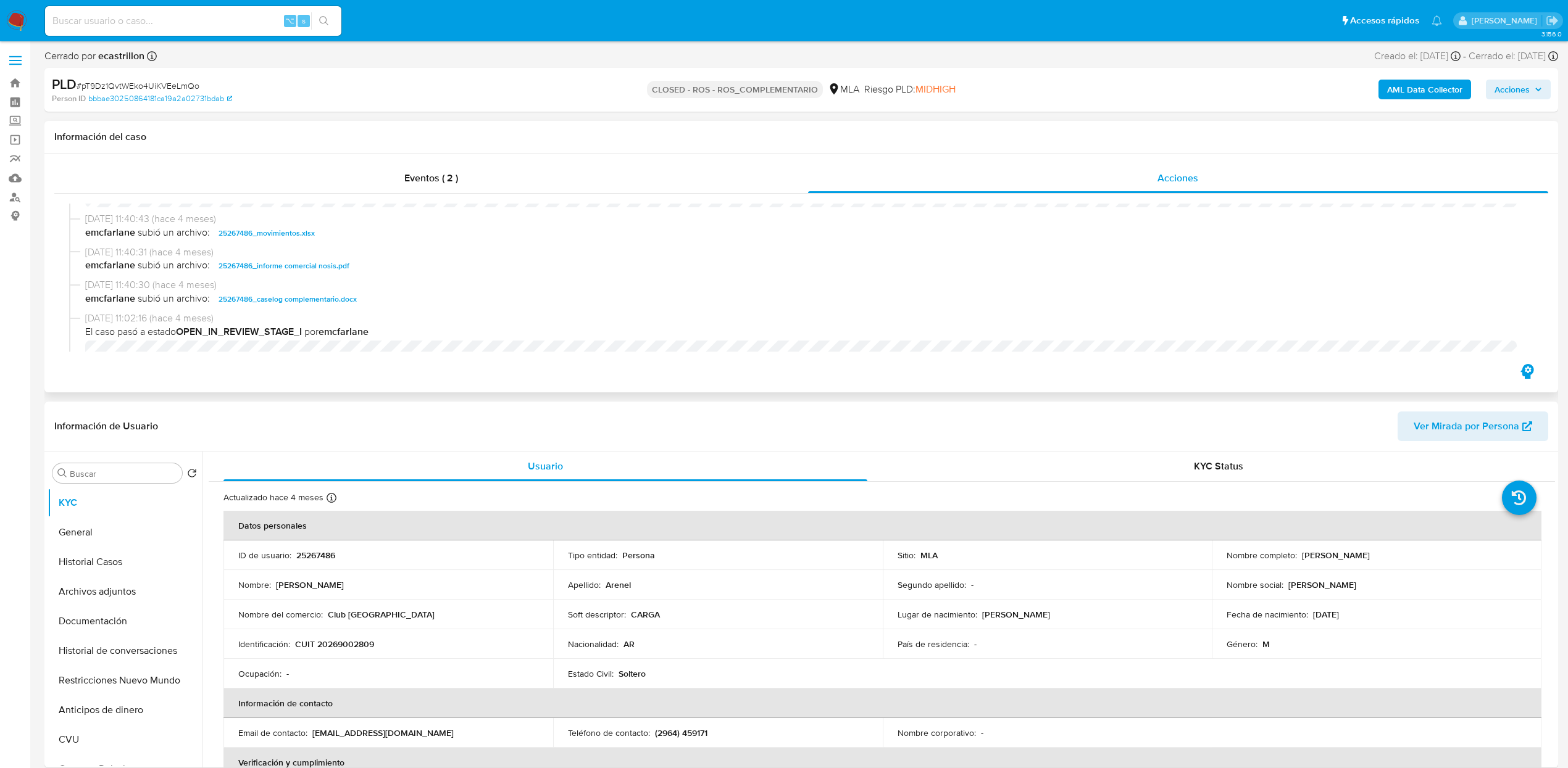
scroll to position [685, 0]
click at [263, 310] on span "25267486_caselog complementario.docx" at bounding box center [288, 311] width 138 height 15
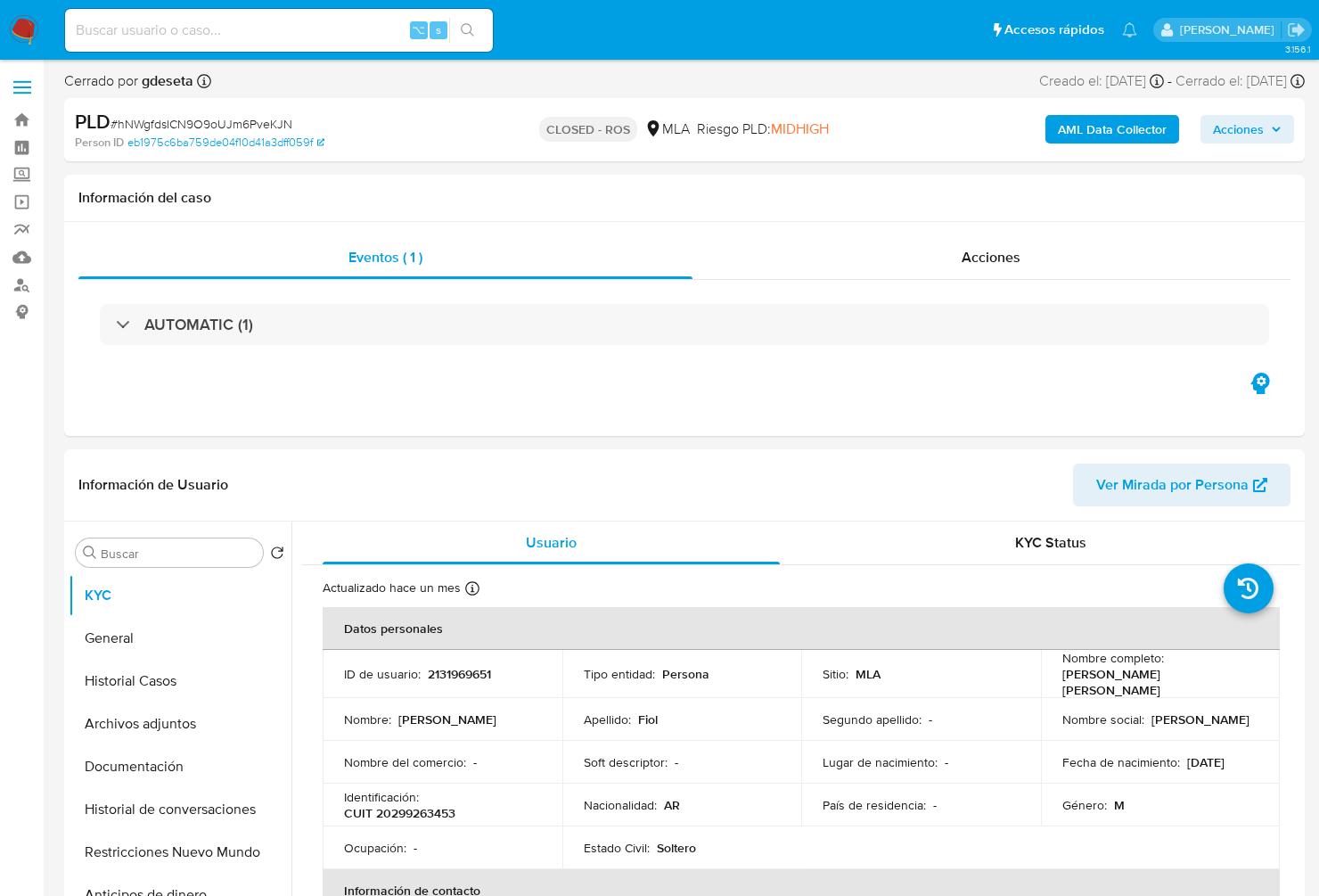
select select "10"
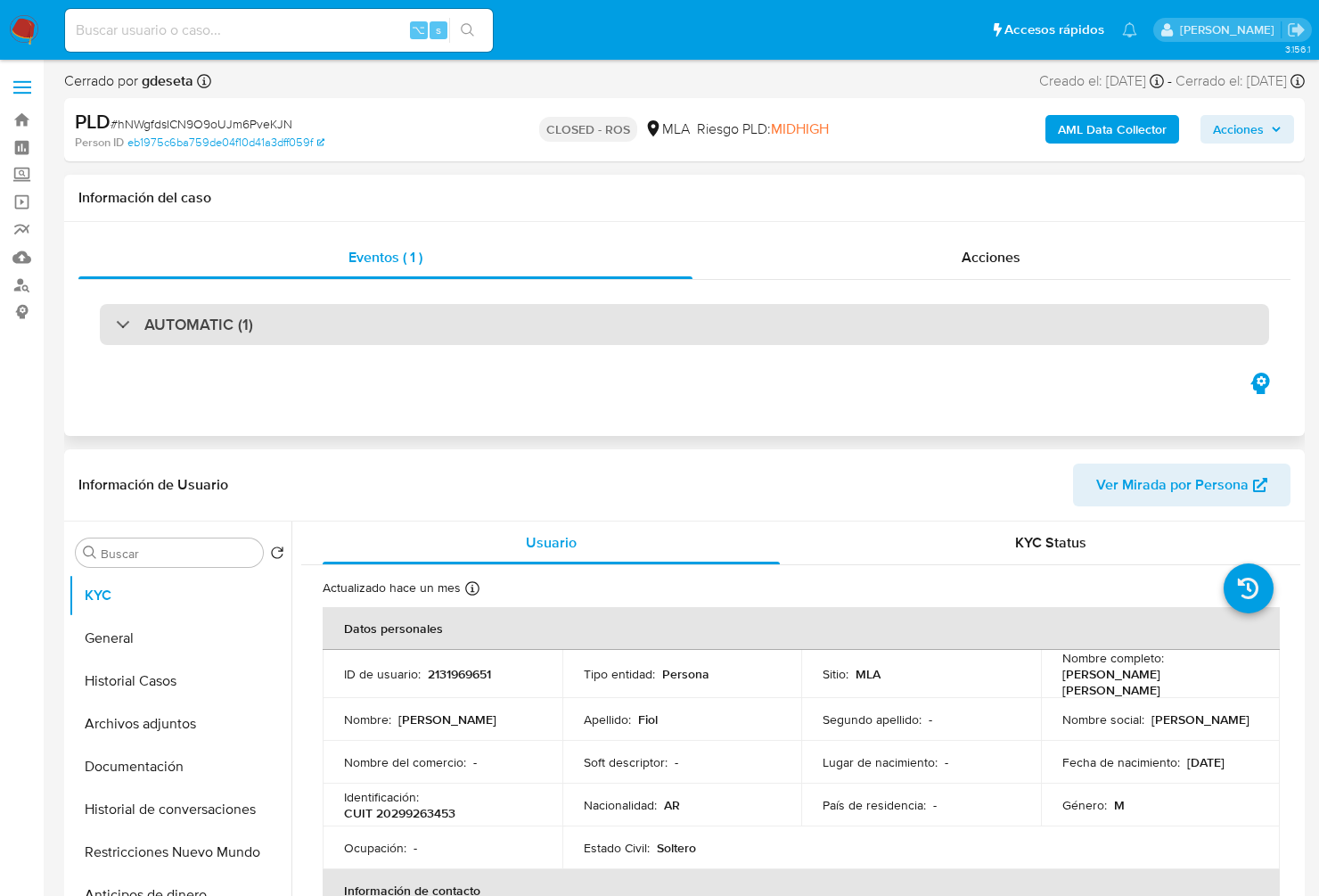
click at [172, 324] on h3 "AUTOMATIC (1)" at bounding box center [199, 325] width 109 height 19
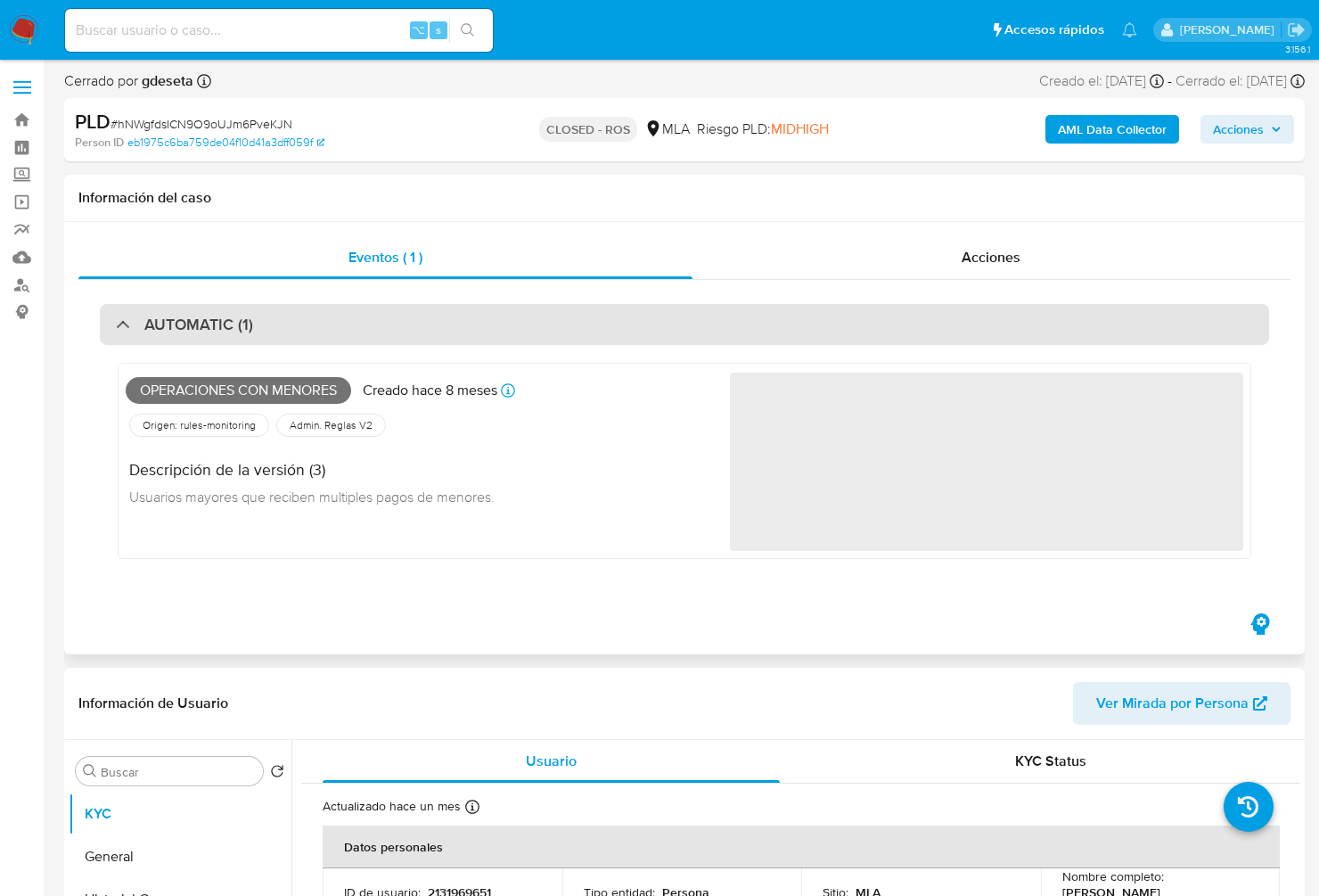
click at [222, 336] on div "AUTOMATIC (1)" at bounding box center [684, 325] width 1170 height 41
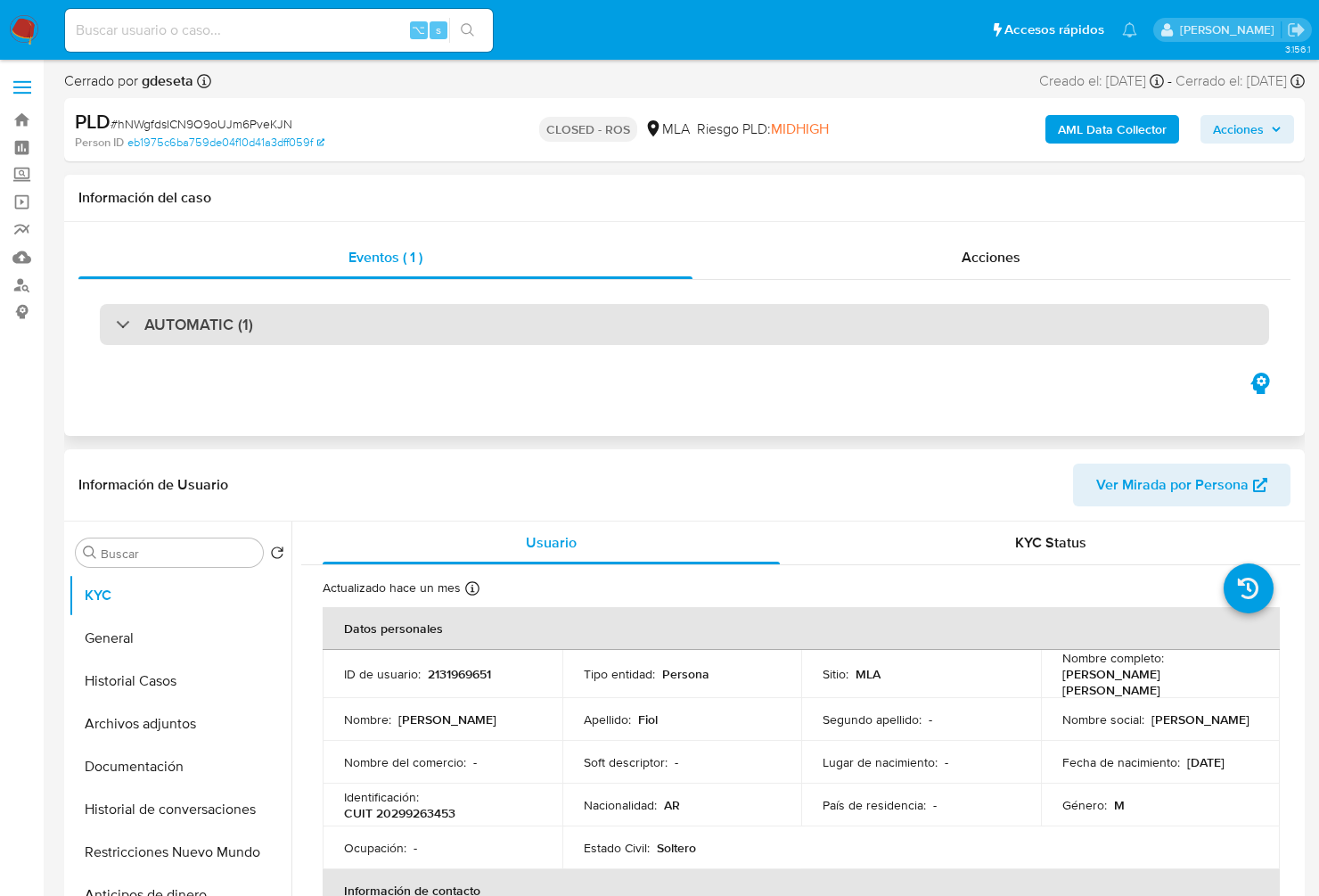
click at [460, 334] on div "AUTOMATIC (1)" at bounding box center [684, 325] width 1170 height 41
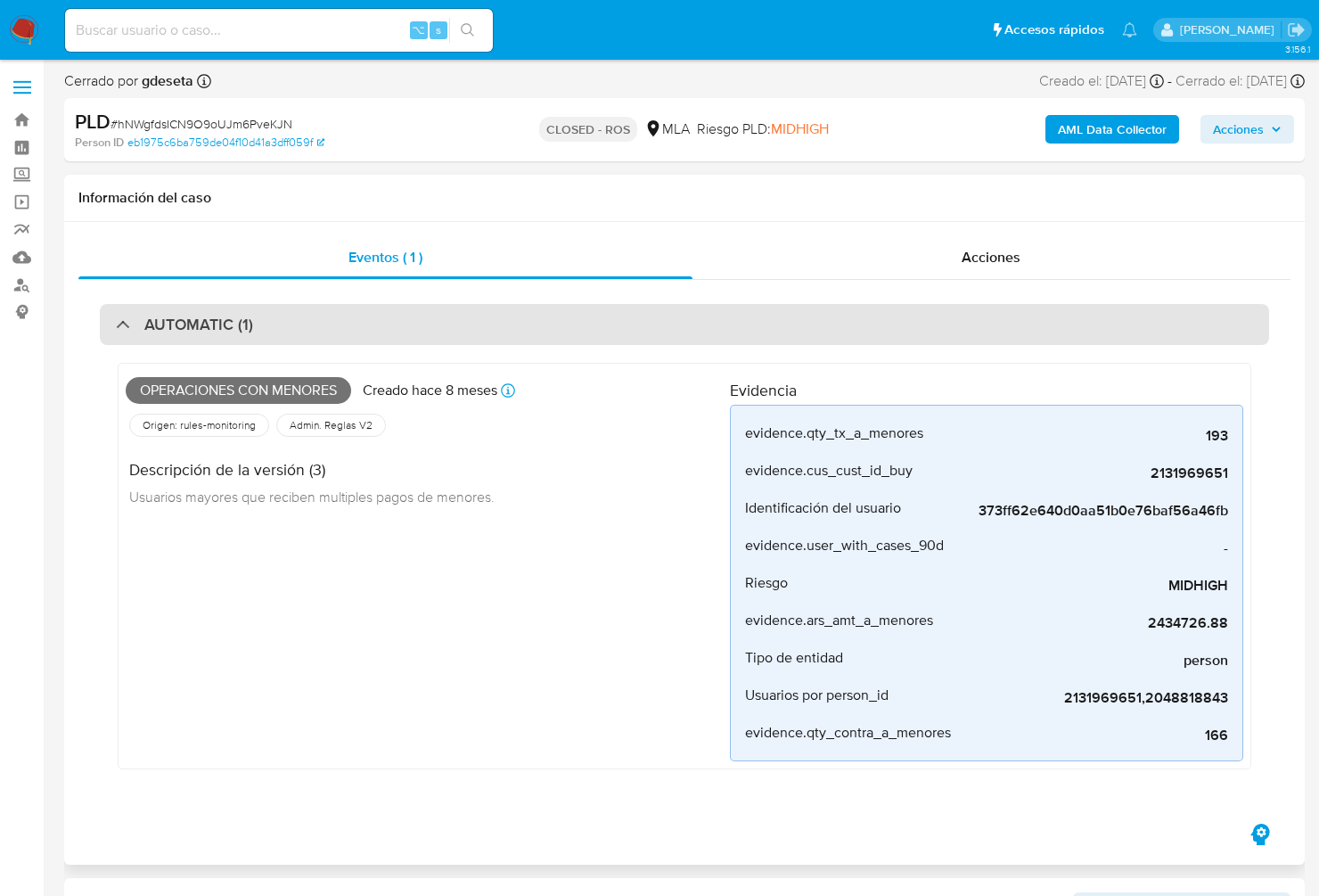
click at [232, 337] on div "AUTOMATIC (1)" at bounding box center [684, 325] width 1170 height 41
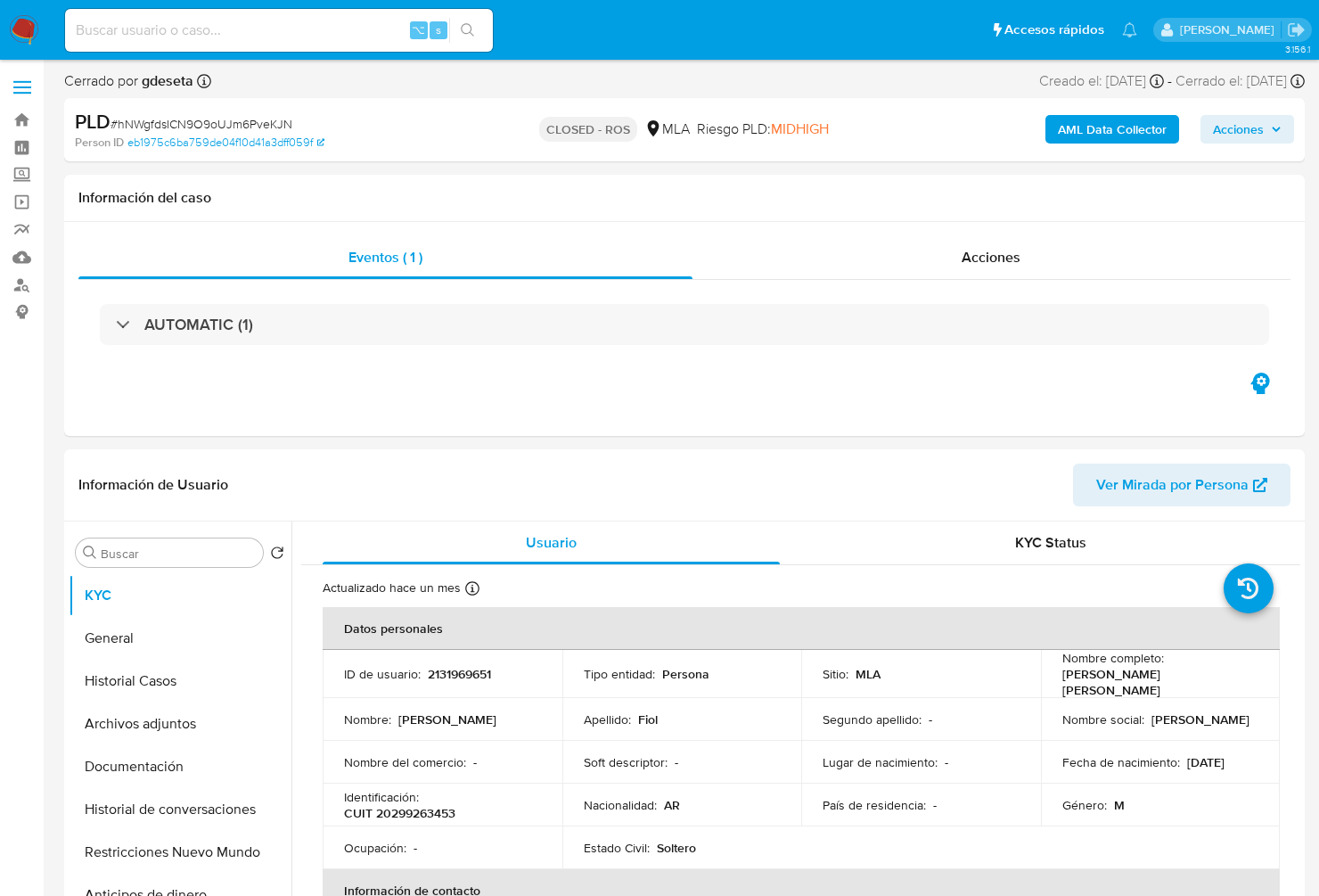
click at [310, 35] on input at bounding box center [279, 30] width 428 height 23
paste input "Toc3hOw4LIAN9nNbRLHeKDNh"
type input "Toc3hOw4LIAN9nNbRLHeKDNh"
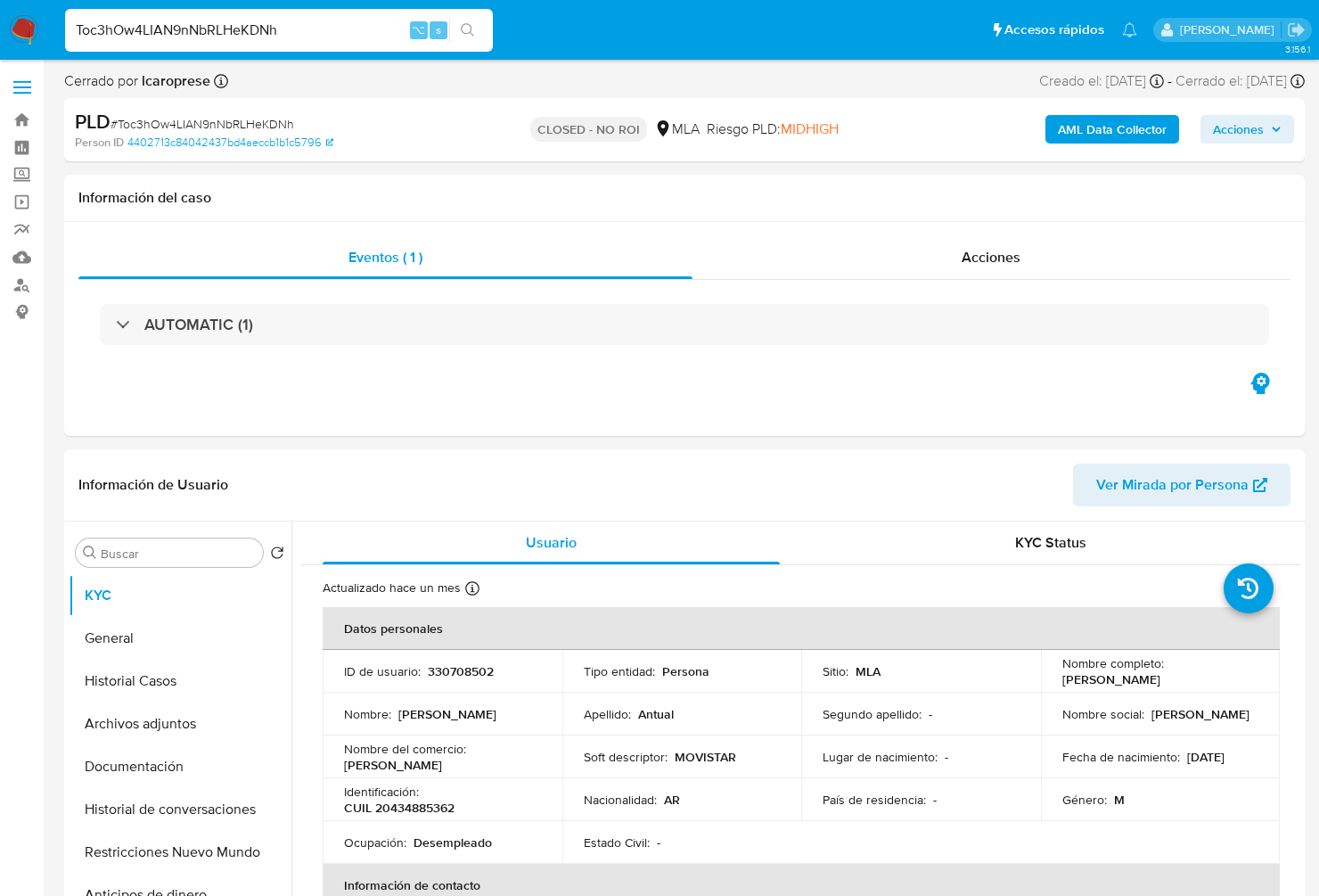
select select "10"
click at [314, 28] on input "Toc3hOw4LIAN9nNbRLHeKDNh" at bounding box center [279, 30] width 428 height 23
paste input "gkBriK0do3NOjcEq6w4ERXdG"
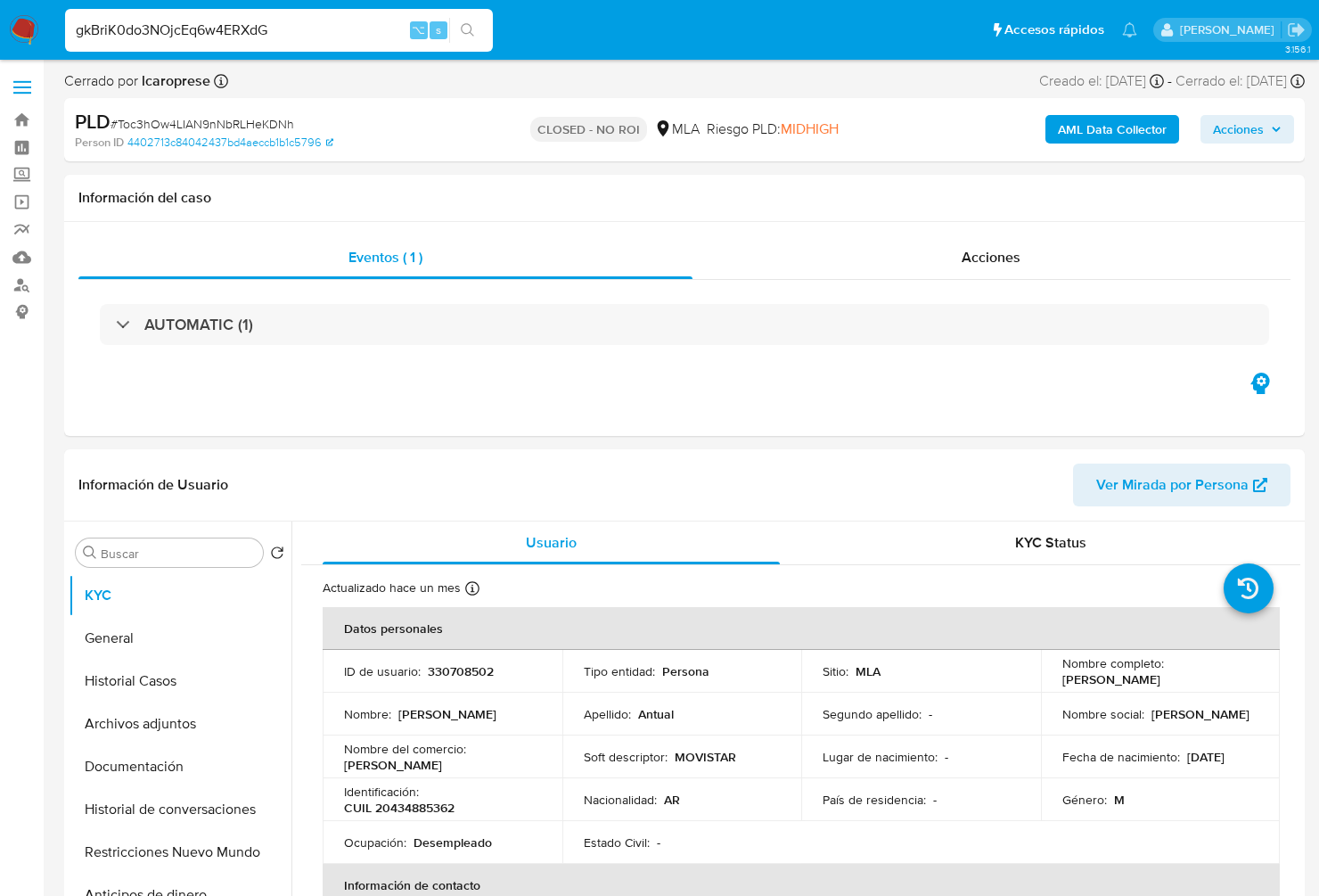
type input "gkBriK0do3NOjcEq6w4ERXdG"
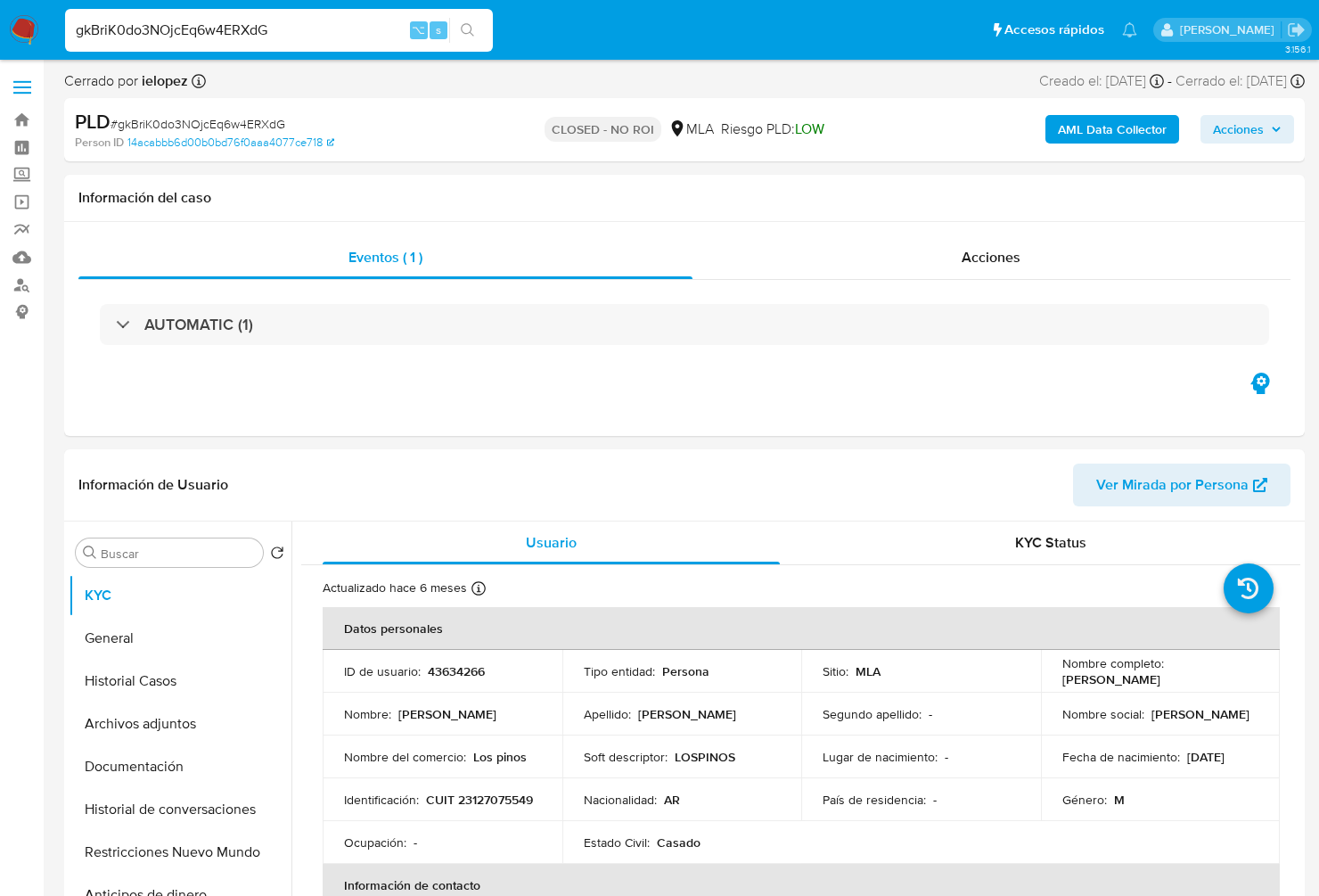
select select "10"
click at [957, 258] on div "Acciones" at bounding box center [991, 257] width 599 height 43
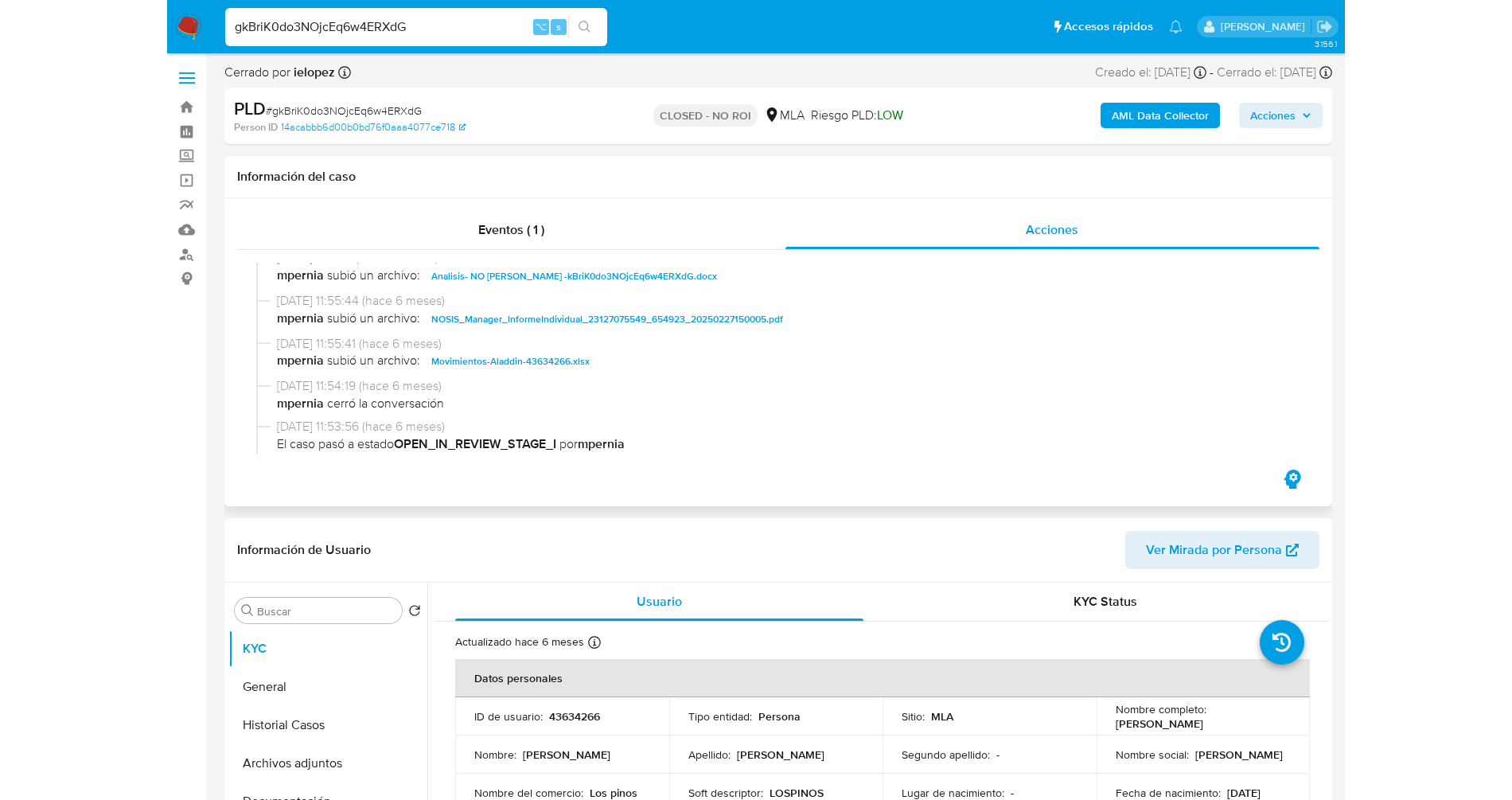
scroll to position [311, 0]
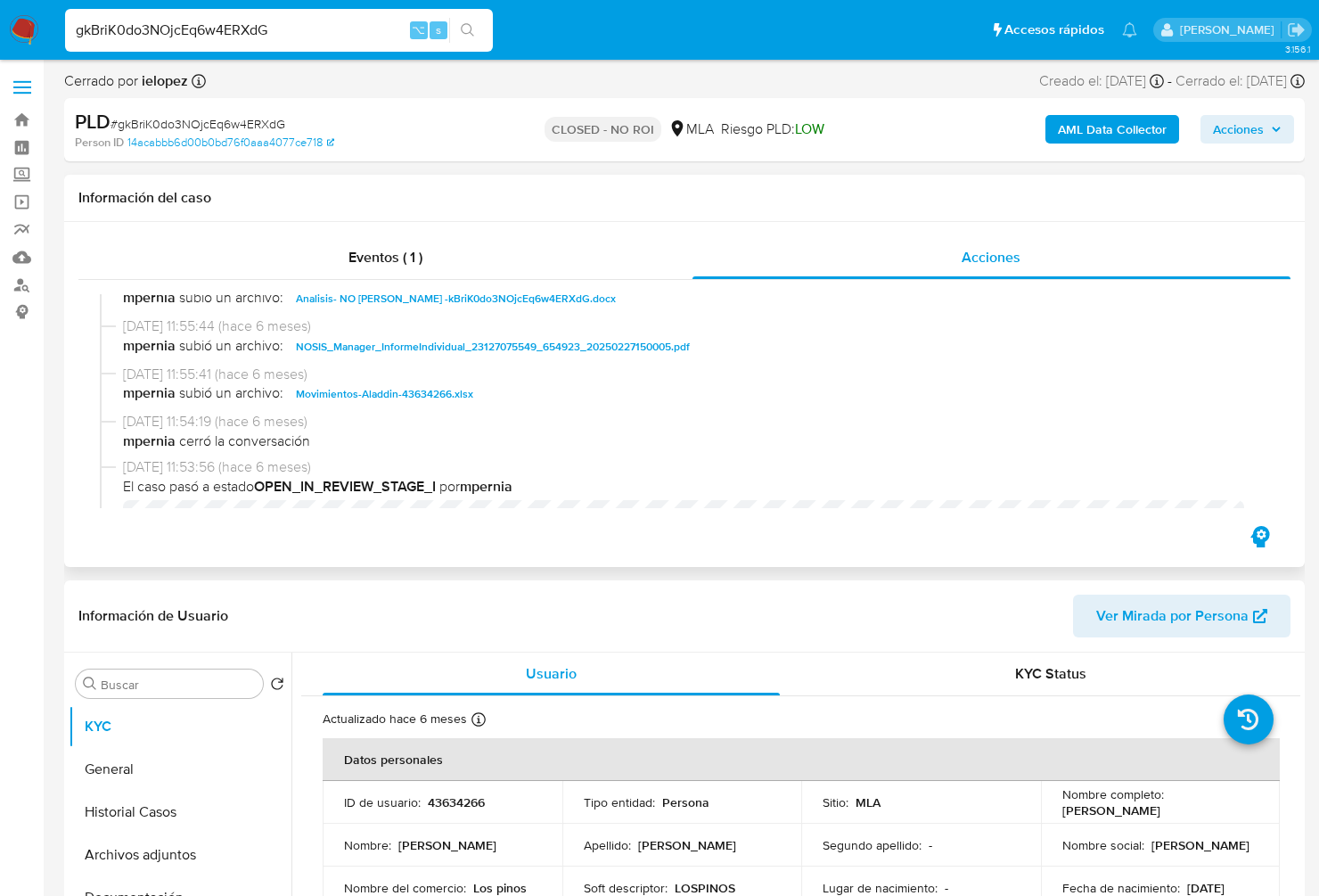
click at [475, 307] on span "Analisis- NO ROIg -kBriK0do3NOjcEq6w4ERXdG.docx" at bounding box center [456, 298] width 320 height 21
click at [369, 409] on div "07/03/2025 11:55:41 (hace 6 meses) mpernia subió un archivo: Movimientos-Aladdi…" at bounding box center [684, 388] width 1170 height 48
click at [379, 394] on span "Movimientos-Aladdin-43634266.xlsx" at bounding box center [385, 394] width 177 height 21
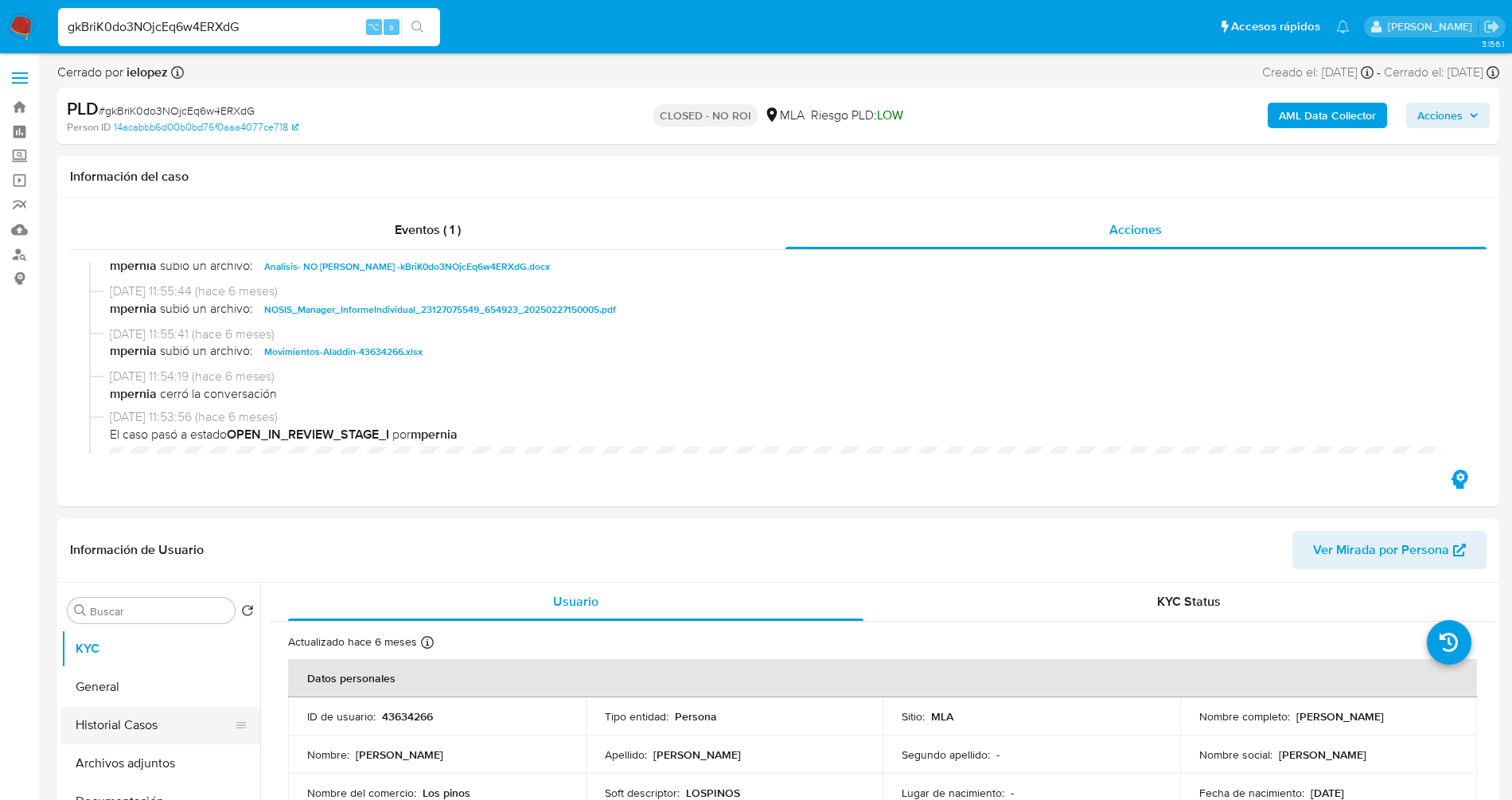
click at [131, 723] on button "Historial Casos" at bounding box center [154, 725] width 186 height 38
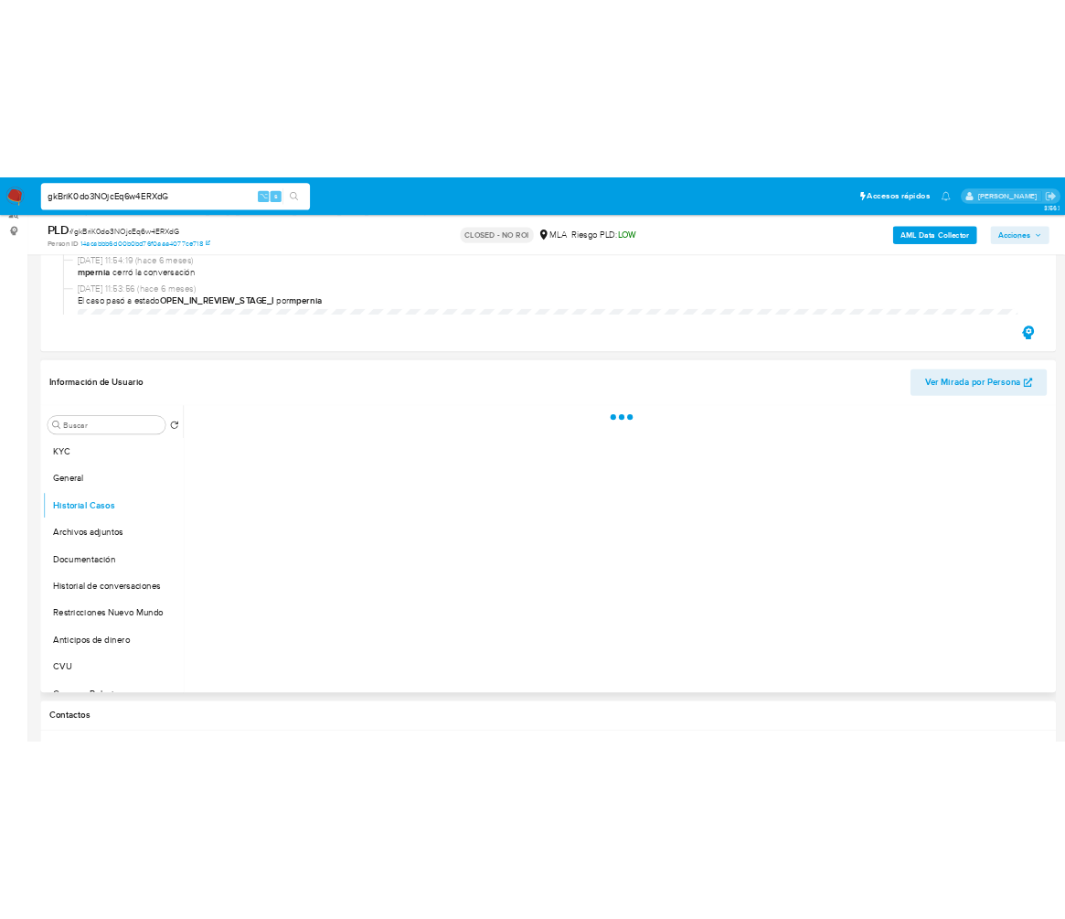
scroll to position [241, 0]
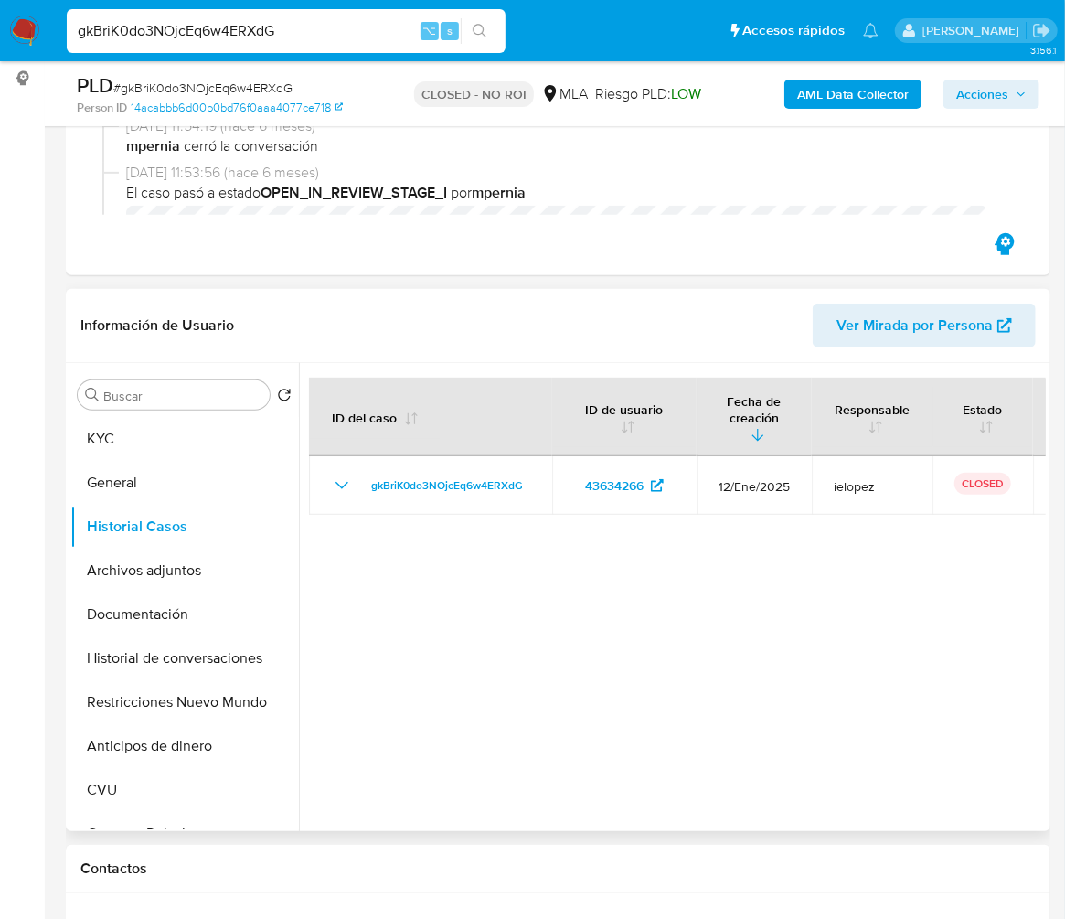
click at [677, 584] on div at bounding box center [672, 597] width 747 height 468
click at [279, 38] on input "gkBriK0do3NOjcEq6w4ERXdG" at bounding box center [286, 31] width 439 height 24
paste input "U2qu596ZX5KHsU7RbVKARtZP"
type input "U2qu596ZX5KHsU7RbVKARtZP"
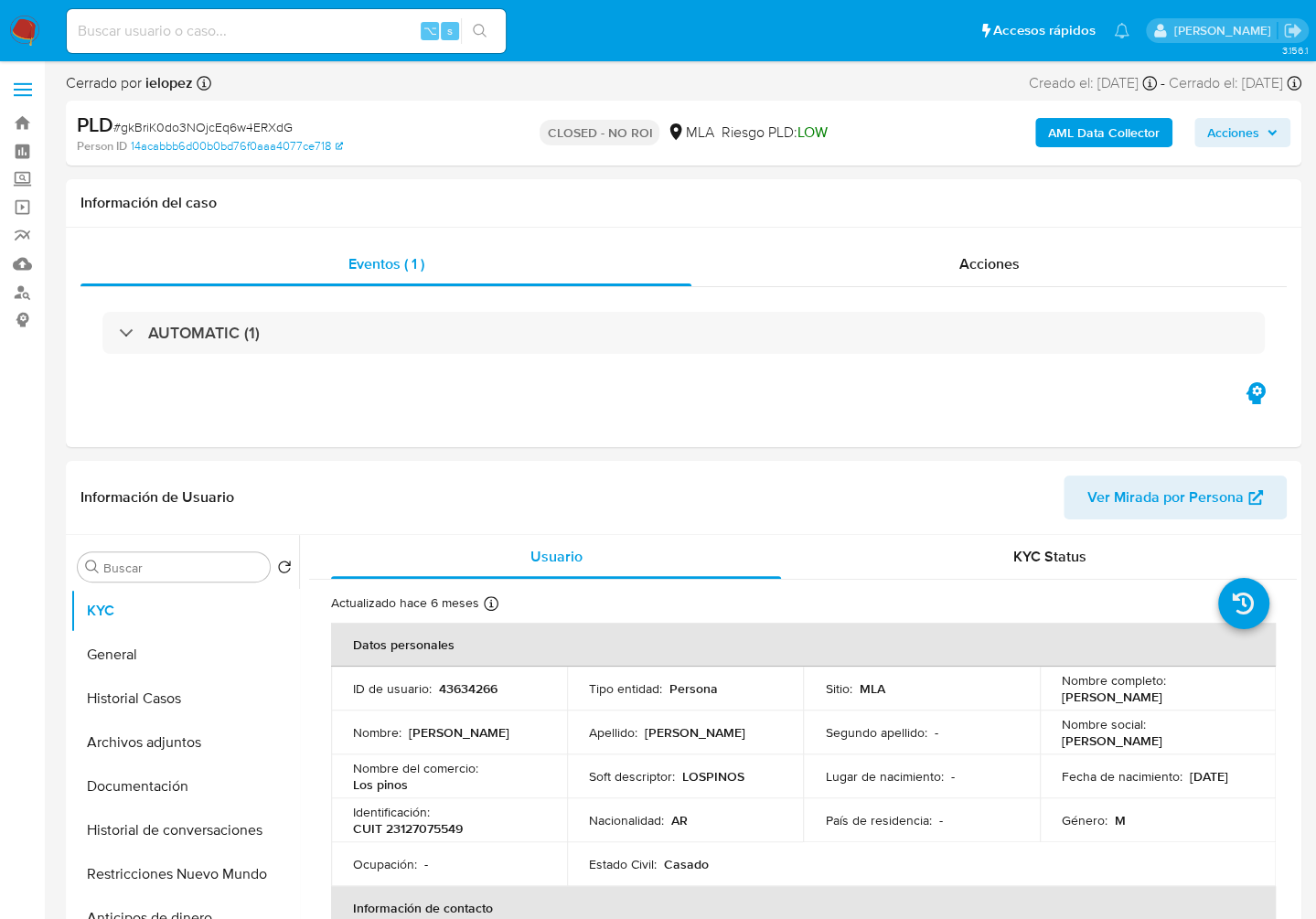
select select "10"
click at [284, 23] on input at bounding box center [286, 31] width 439 height 24
paste input "U2qu596ZX5KHsU7RbVKARtZP"
type input "U2qu596ZX5KHsU7RbVKARtZP"
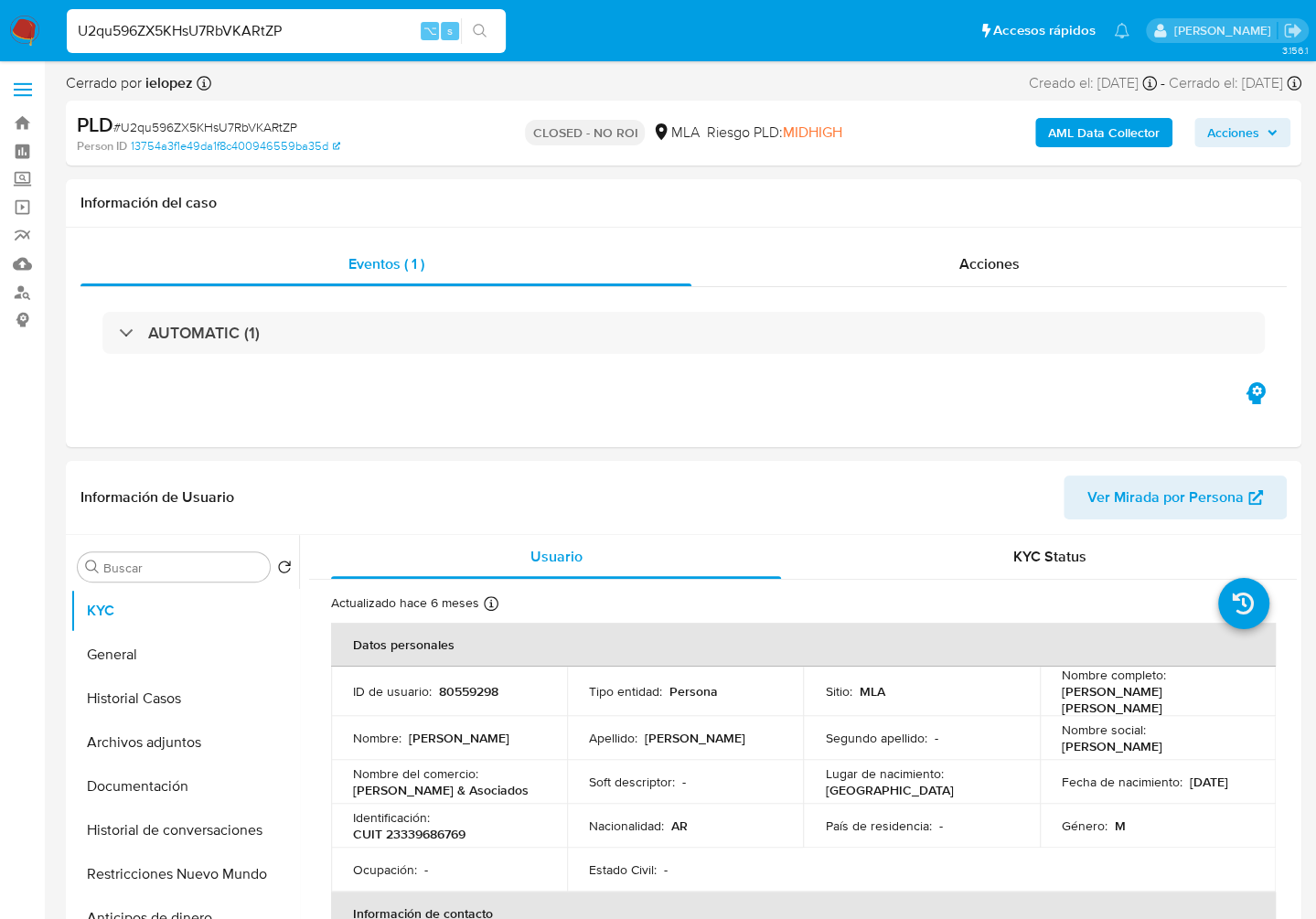
select select "10"
click at [974, 272] on span "Acciones" at bounding box center [988, 263] width 60 height 21
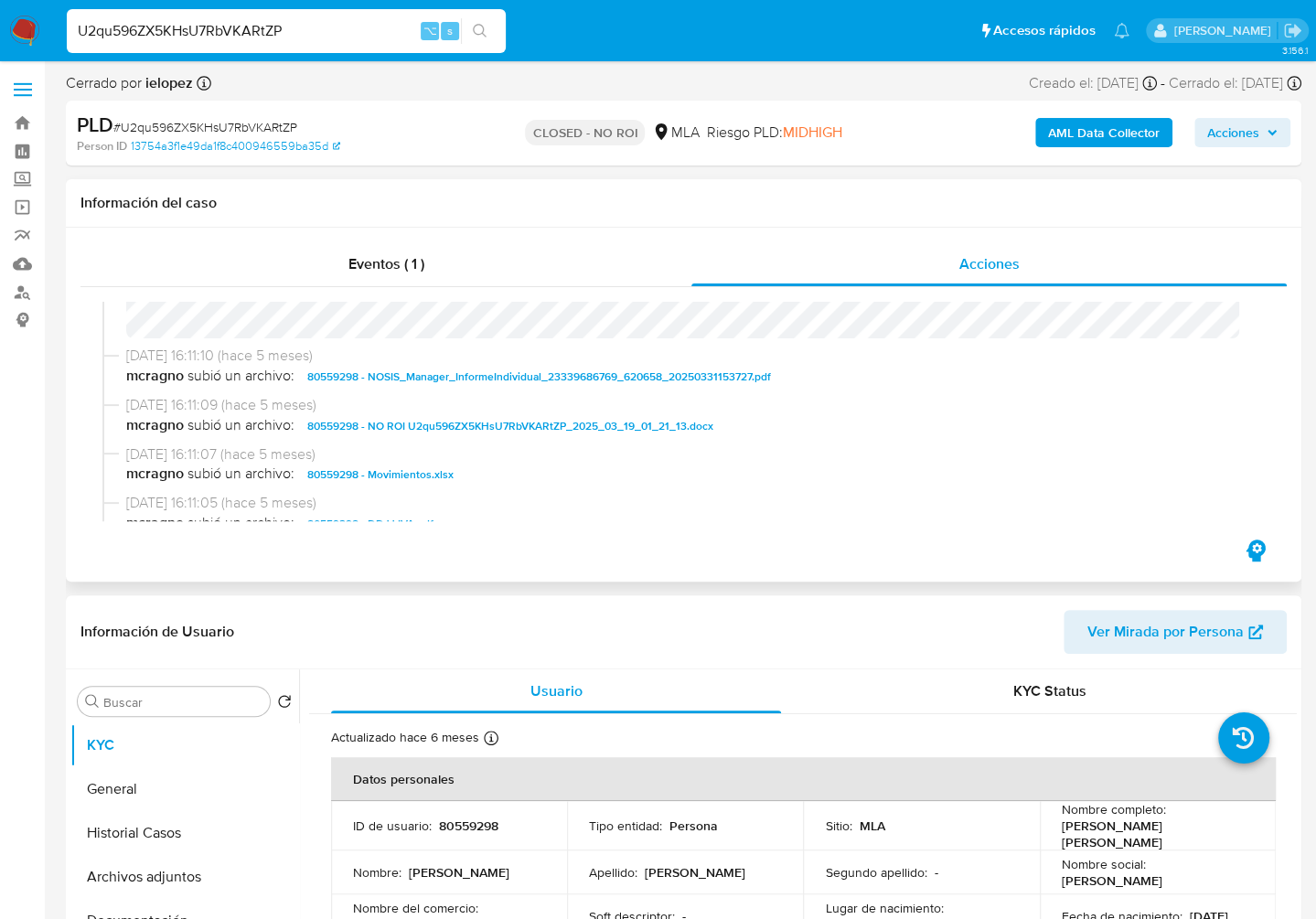
scroll to position [368, 0]
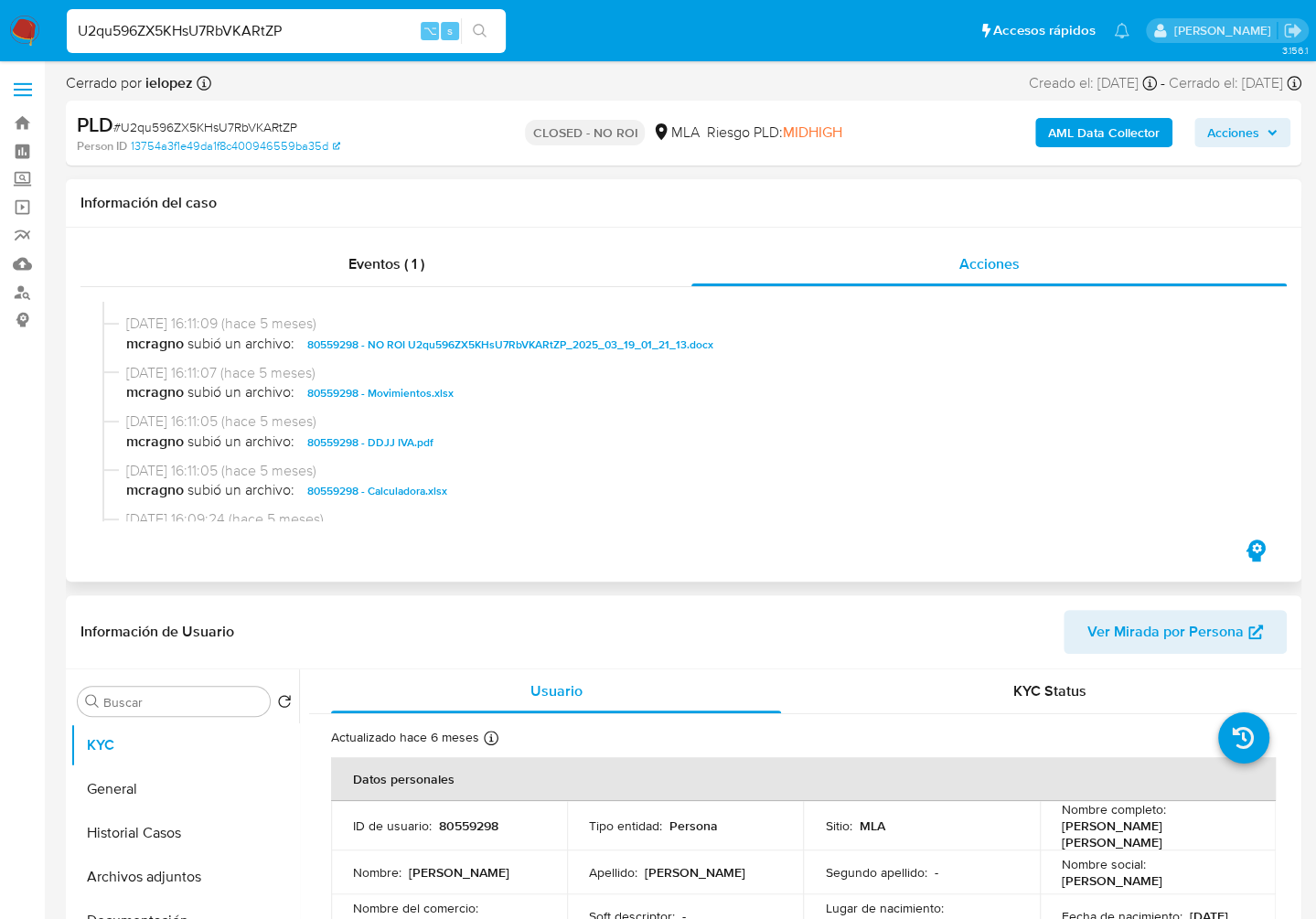
click at [401, 403] on span "80559298 - Movimientos.xlsx" at bounding box center [380, 393] width 146 height 22
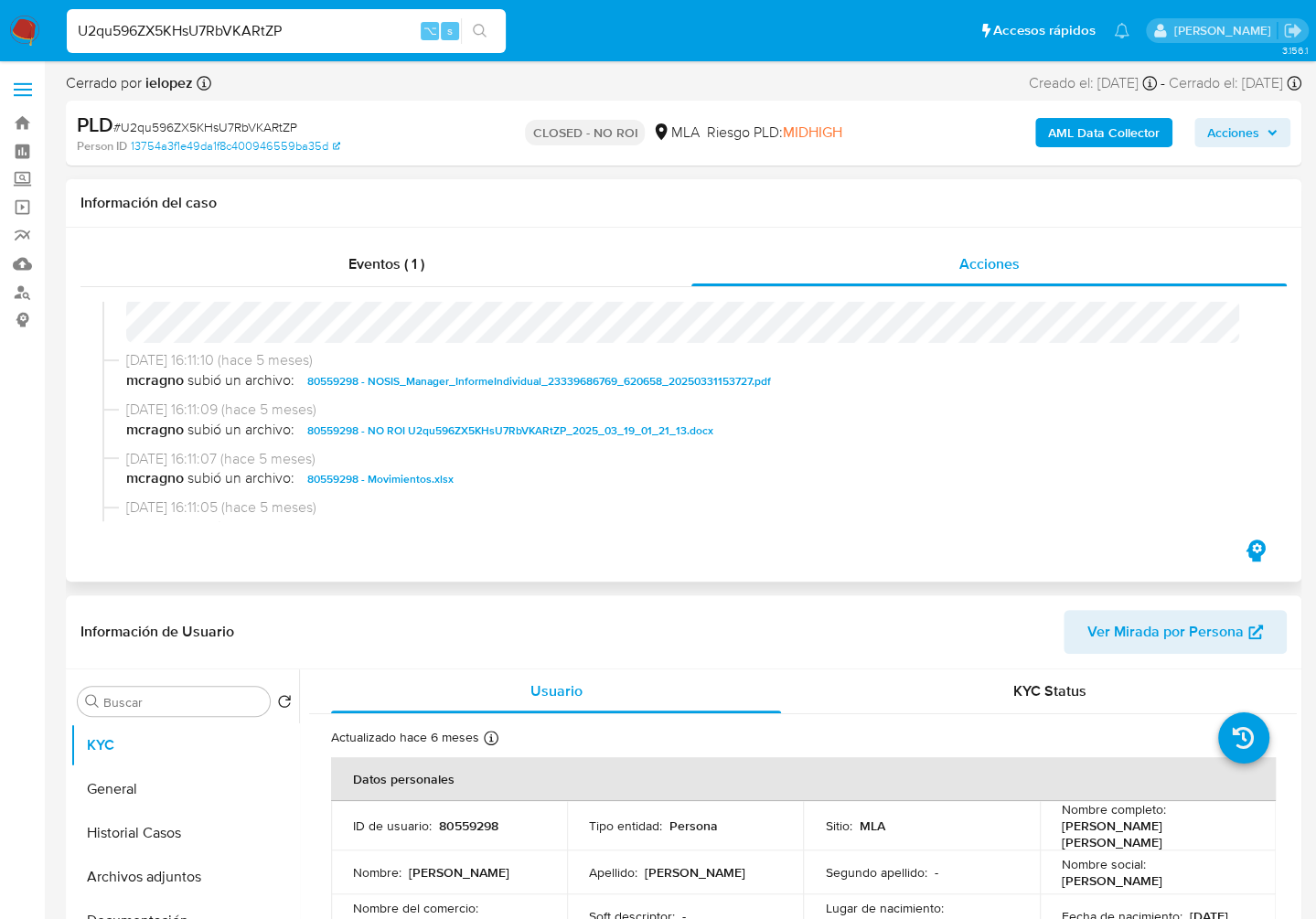
scroll to position [276, 0]
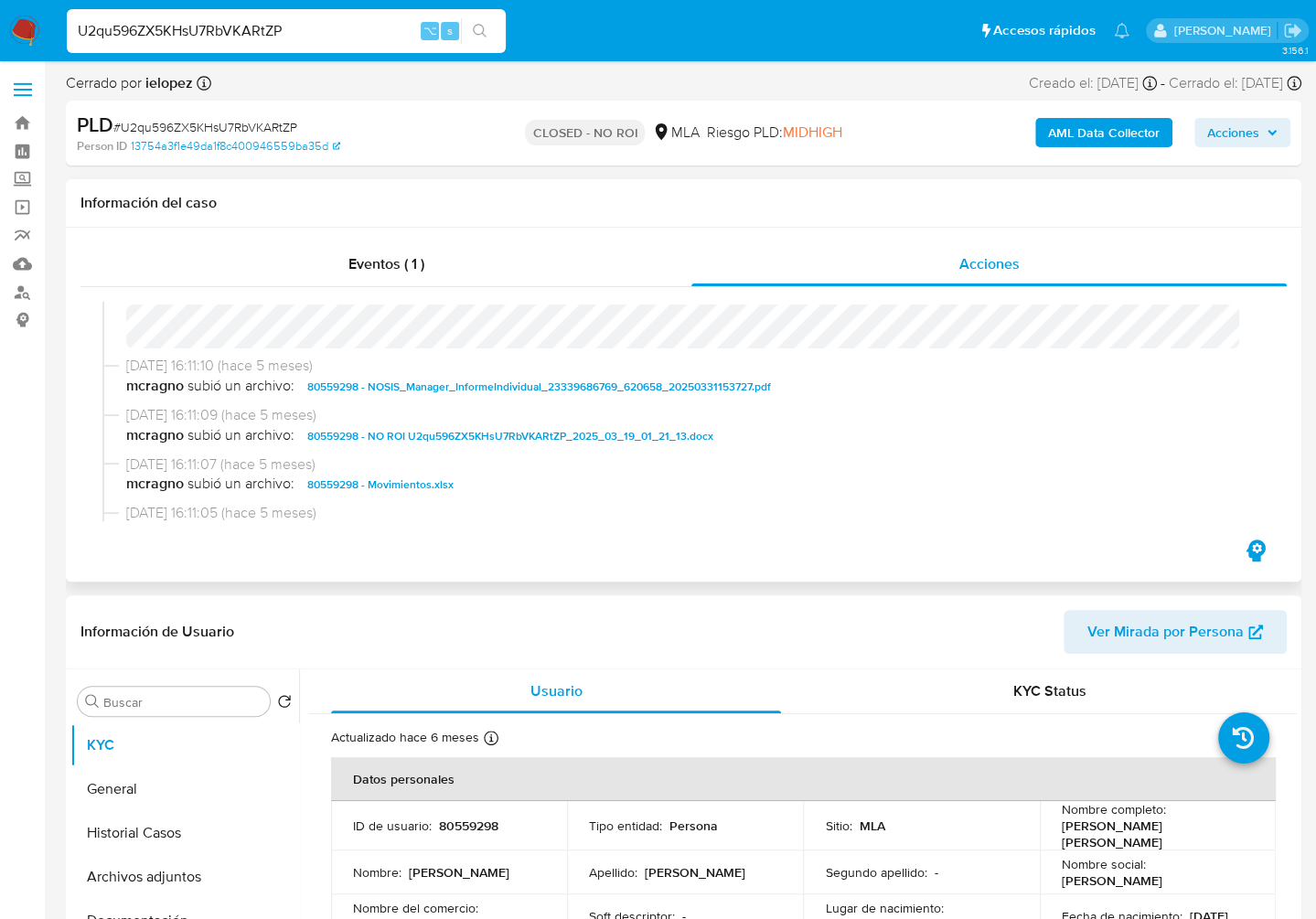
click at [562, 441] on span "80559298 - NO ROI U2qu596ZX5KHsU7RbVKARtZP_2025_03_19_01_21_13.docx" at bounding box center [510, 436] width 406 height 22
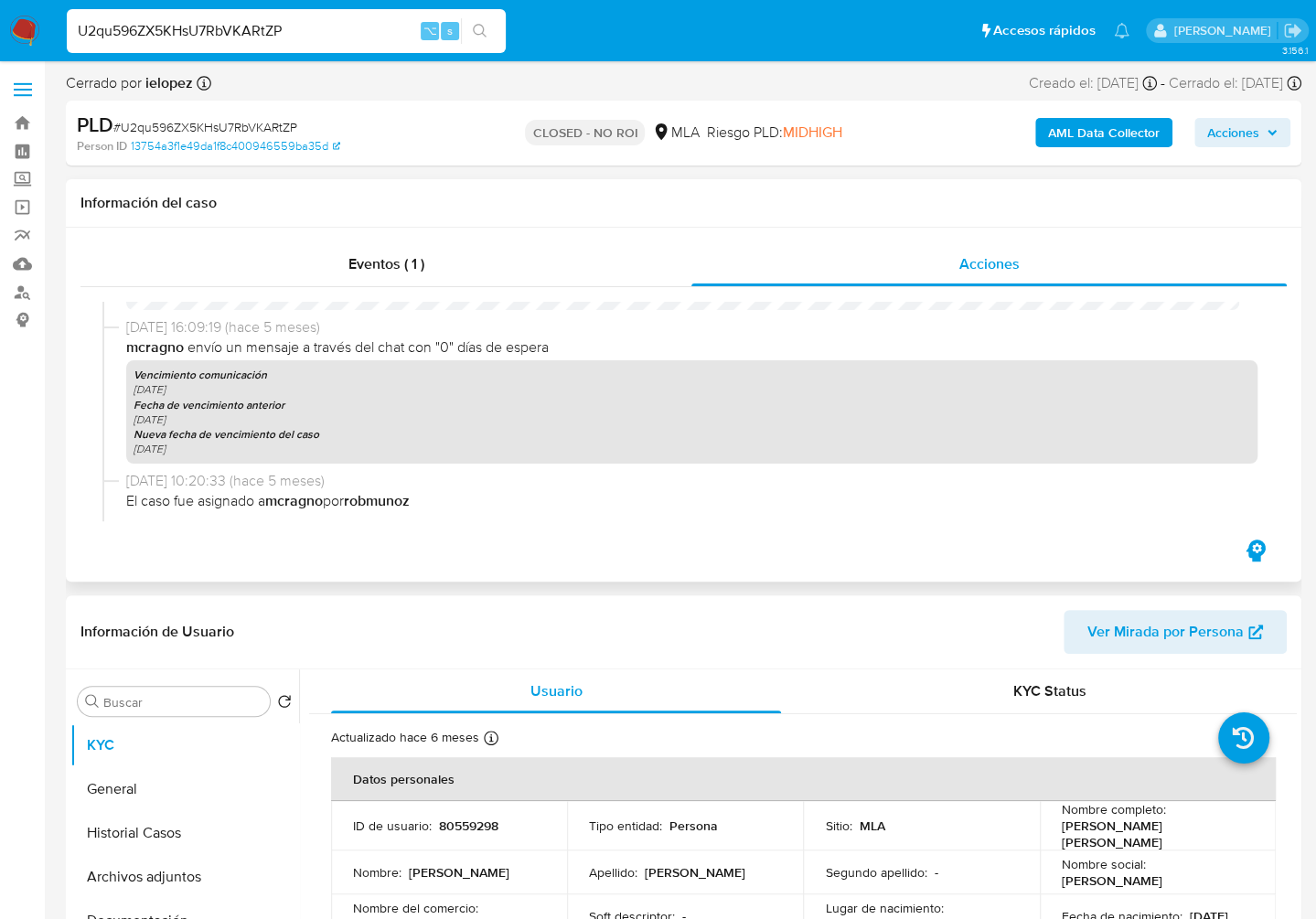
scroll to position [988, 0]
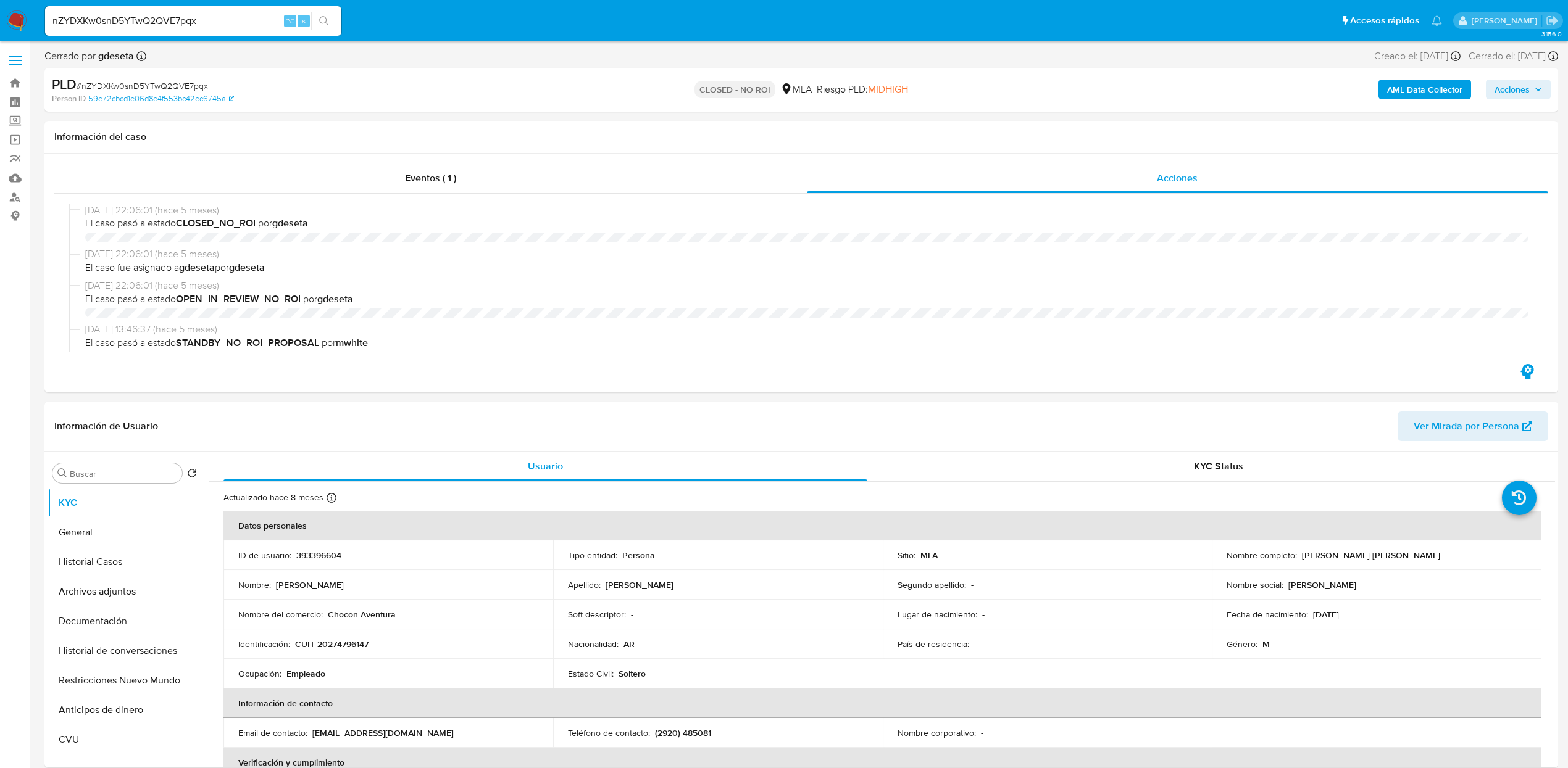
select select "10"
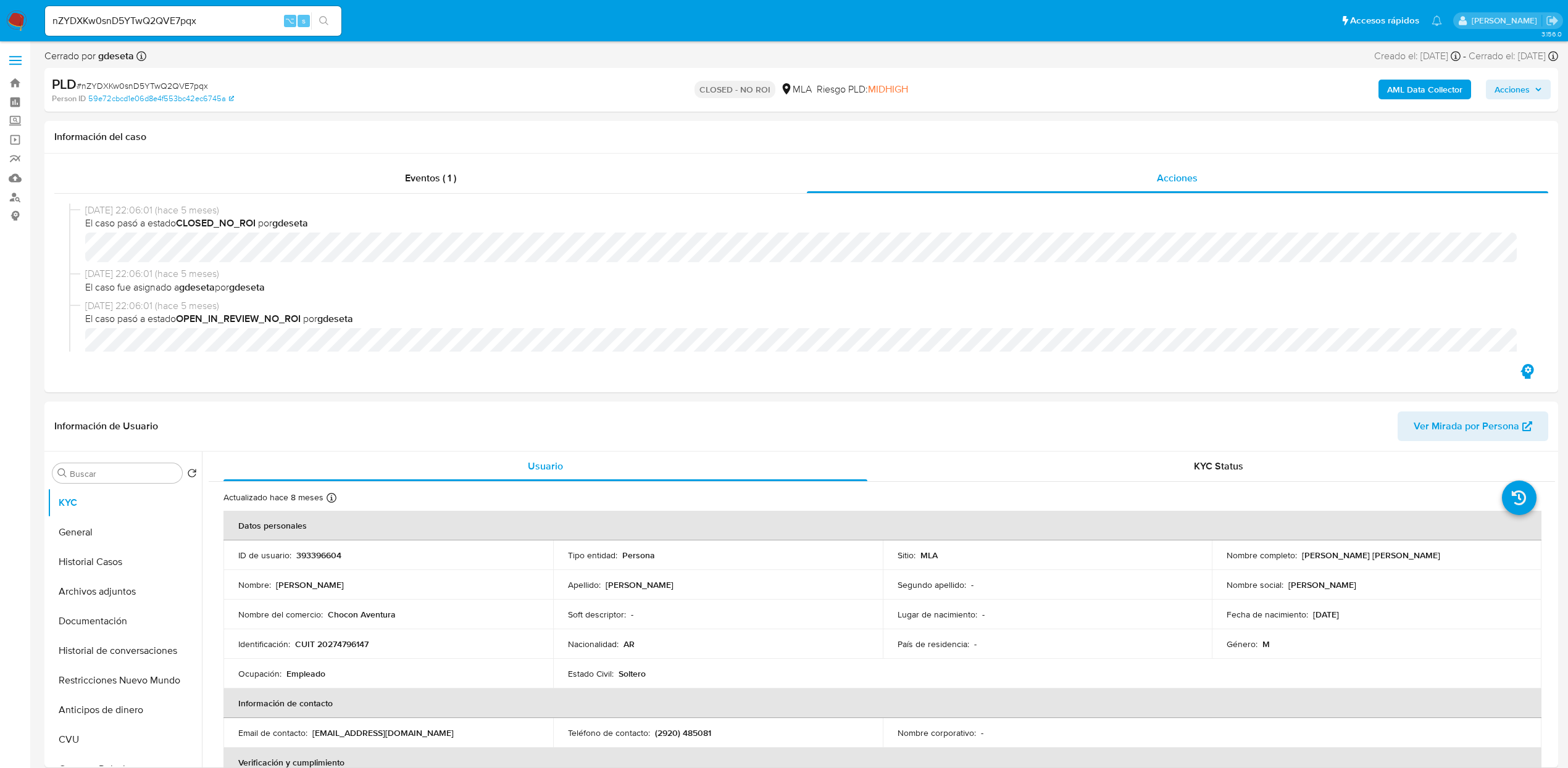
scroll to position [236, 0]
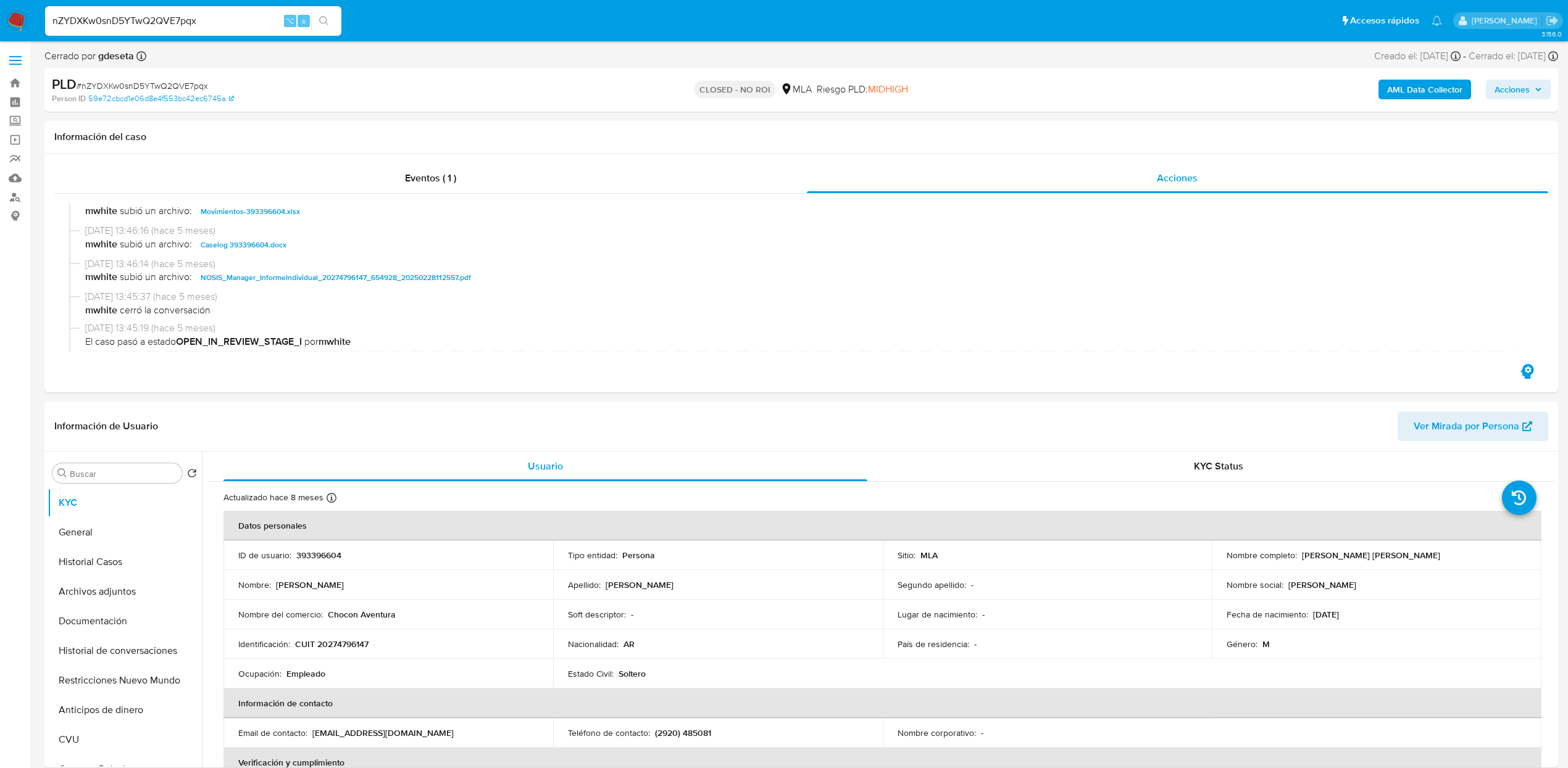
click at [203, 20] on input "nZYDXKw0snD5YTwQ2QVE7pqx" at bounding box center [193, 21] width 296 height 16
paste input "U2qu596ZX5KHsU7RbVKARtZP"
type input "U2qu596ZX5KHsU7RbVKARtZP"
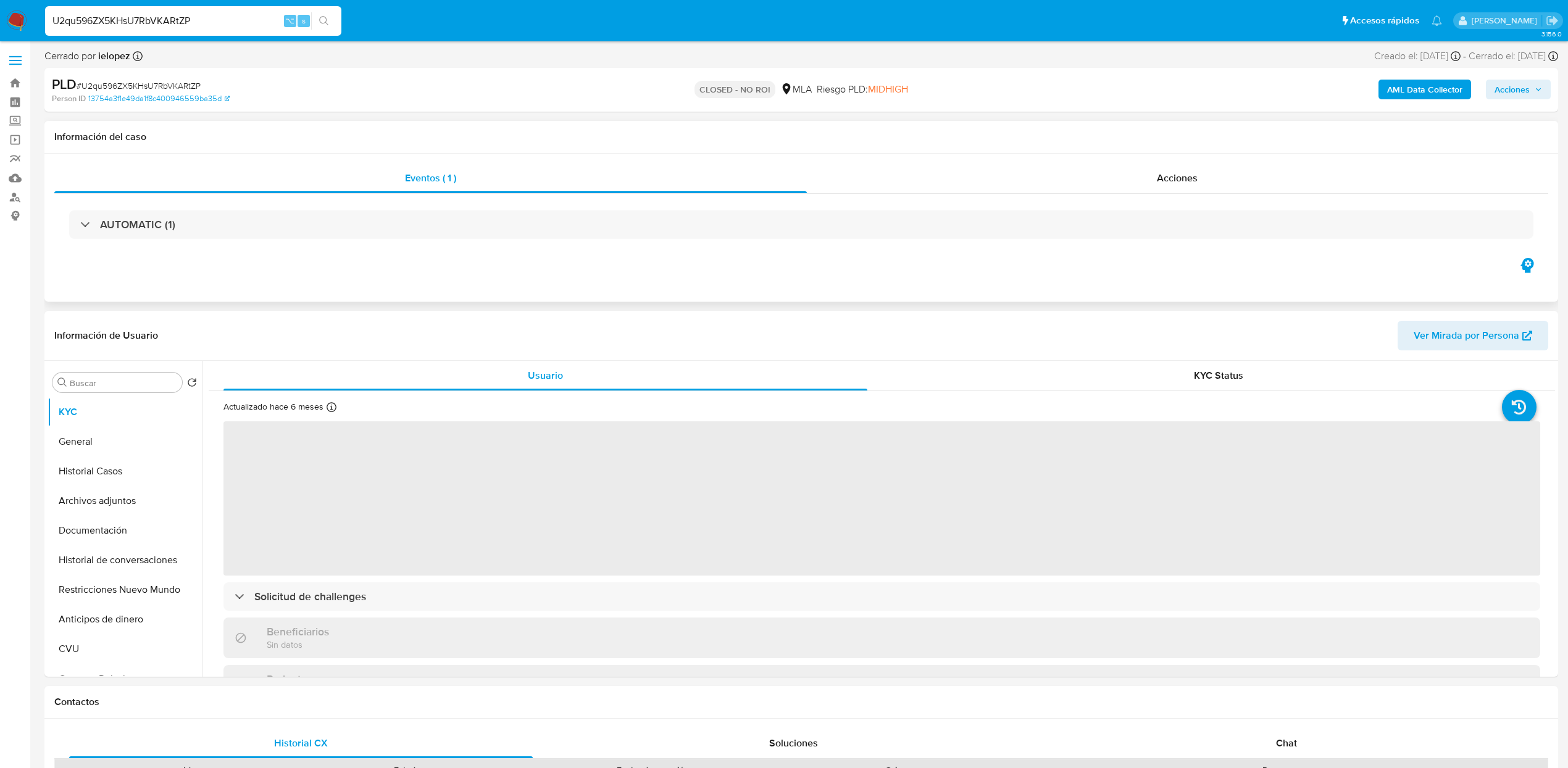
click at [1170, 196] on div "AUTOMATIC (1)" at bounding box center [801, 224] width 1494 height 61
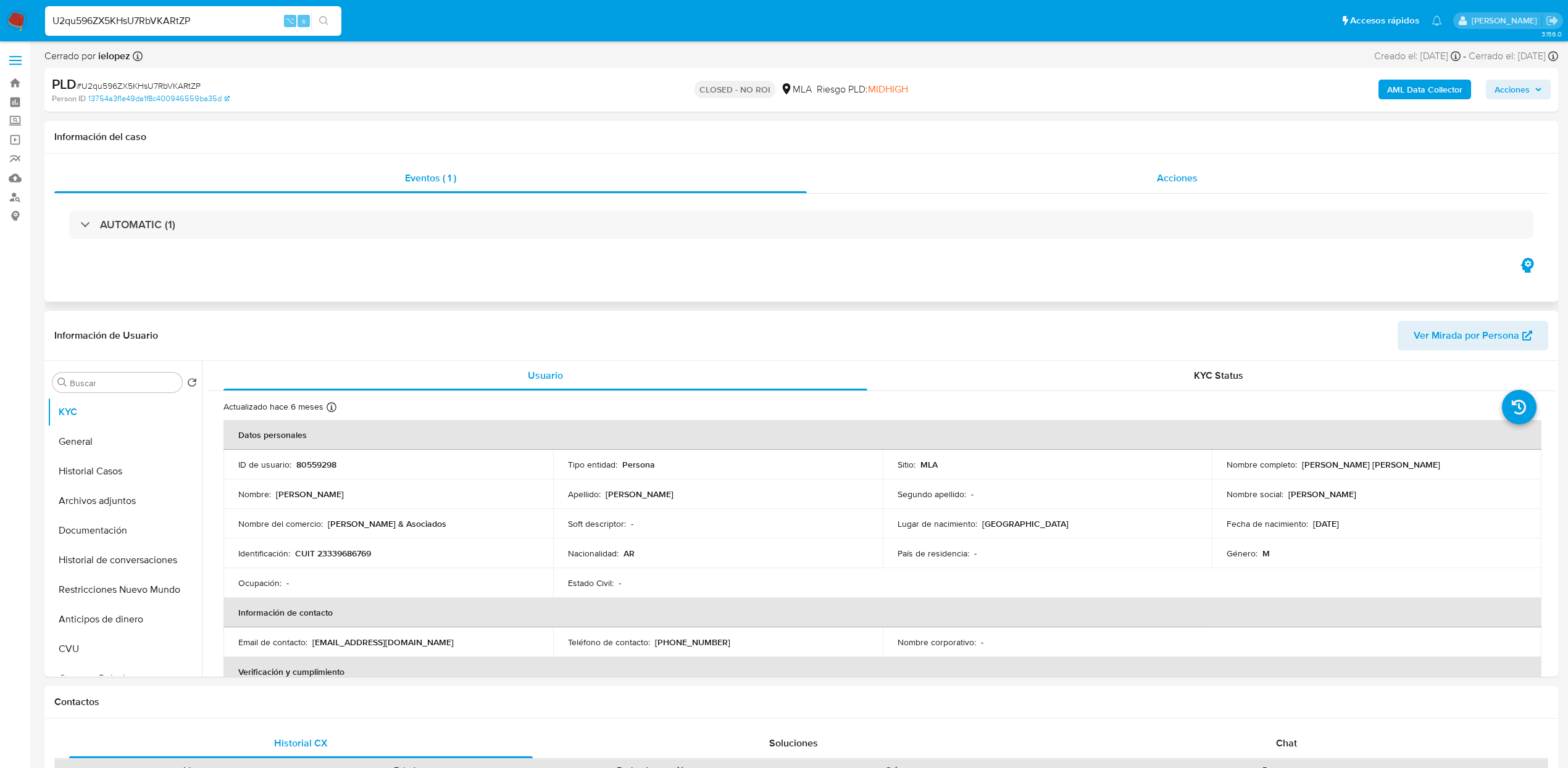
click at [1184, 178] on span "Acciones" at bounding box center [1177, 177] width 41 height 14
select select "10"
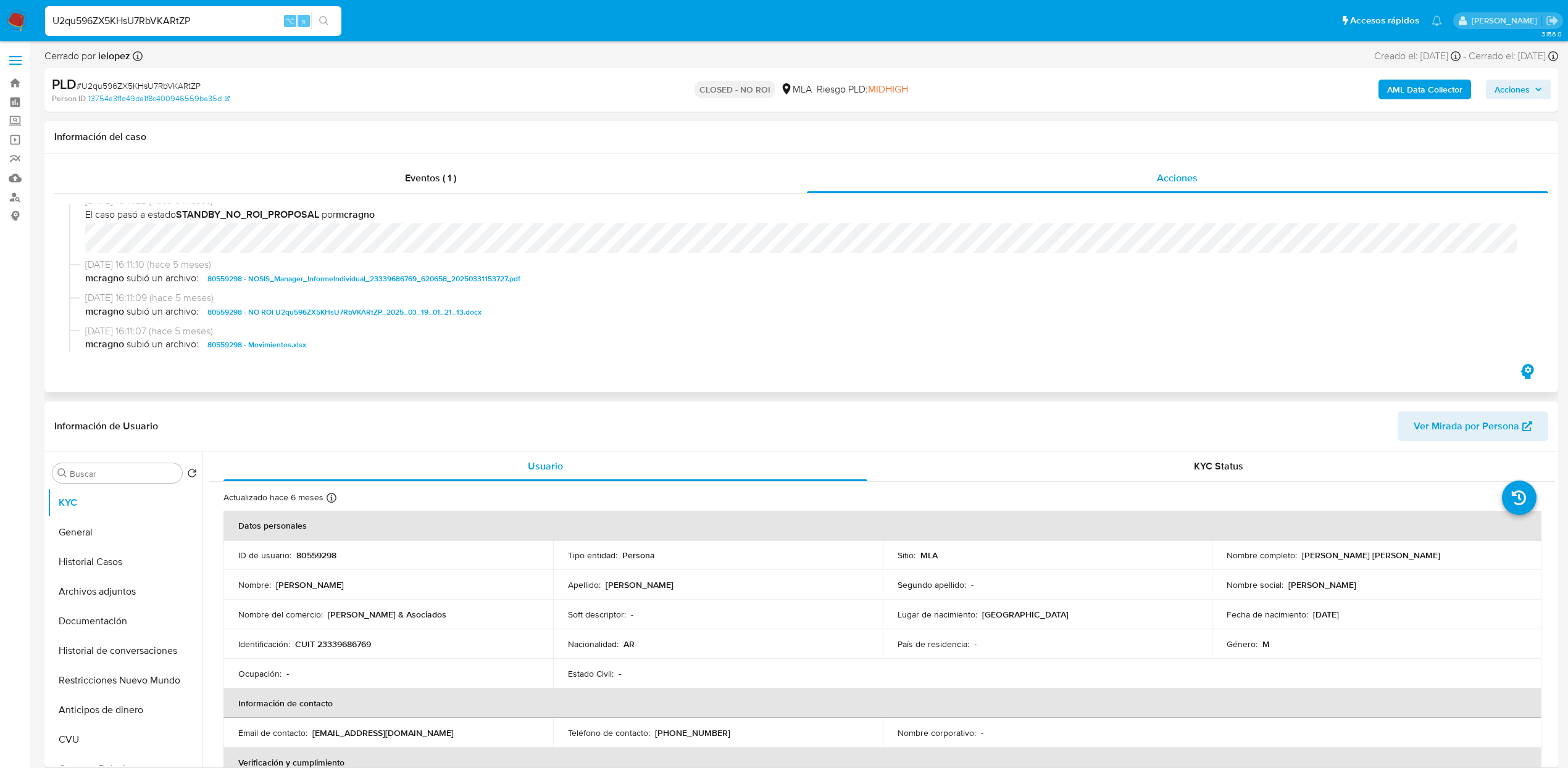
scroll to position [161, 0]
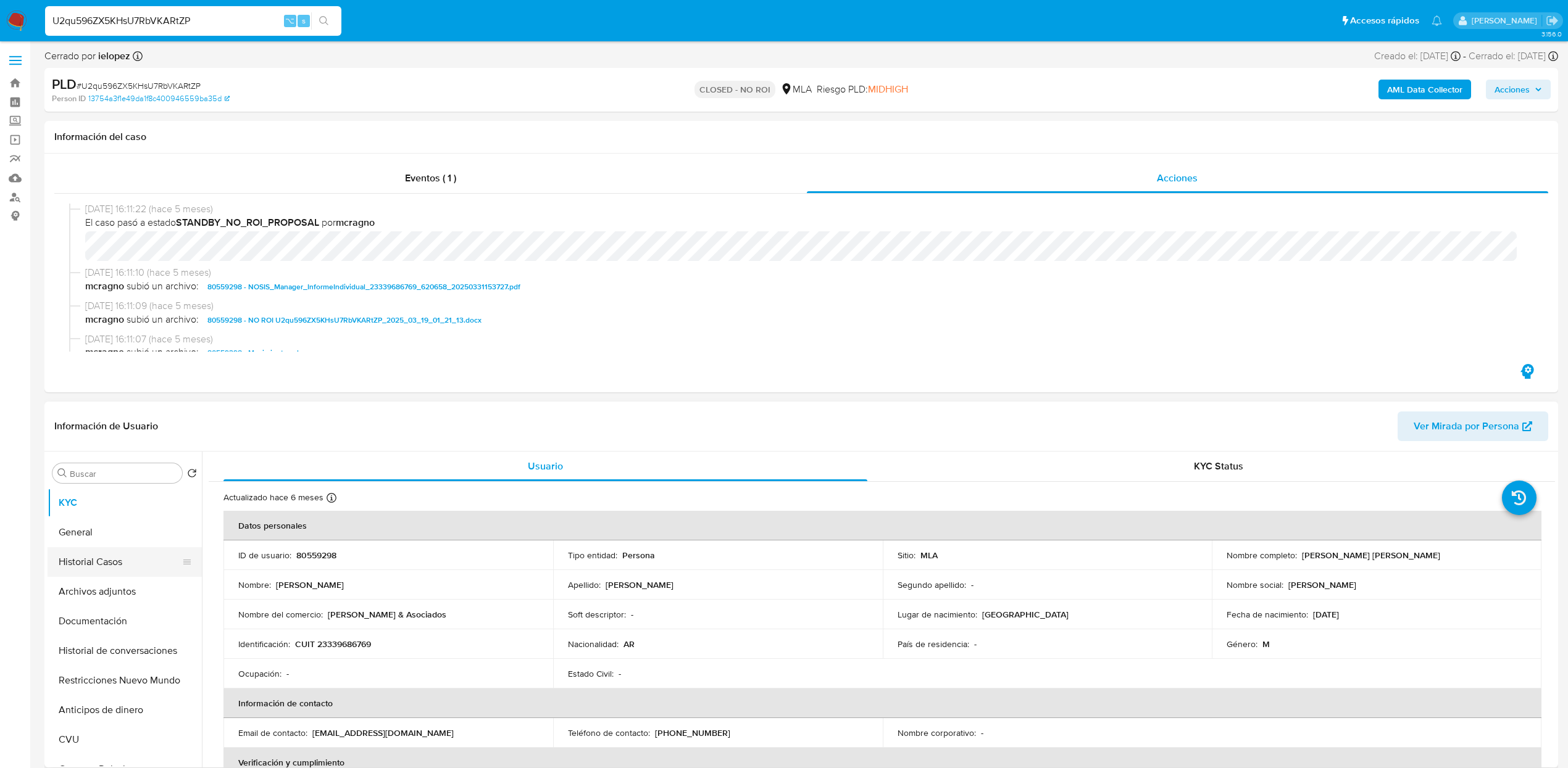
click at [109, 562] on button "Historial Casos" at bounding box center [120, 562] width 145 height 30
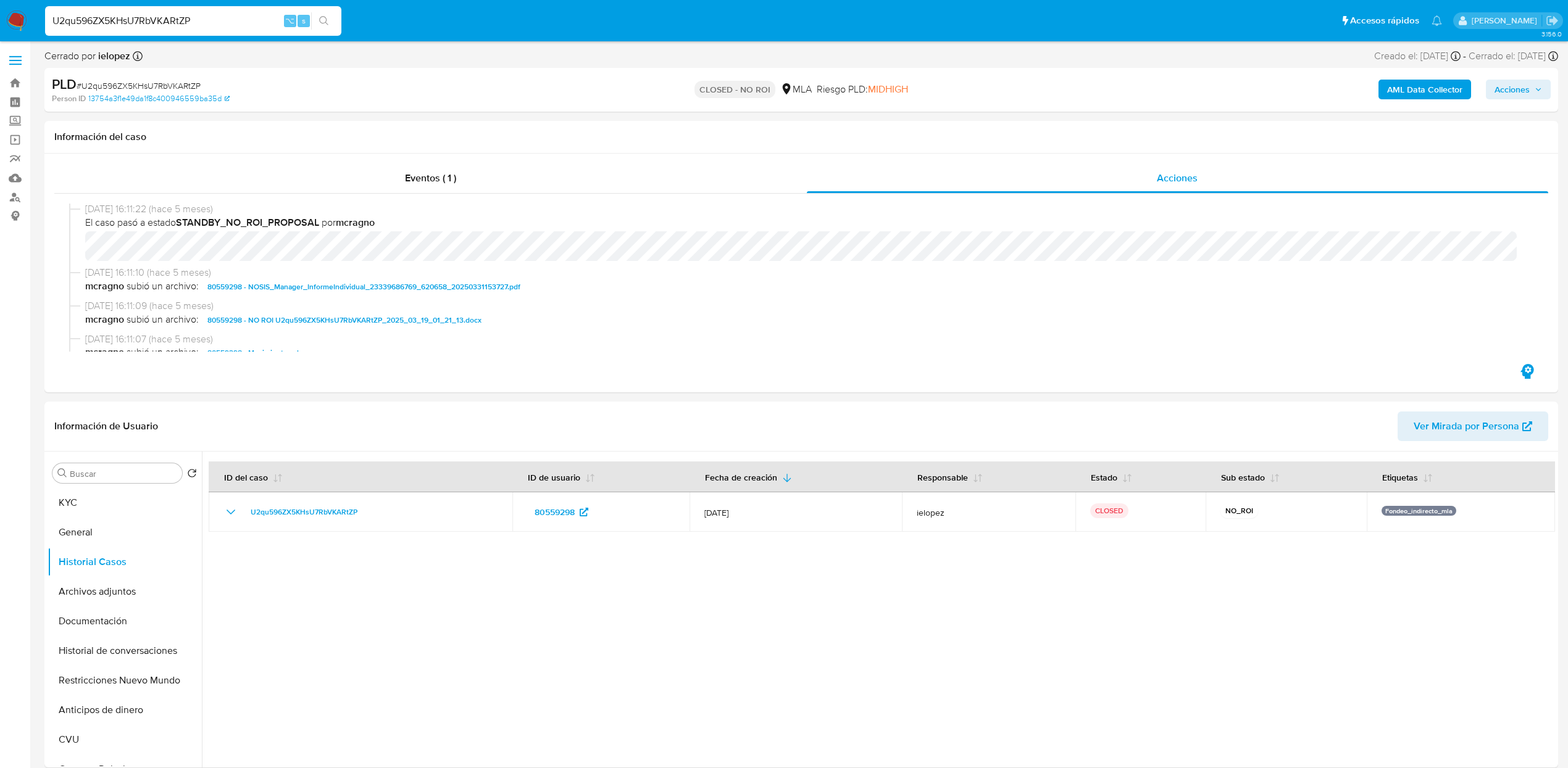
click at [184, 25] on input "U2qu596ZX5KHsU7RbVKARtZP" at bounding box center [193, 21] width 296 height 16
click at [184, 24] on input "U2qu596ZX5KHsU7RbVKARtZP" at bounding box center [193, 21] width 296 height 16
paste input "OAnWW1bnV2M1wbWEAHWHm6gD"
type input "OAnWW1bnV2M1wbWEAHWHm6gD"
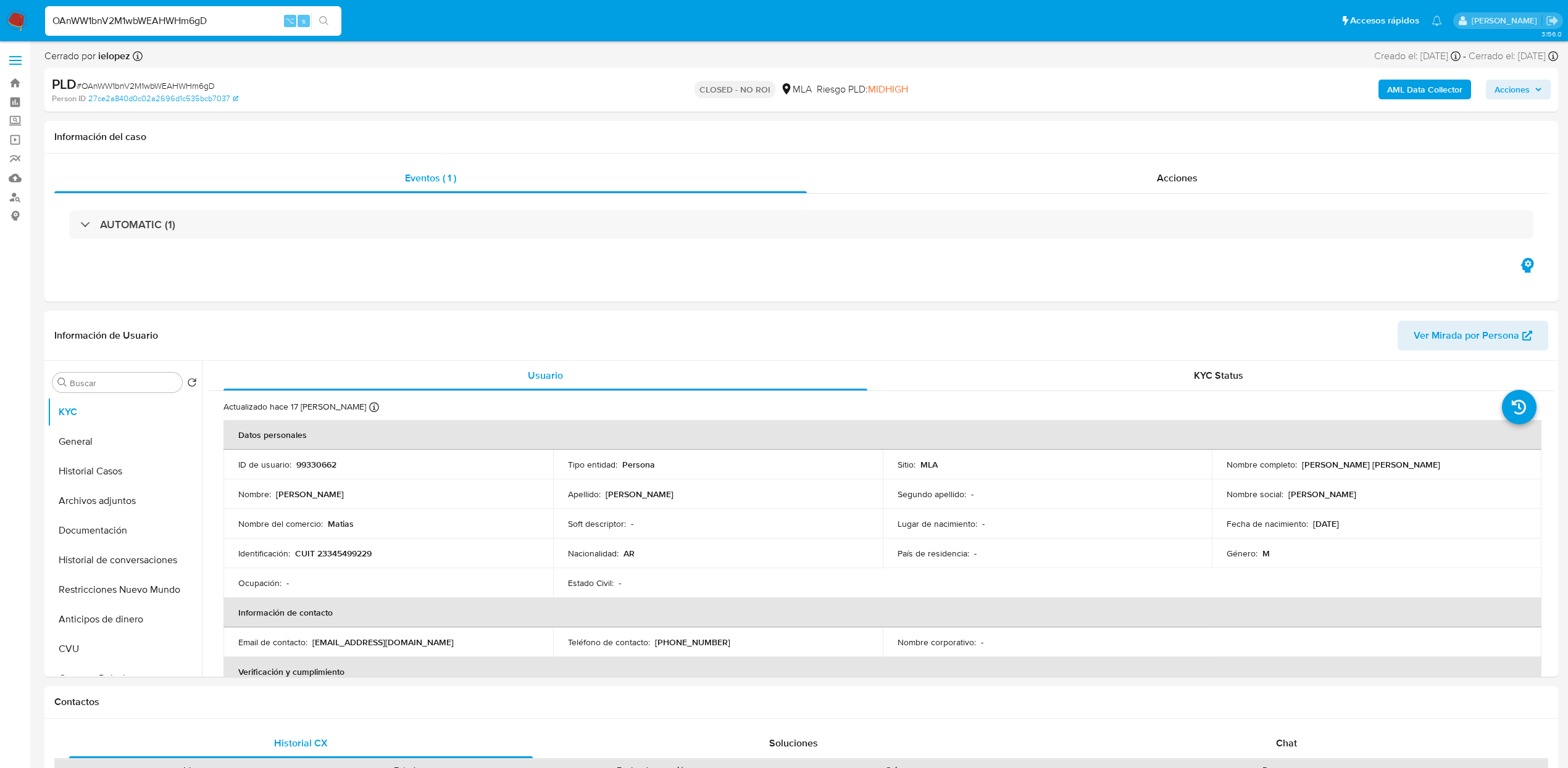
select select "10"
click at [1195, 173] on span "Acciones" at bounding box center [1177, 177] width 41 height 14
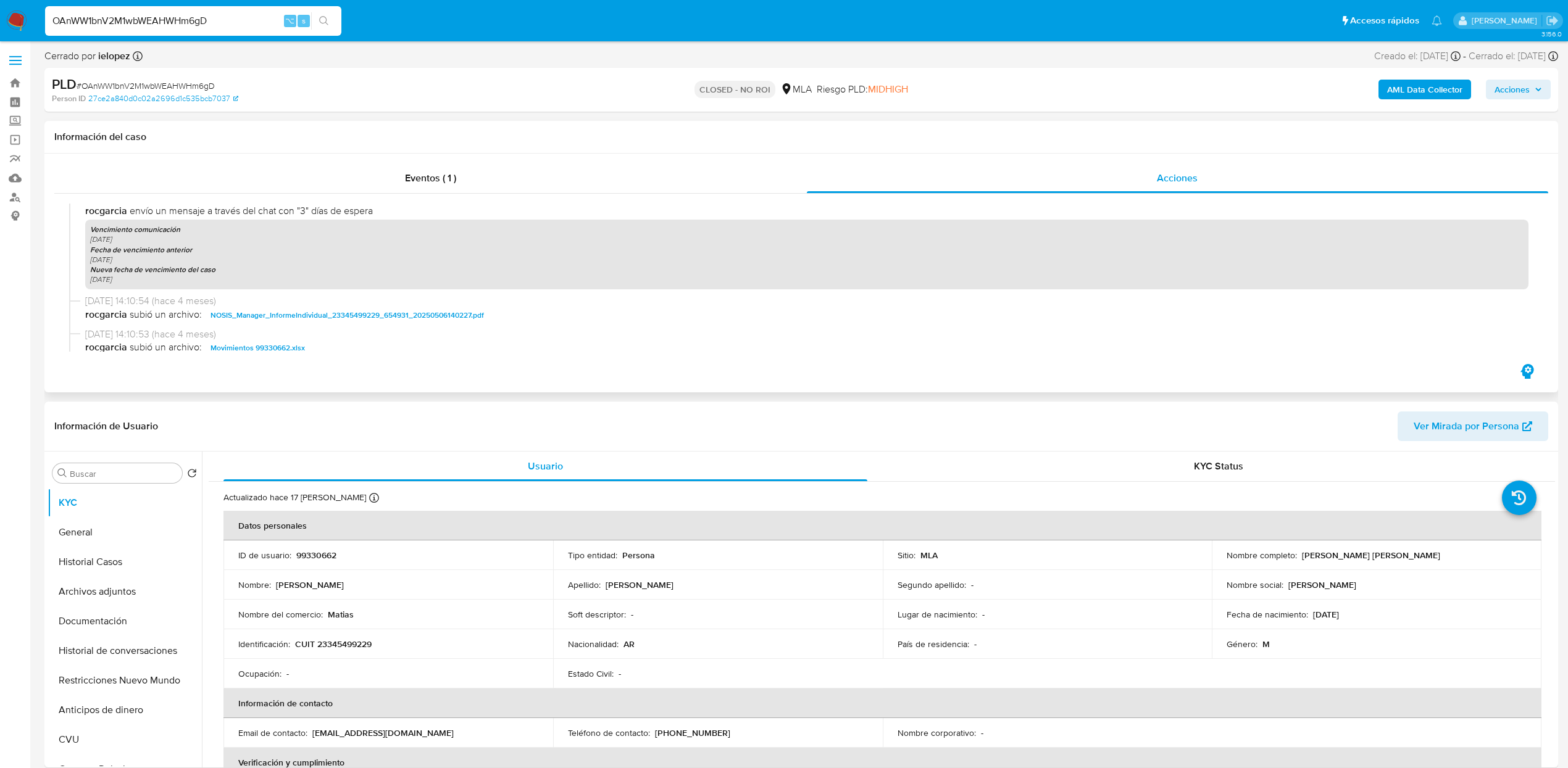
scroll to position [1123, 0]
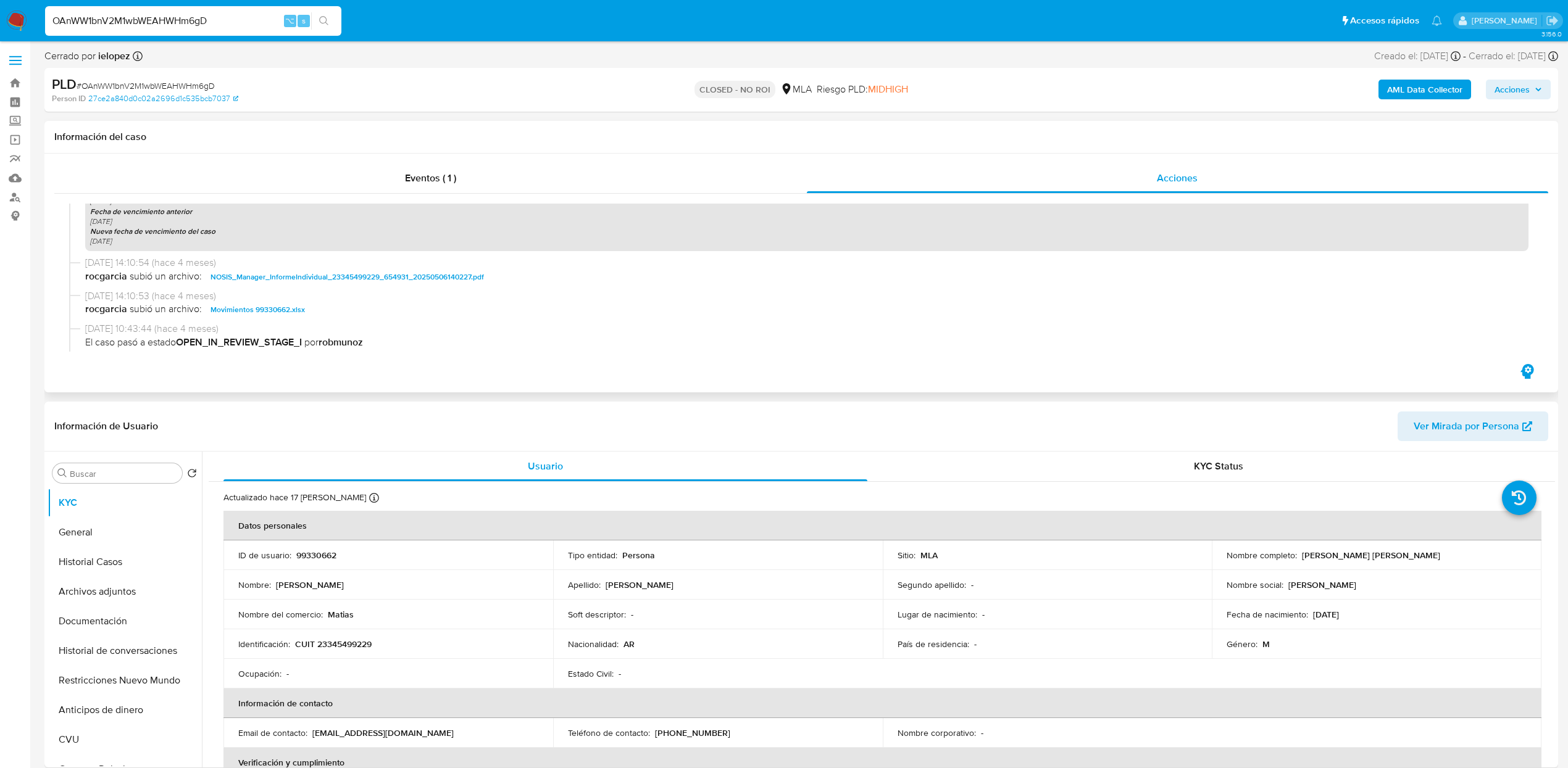
click at [272, 318] on div "[DATE] 14:10:53 (hace 4 meses) rocgarcia subió un archivo: Movimientos 99330662…" at bounding box center [801, 306] width 1465 height 33
click at [269, 312] on span "Movimientos 99330662.xlsx" at bounding box center [258, 310] width 95 height 15
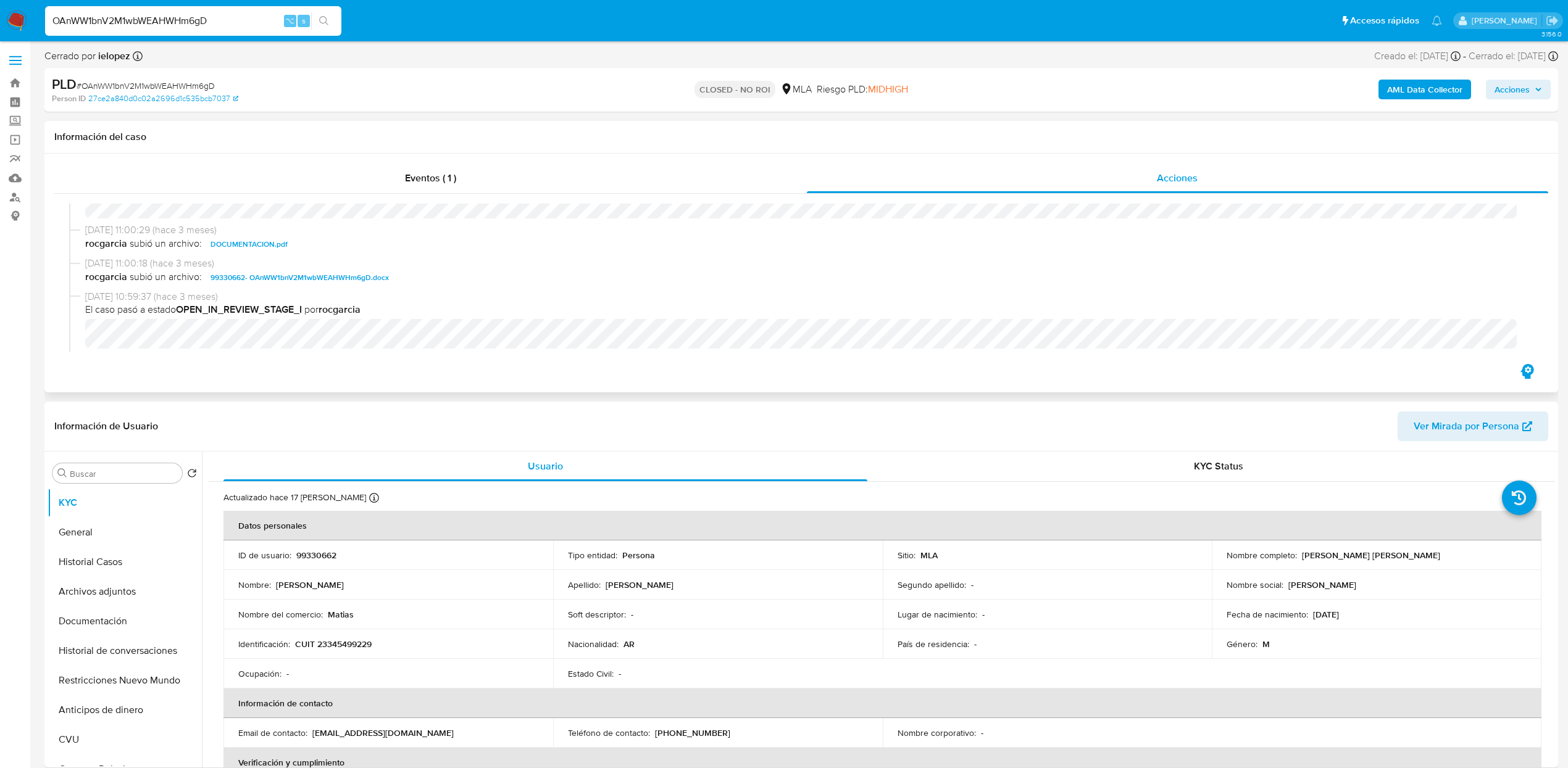
scroll to position [188, 0]
click at [366, 293] on span "99330662- OAnWW1bnV2M1wbWEAHWHm6gD.docx" at bounding box center [300, 293] width 178 height 15
